Goal: Task Accomplishment & Management: Use online tool/utility

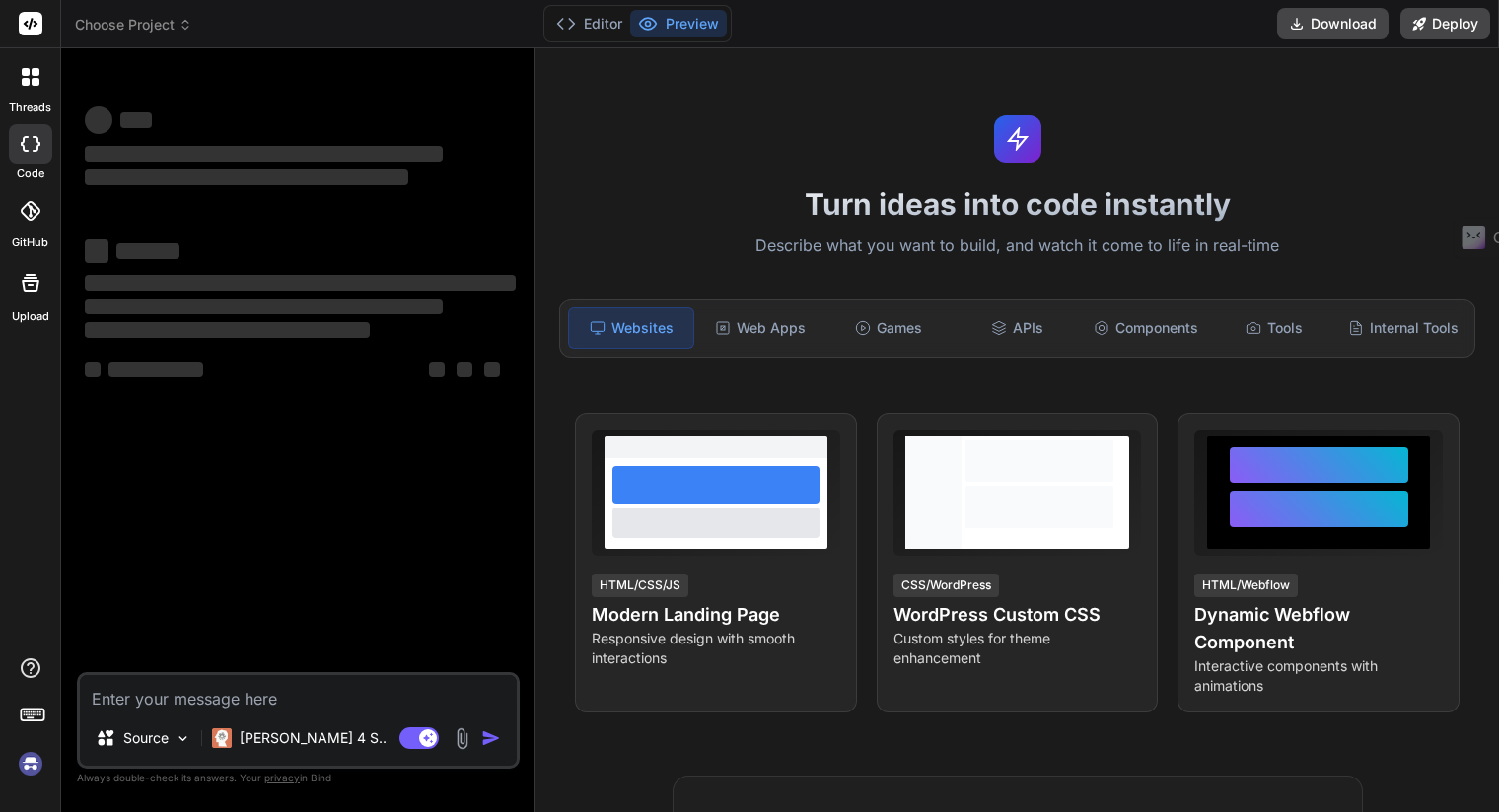
click at [180, 685] on textarea at bounding box center [298, 692] width 437 height 36
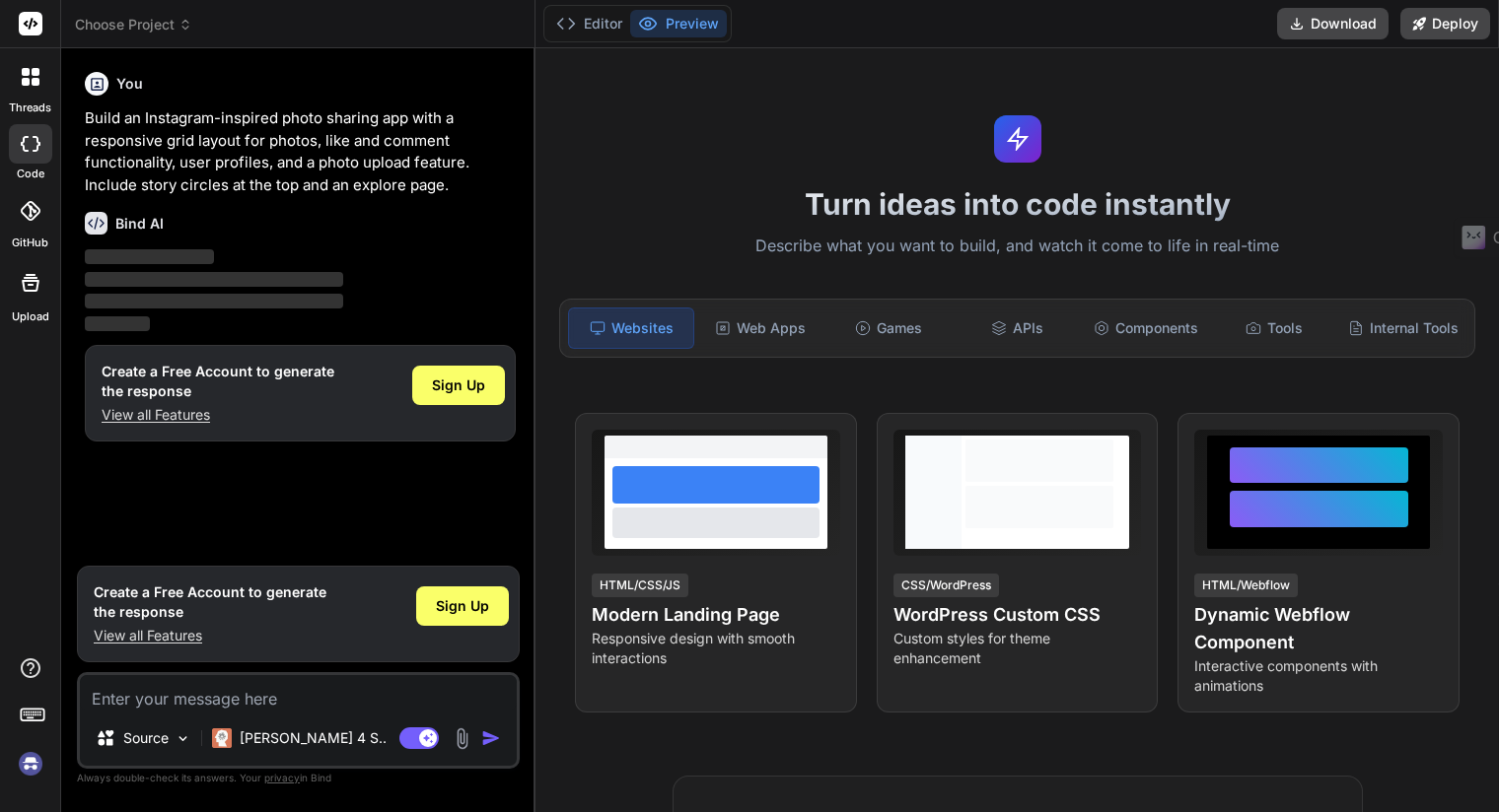
type textarea "x"
type textarea "I"
type textarea "x"
type textarea "I"
type textarea "x"
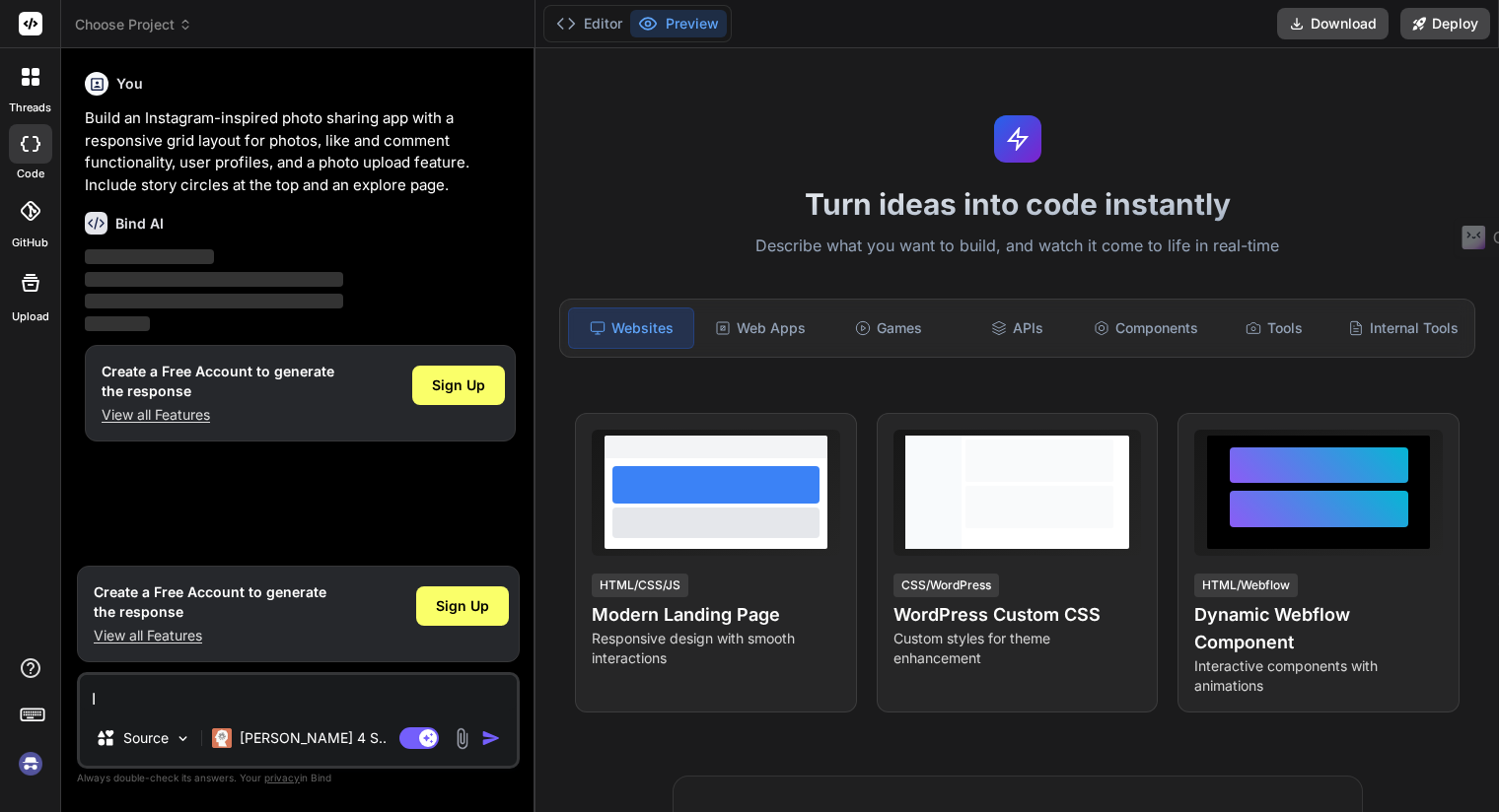
type textarea "I w"
type textarea "x"
type textarea "I wa"
type textarea "x"
type textarea "I wan"
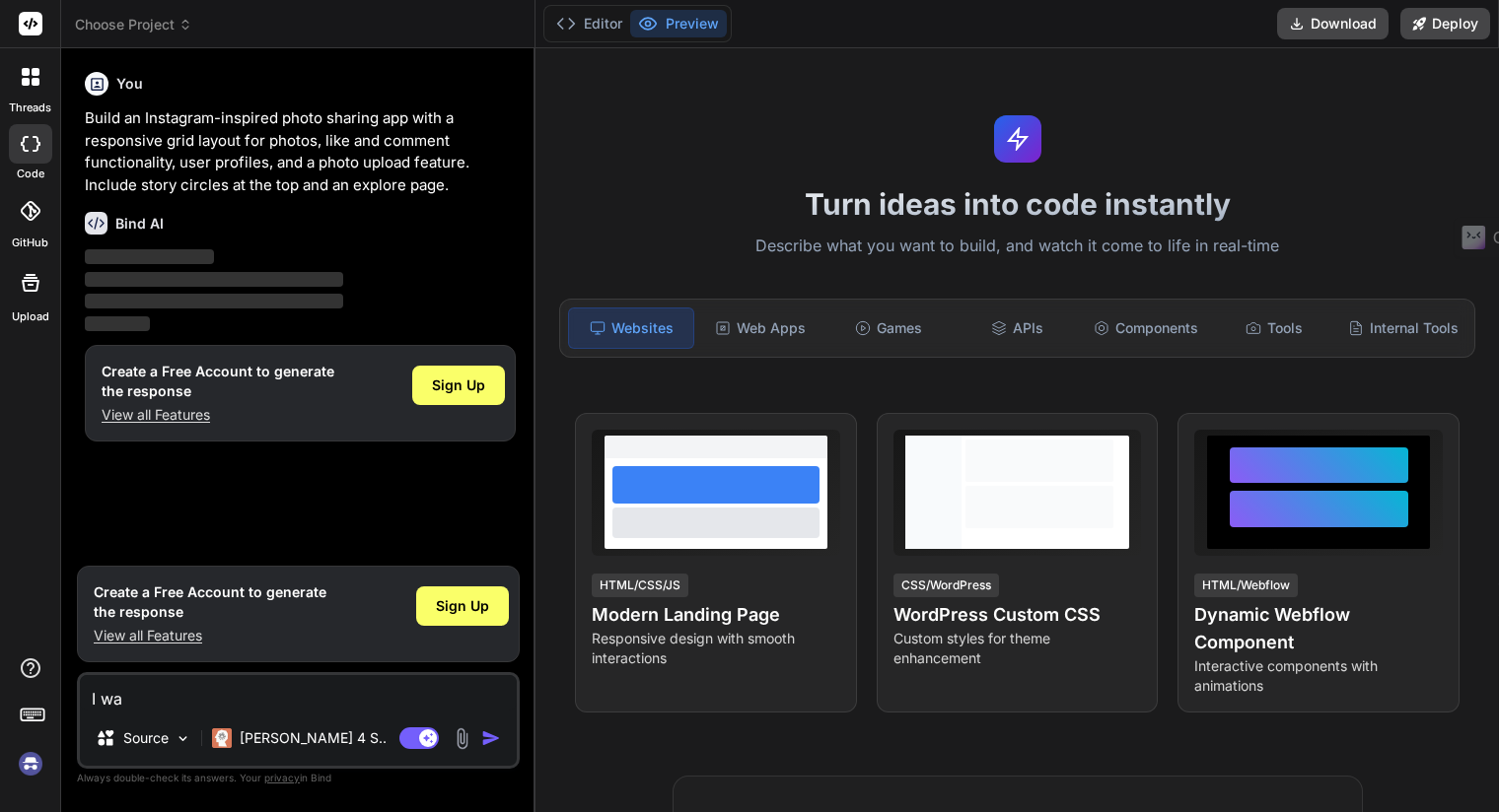
type textarea "x"
type textarea "I want"
type textarea "x"
type textarea "I want"
type textarea "x"
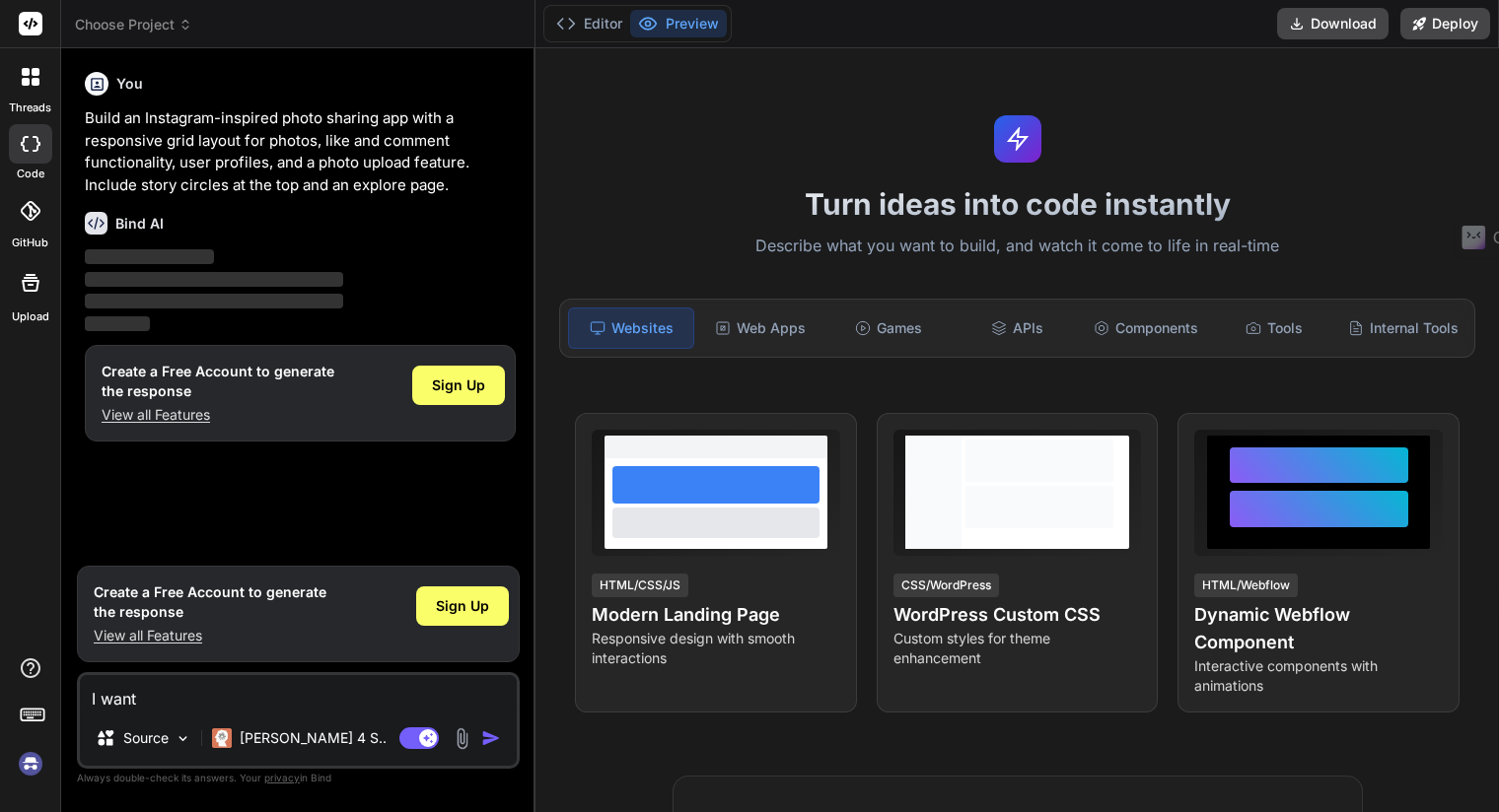
type textarea "I want t"
type textarea "x"
type textarea "I want to"
type textarea "x"
type textarea "I want to"
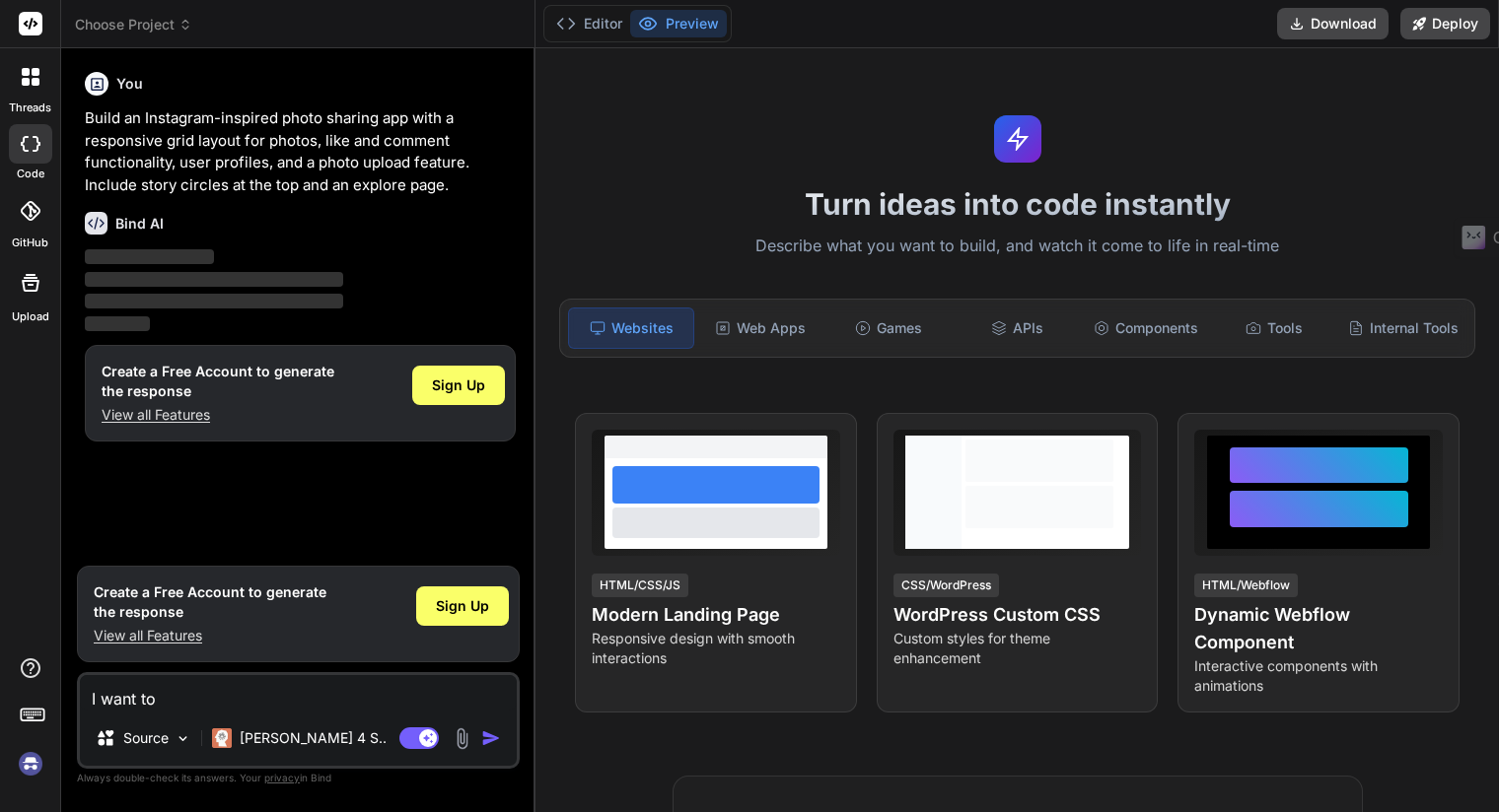
type textarea "x"
type textarea "I want to c"
type textarea "x"
type textarea "I want to cr"
type textarea "x"
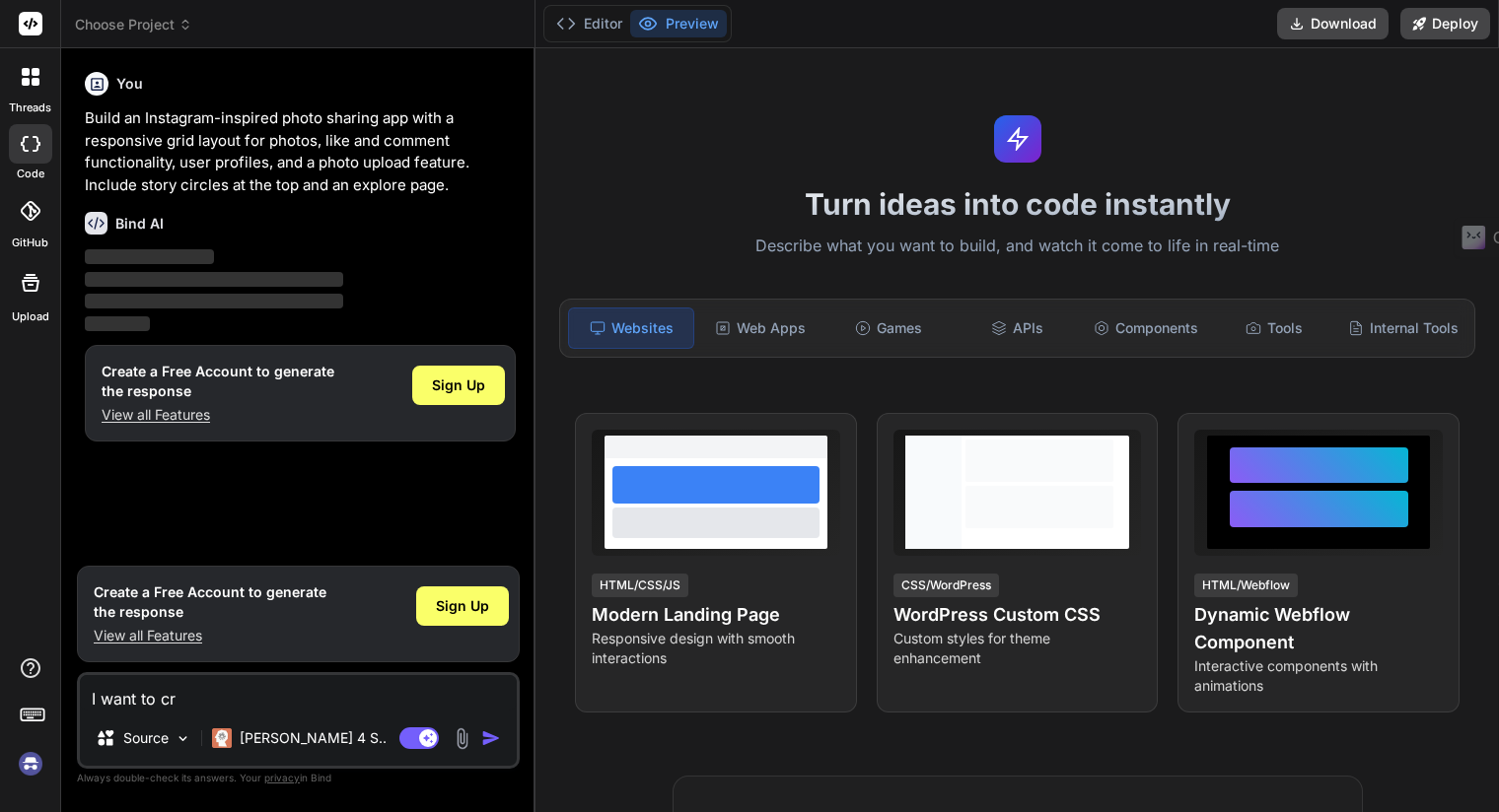
type textarea "I want to cre"
type textarea "x"
type textarea "I want to crea"
type textarea "x"
type textarea "I want to creat"
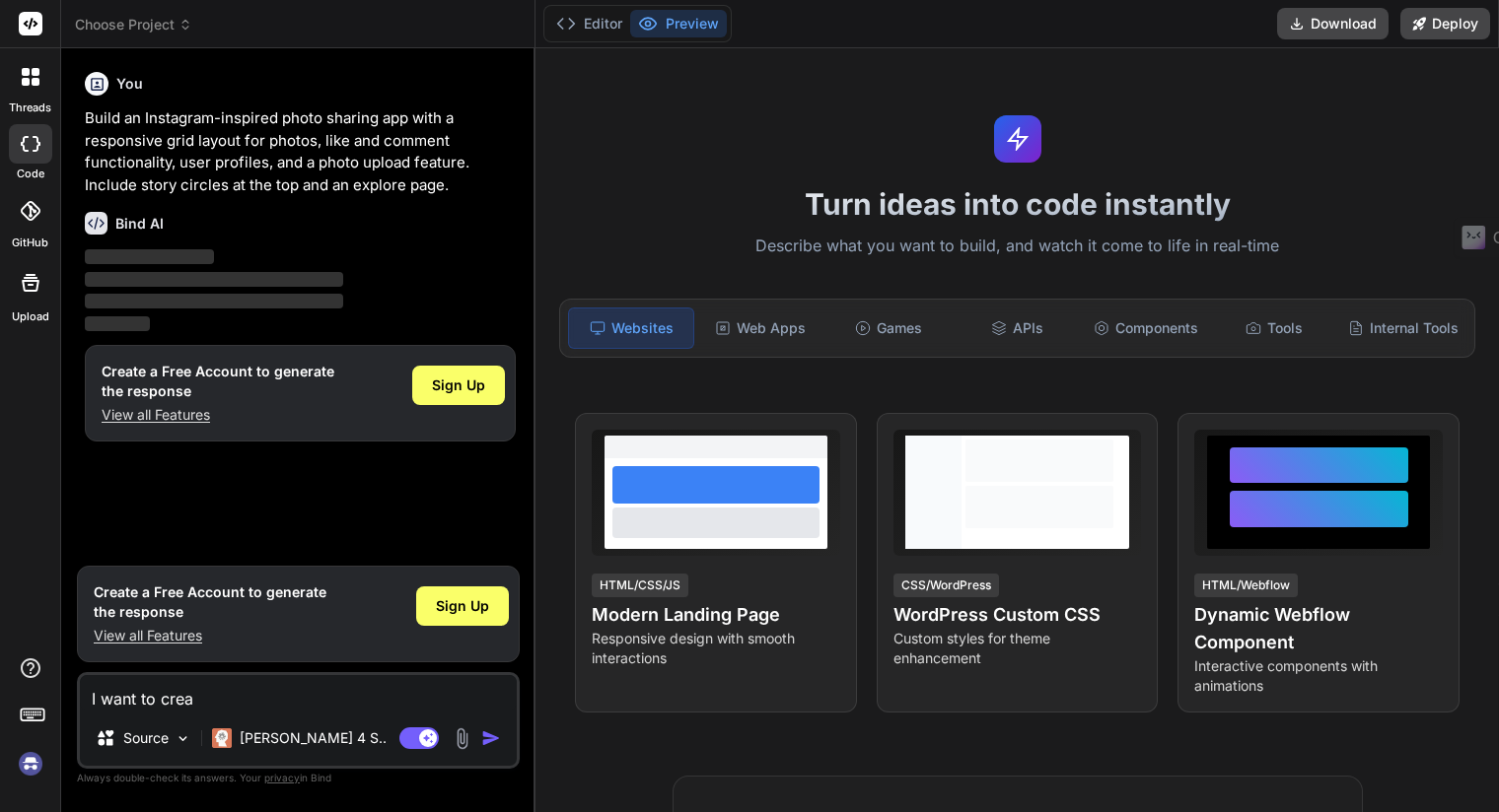
type textarea "x"
type textarea "I want to create"
type textarea "x"
type textarea "I want to create"
type textarea "x"
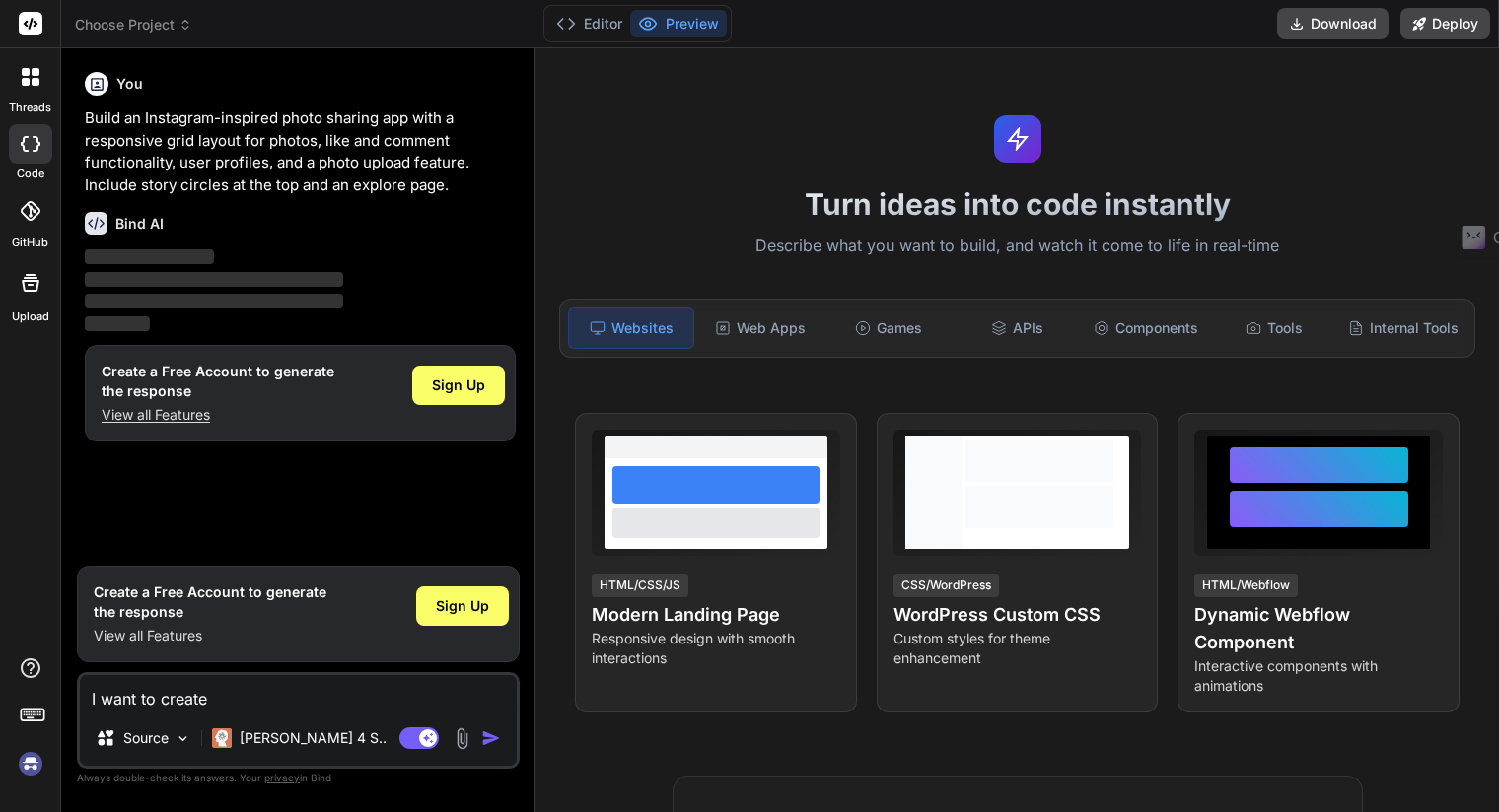
type textarea "I want to create"
type textarea "x"
type textarea "I want to create a"
type textarea "x"
type textarea "I want to create a"
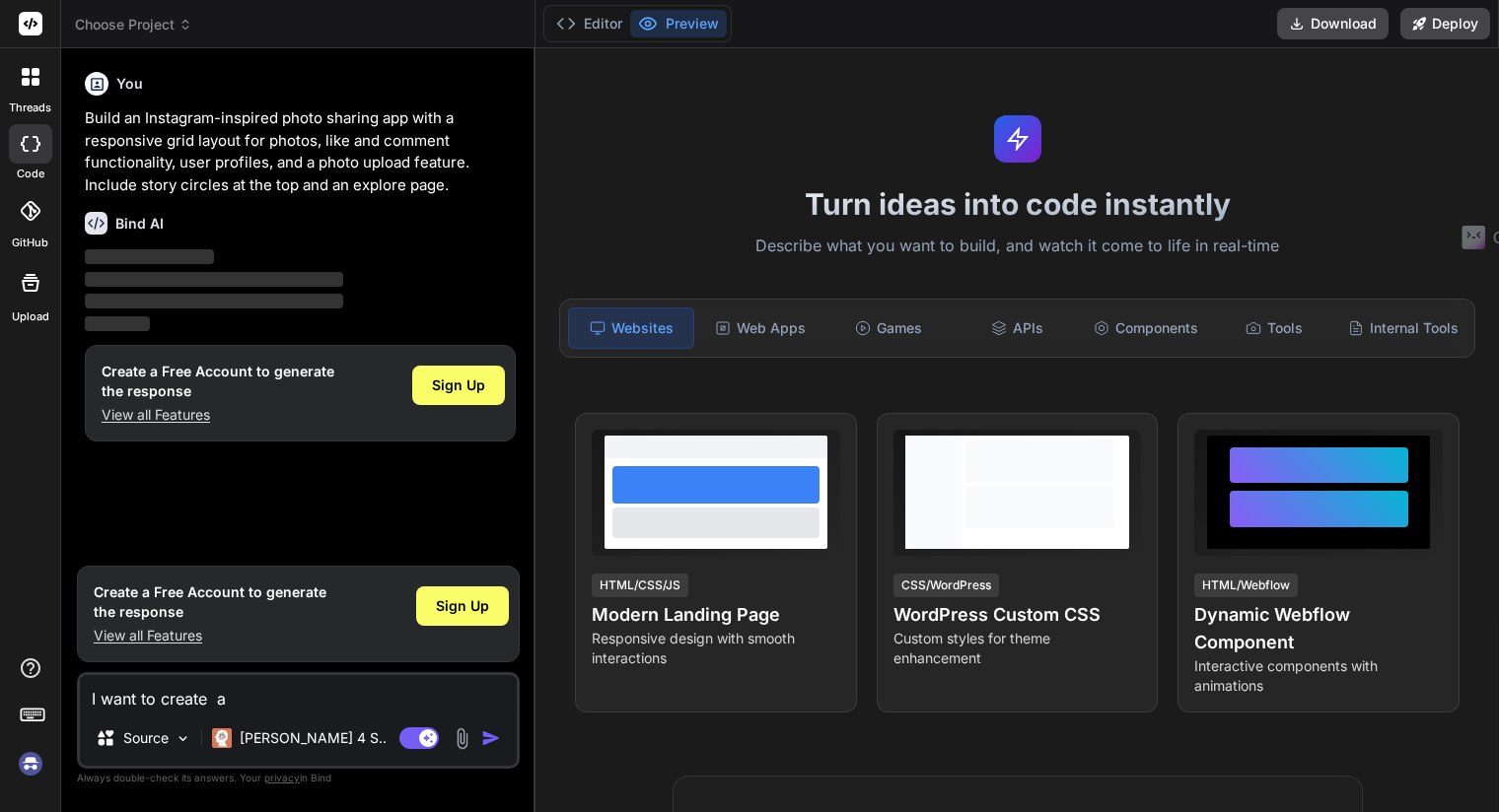
type textarea "x"
type textarea "I want to create a w"
type textarea "x"
type textarea "I want to create a we"
type textarea "x"
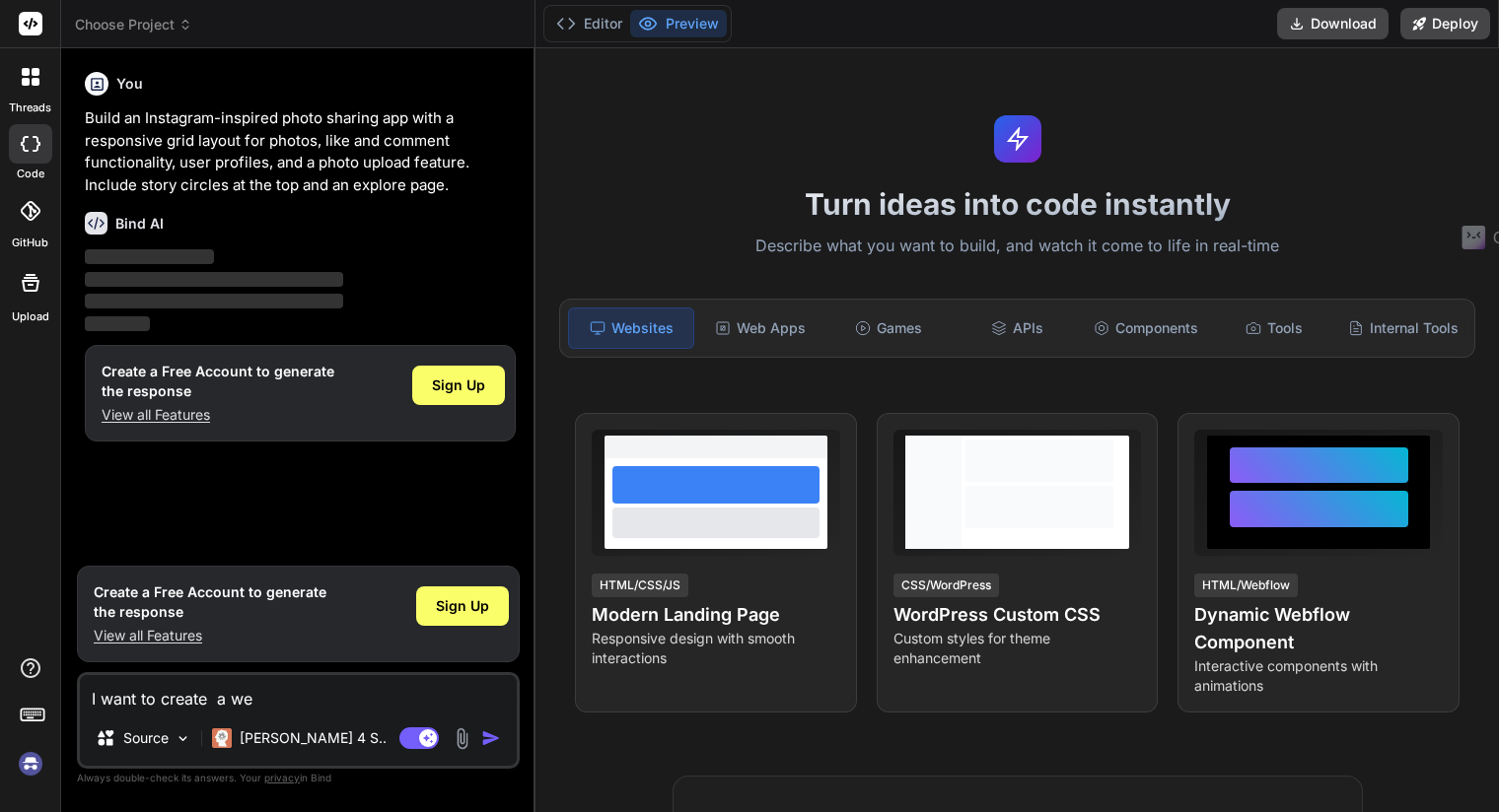
type textarea "I want to create a we"
type textarea "x"
type textarea "I want to create a we"
type textarea "x"
type textarea "I want to create a w"
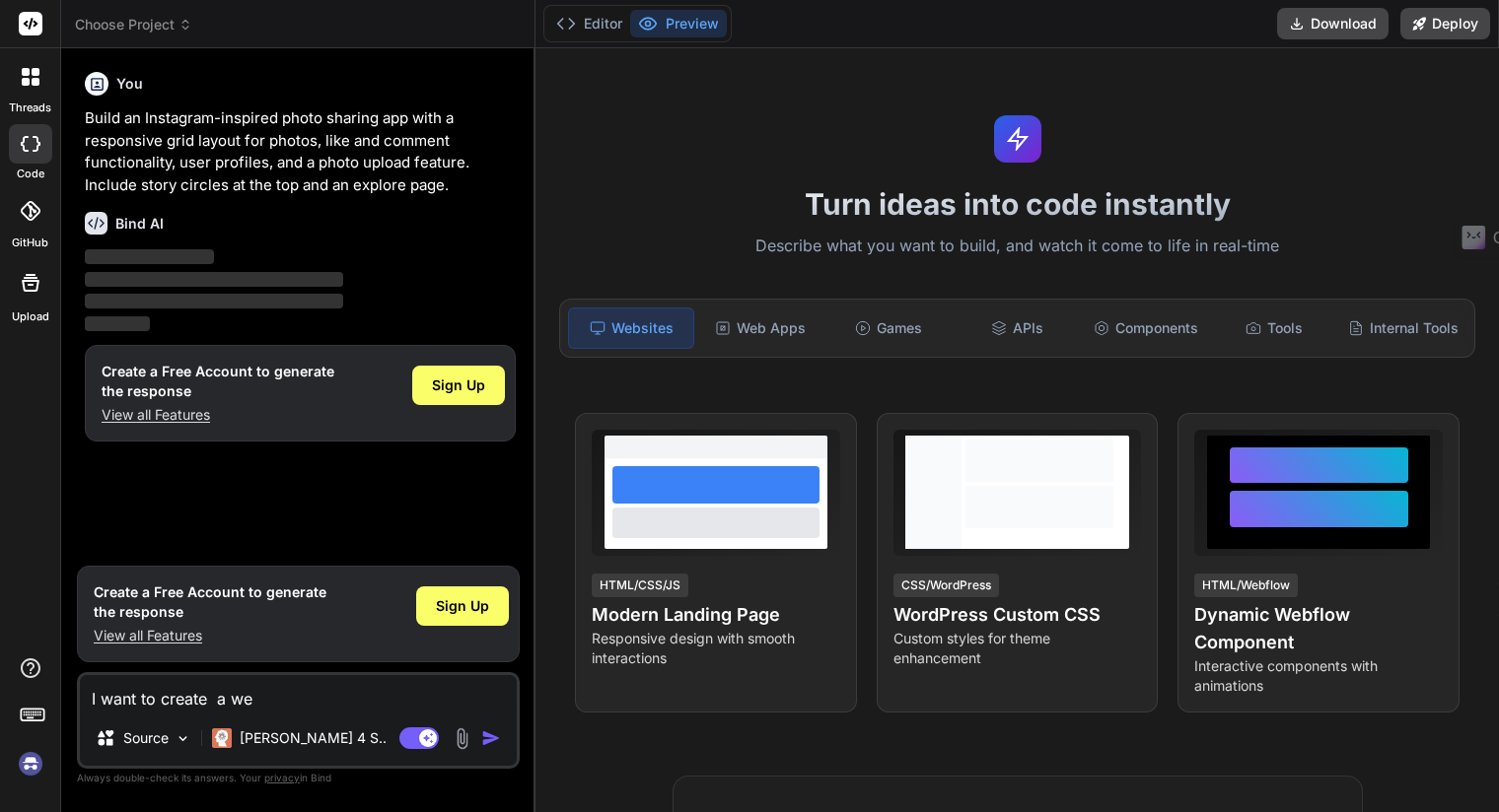
type textarea "x"
type textarea "I want to create a we"
type textarea "x"
type textarea "I want to create a web"
type textarea "x"
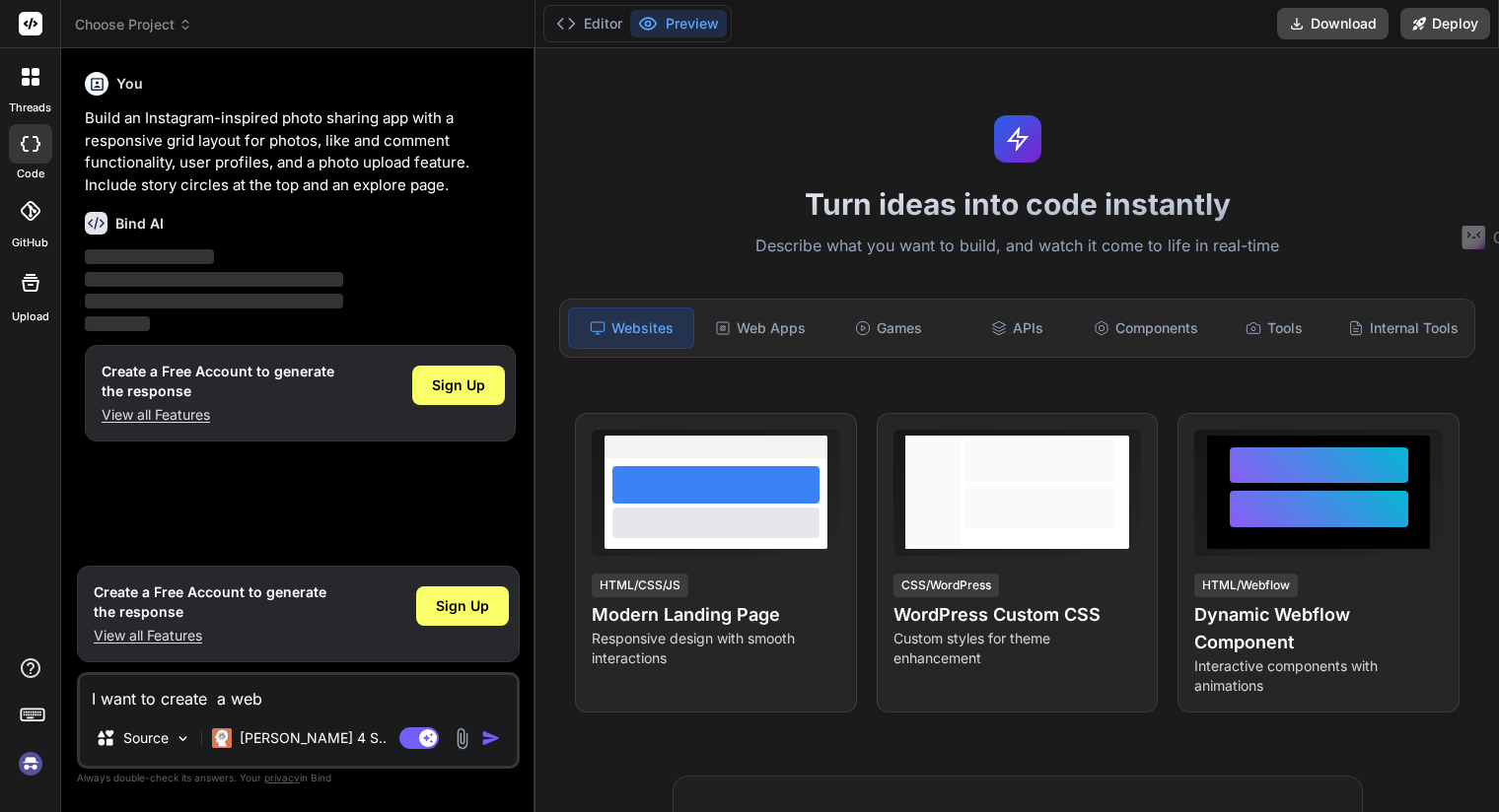
type textarea "I want to create a webs"
type textarea "x"
type textarea "I want to create a websi"
type textarea "x"
type textarea "I want to create a websit"
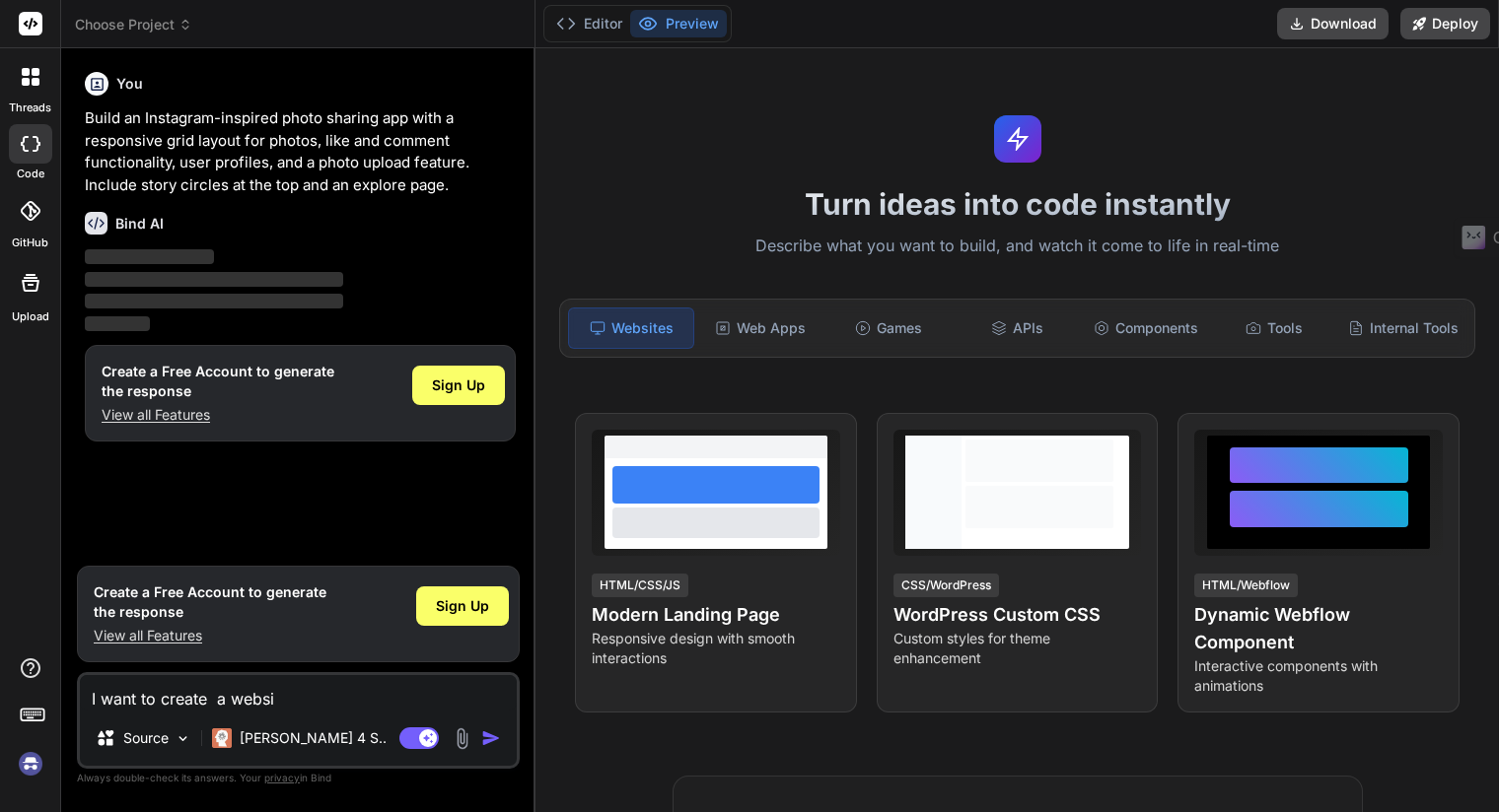
type textarea "x"
type textarea "I want to create a website"
type textarea "x"
type textarea "I want to create a website"
type textarea "x"
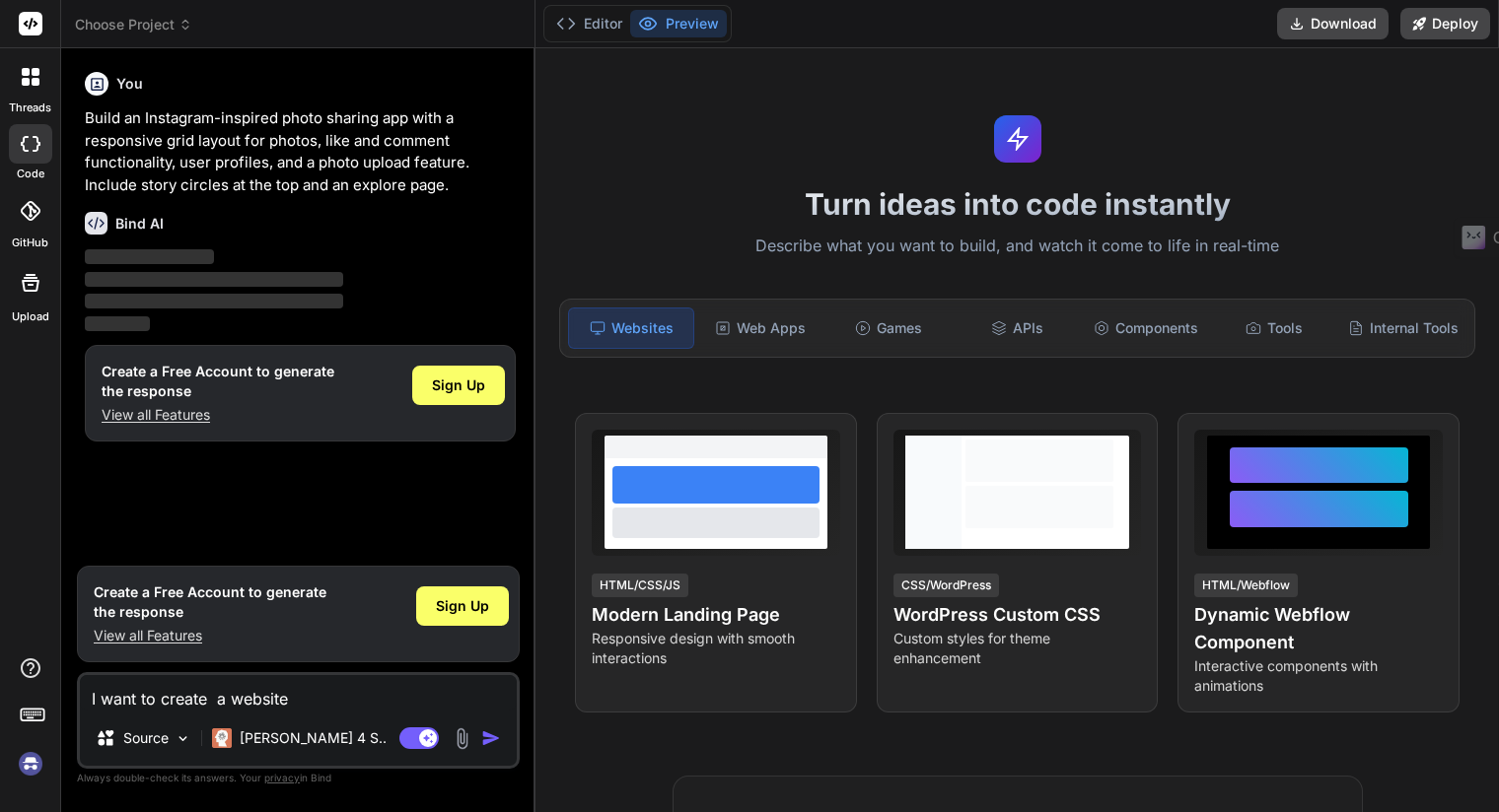
type textarea "I want to create a website l"
type textarea "x"
type textarea "I want to create a website la"
type textarea "x"
type textarea "I want to create a website lan"
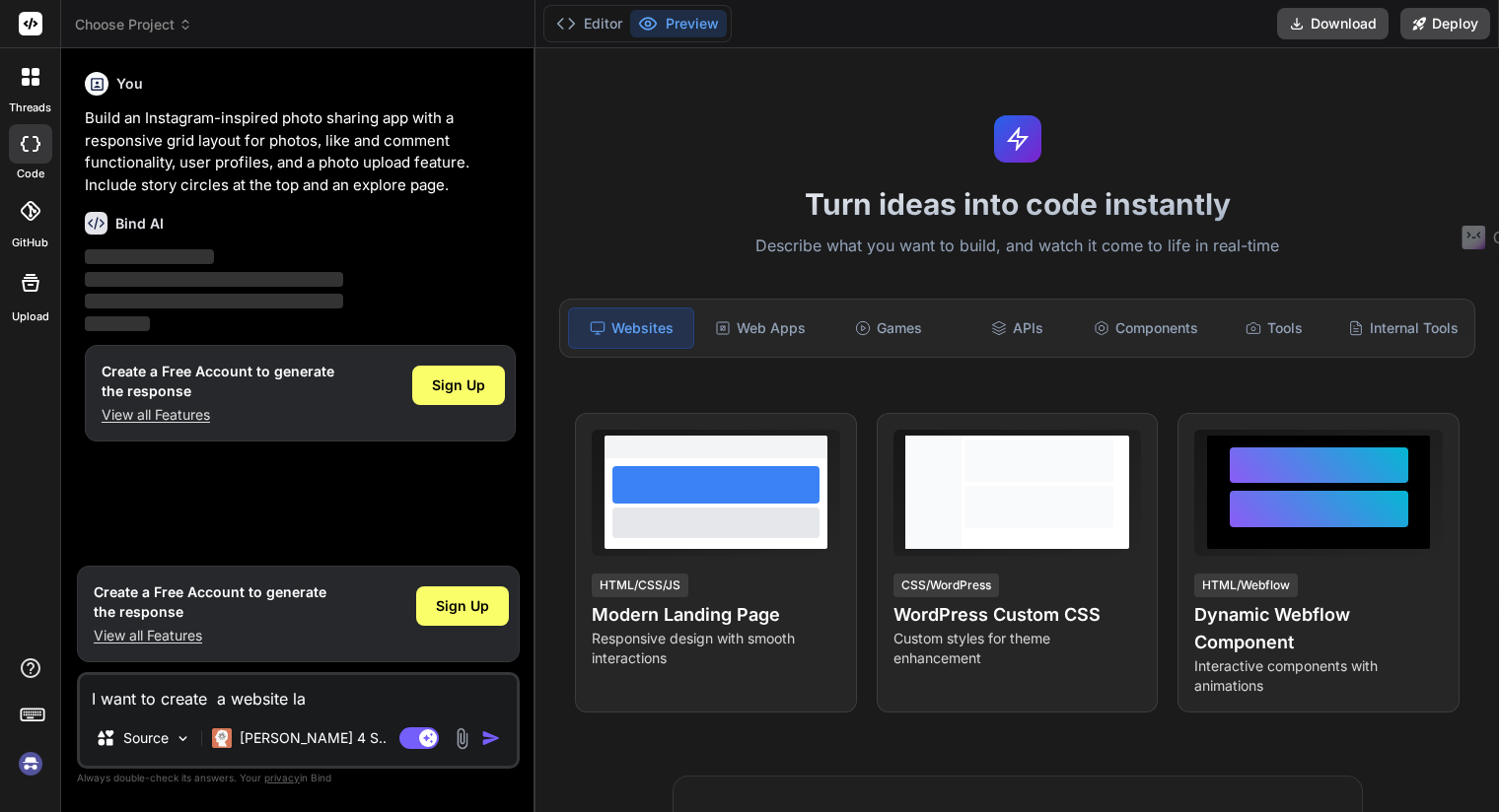
type textarea "x"
type textarea "I want to create a website land"
type textarea "x"
type textarea "I want to create a website [PERSON_NAME]"
type textarea "x"
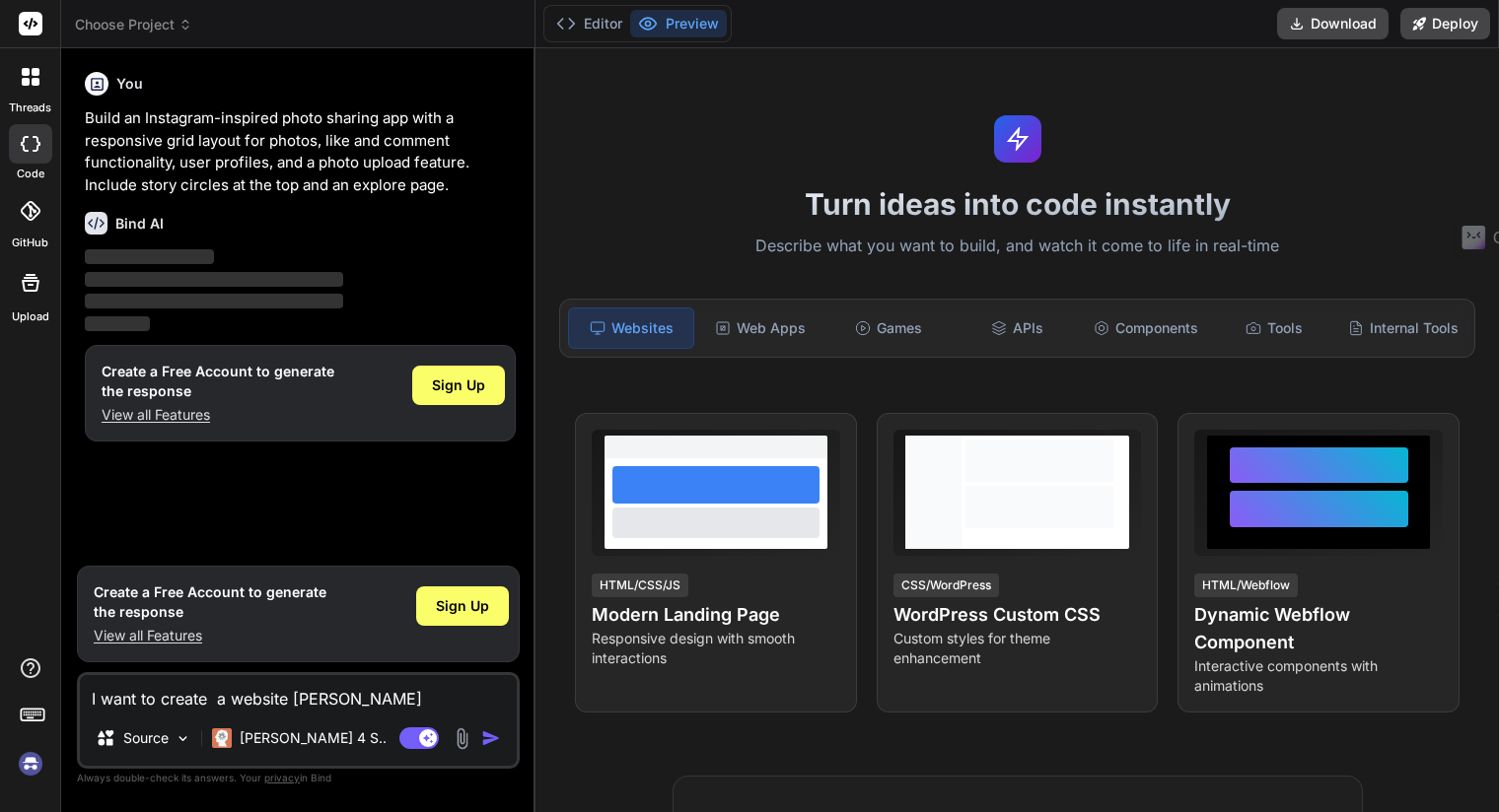
type textarea "I want to create a website [PERSON_NAME]"
type textarea "x"
type textarea "I want to create a website landing"
type textarea "x"
type textarea "I want to create a website landing"
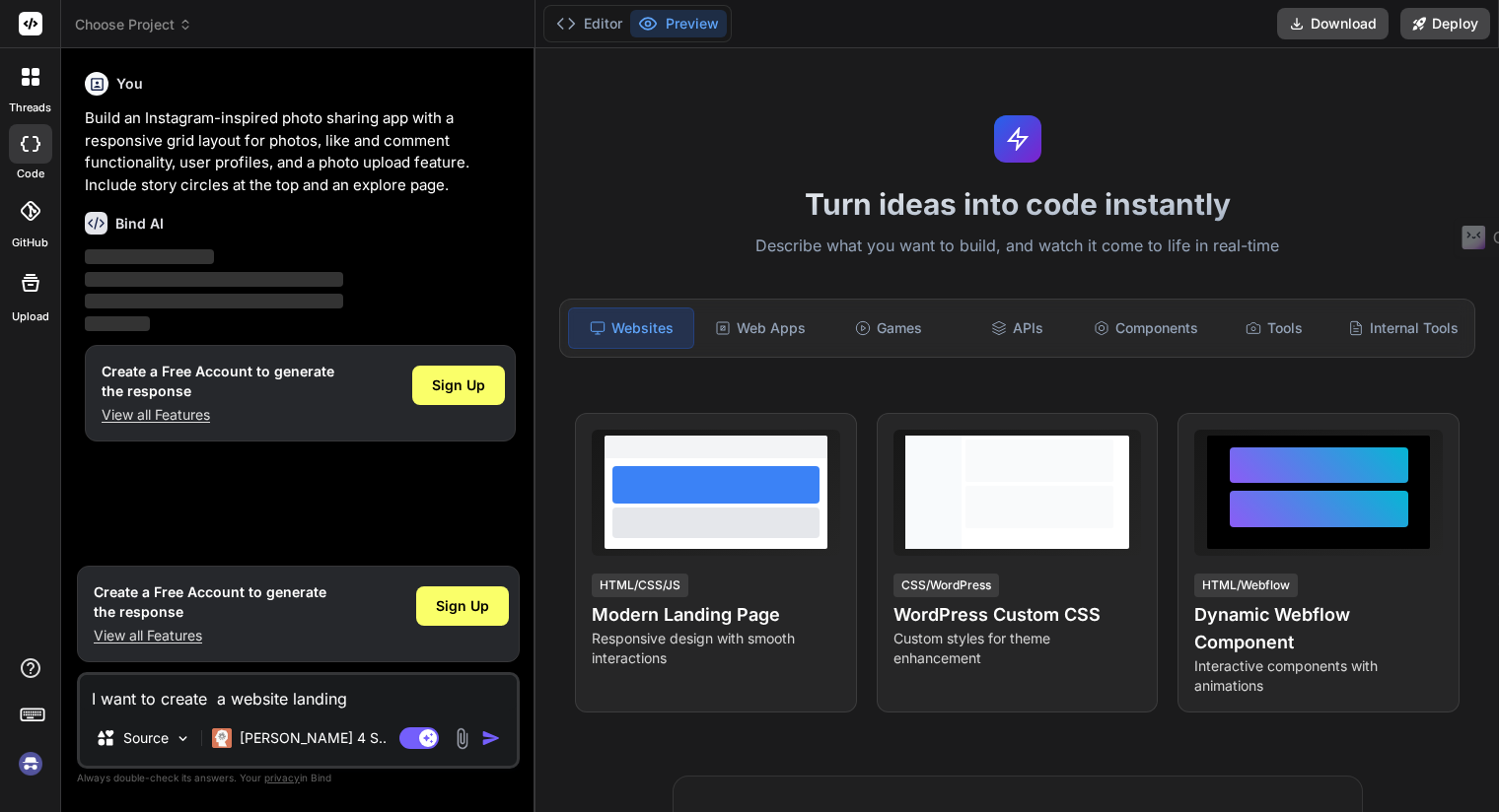
type textarea "x"
type textarea "I want to create a website landing p"
type textarea "x"
type textarea "I want to create a website landing pa"
type textarea "x"
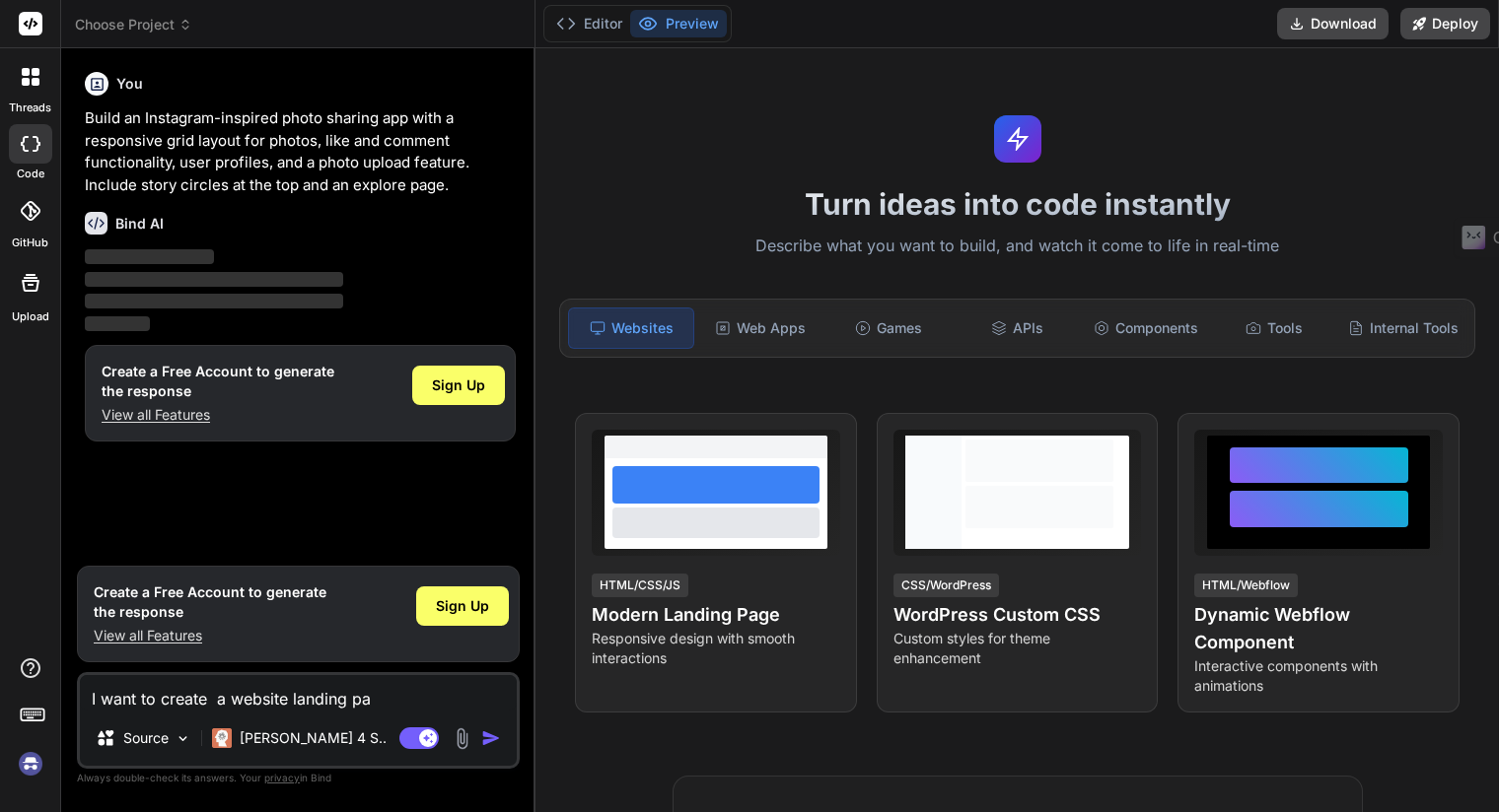
type textarea "I want to create a website landing pag"
type textarea "x"
type textarea "I want to create a website landing page"
type textarea "x"
type textarea "I want to create a website landing page"
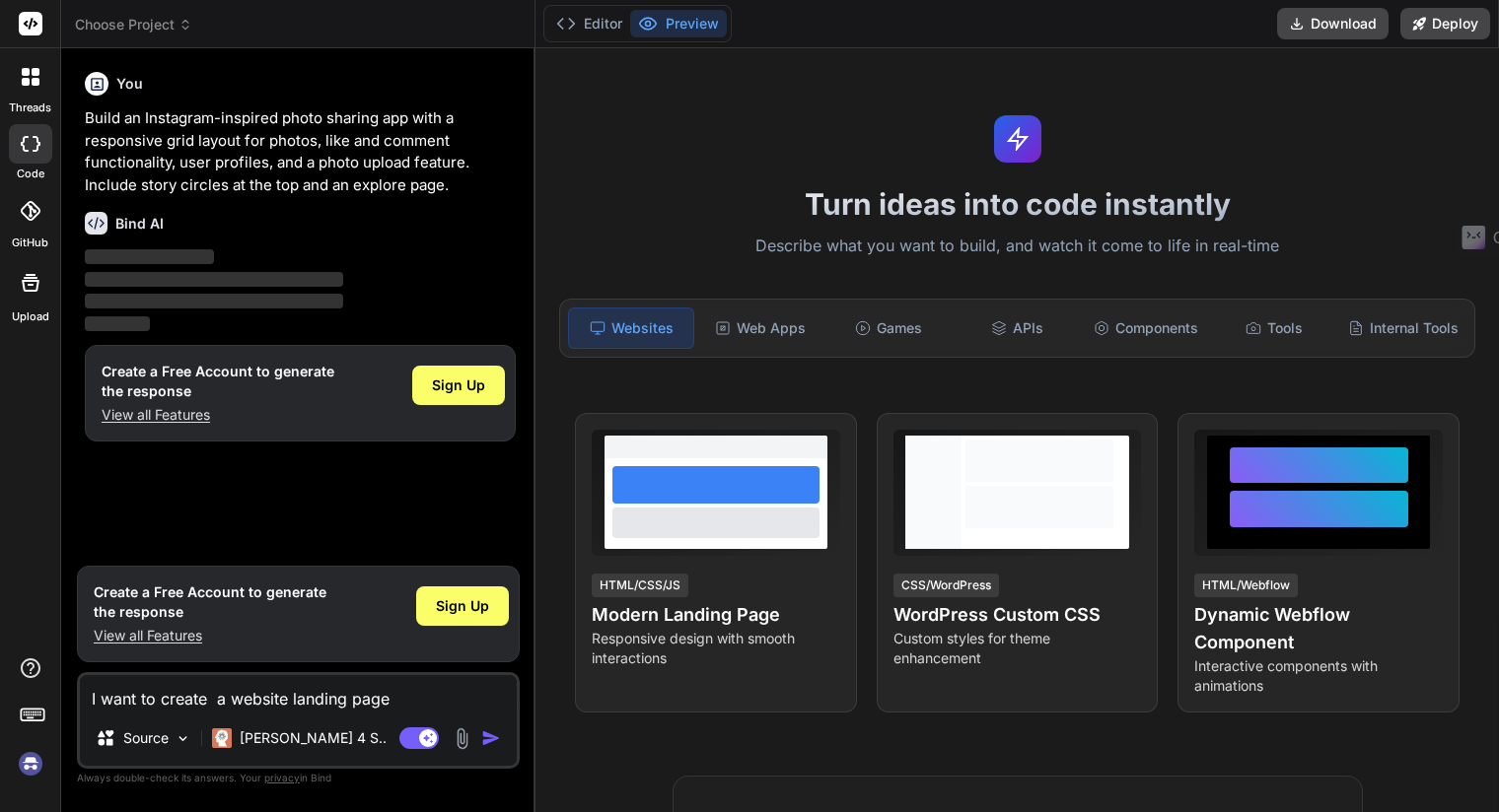
type textarea "x"
type textarea "I want to create a website landing page f"
type textarea "x"
type textarea "I want to create a website landing page fo"
type textarea "x"
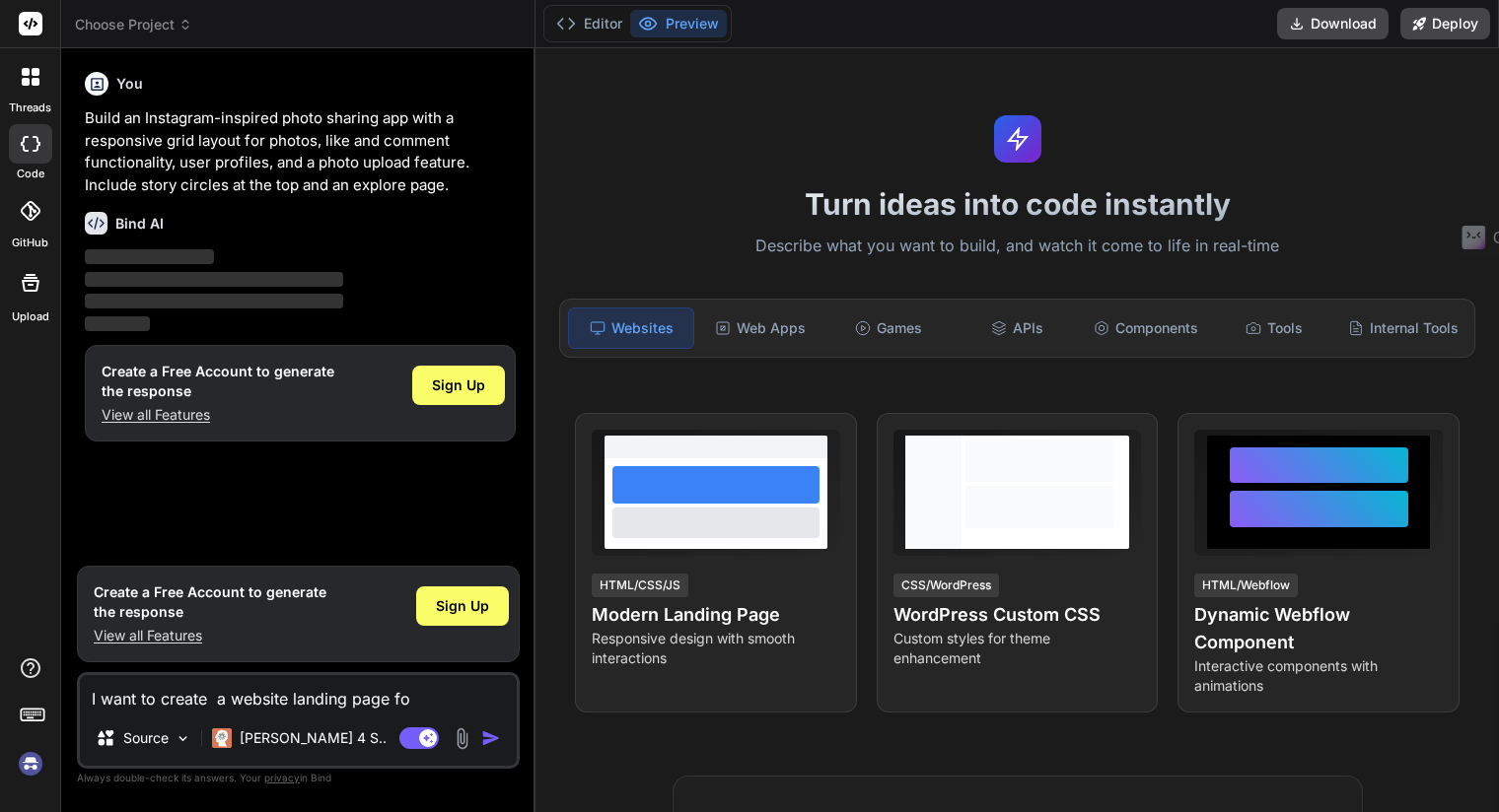
type textarea "I want to create a website landing page for"
type textarea "x"
type textarea "I want to create a website landing page for"
type textarea "x"
type textarea "I want to create a website landing page for a"
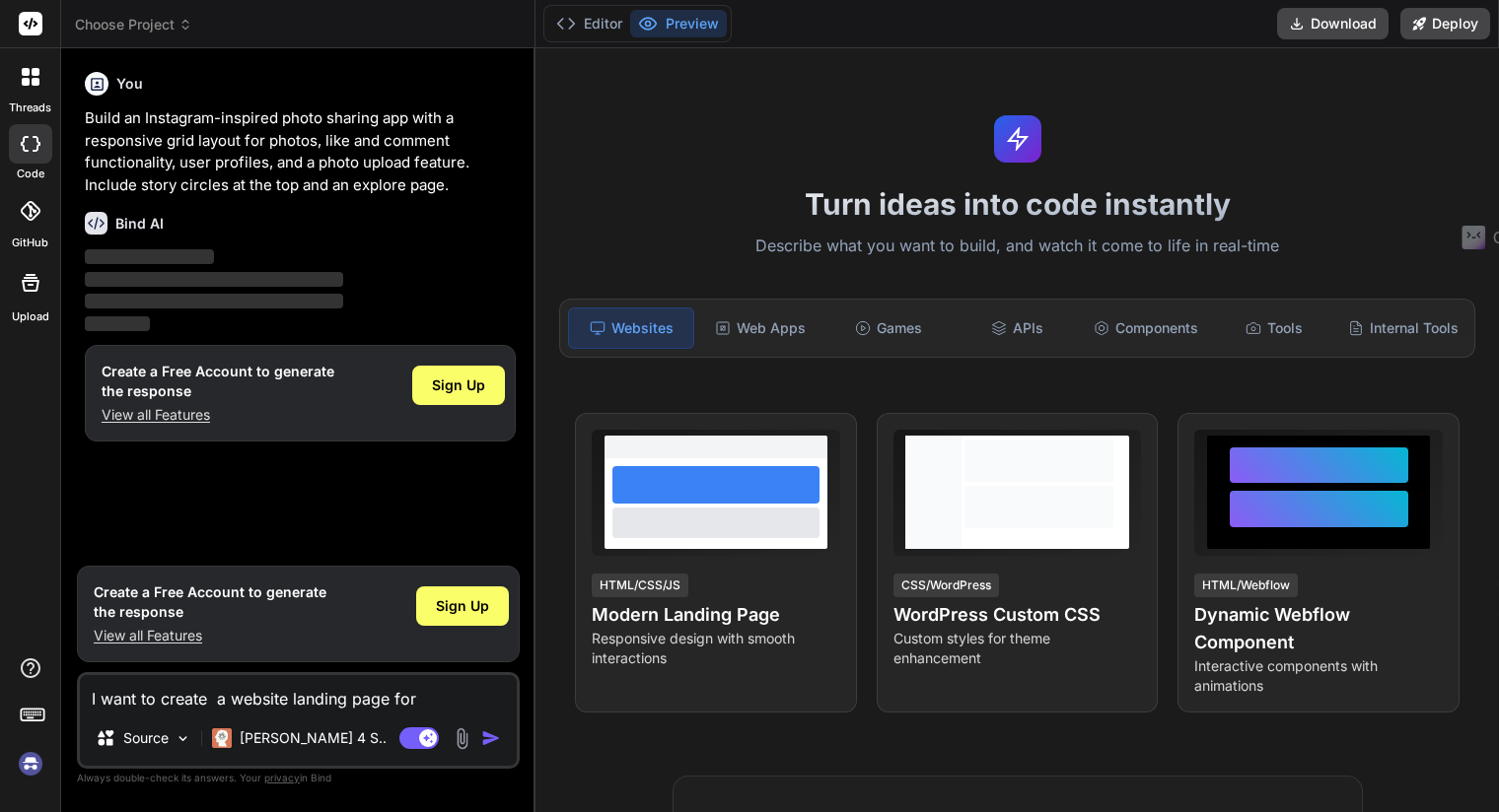
type textarea "x"
type textarea "I want to create a website landing page for a"
type textarea "x"
type textarea "I want to create a website landing page for a d"
type textarea "x"
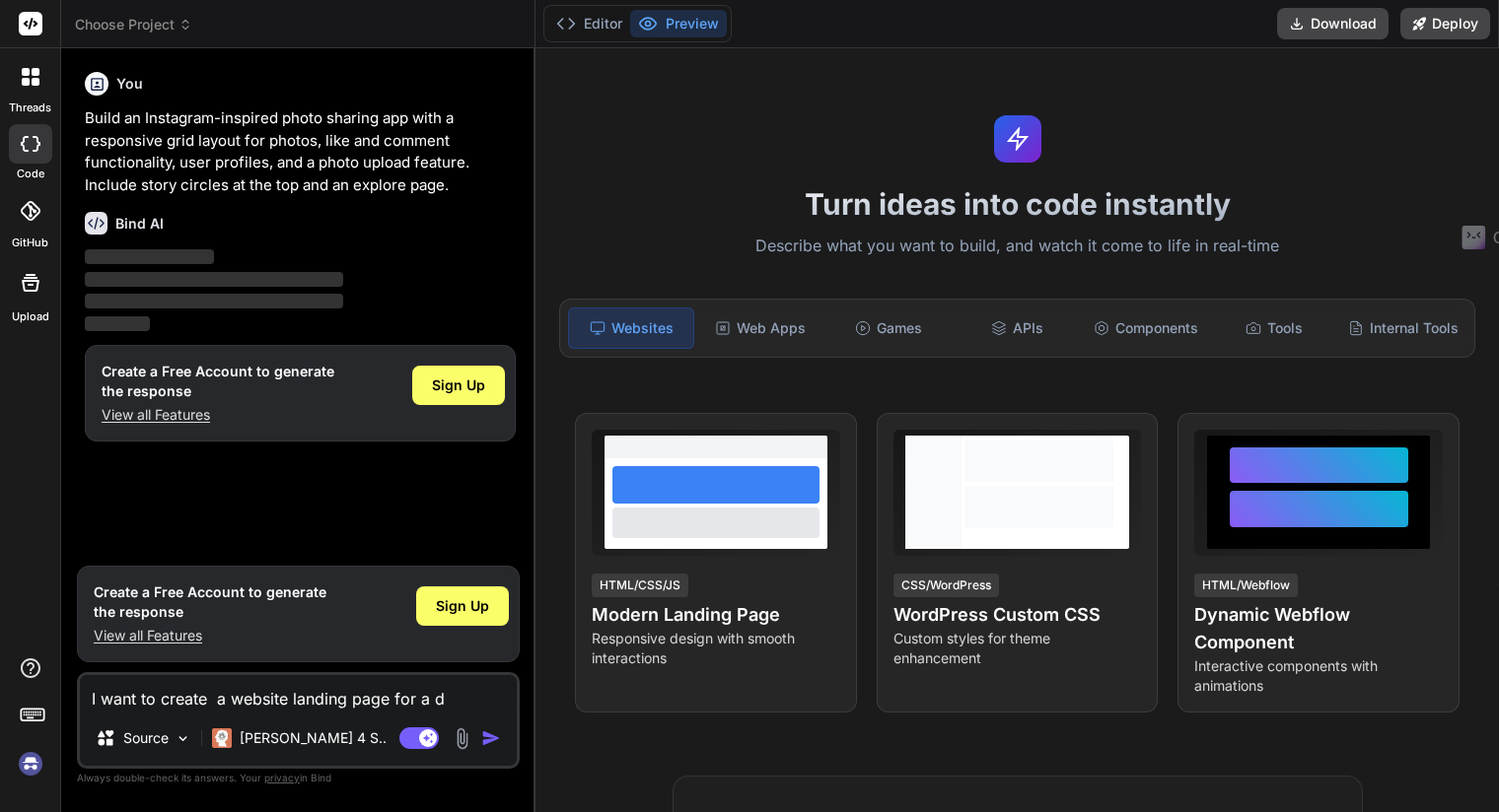
type textarea "I want to create a website landing page for a do"
type textarea "x"
type textarea "I want to create a website landing page for a dog"
type textarea "x"
type textarea "I want to create a website landing page for a dog"
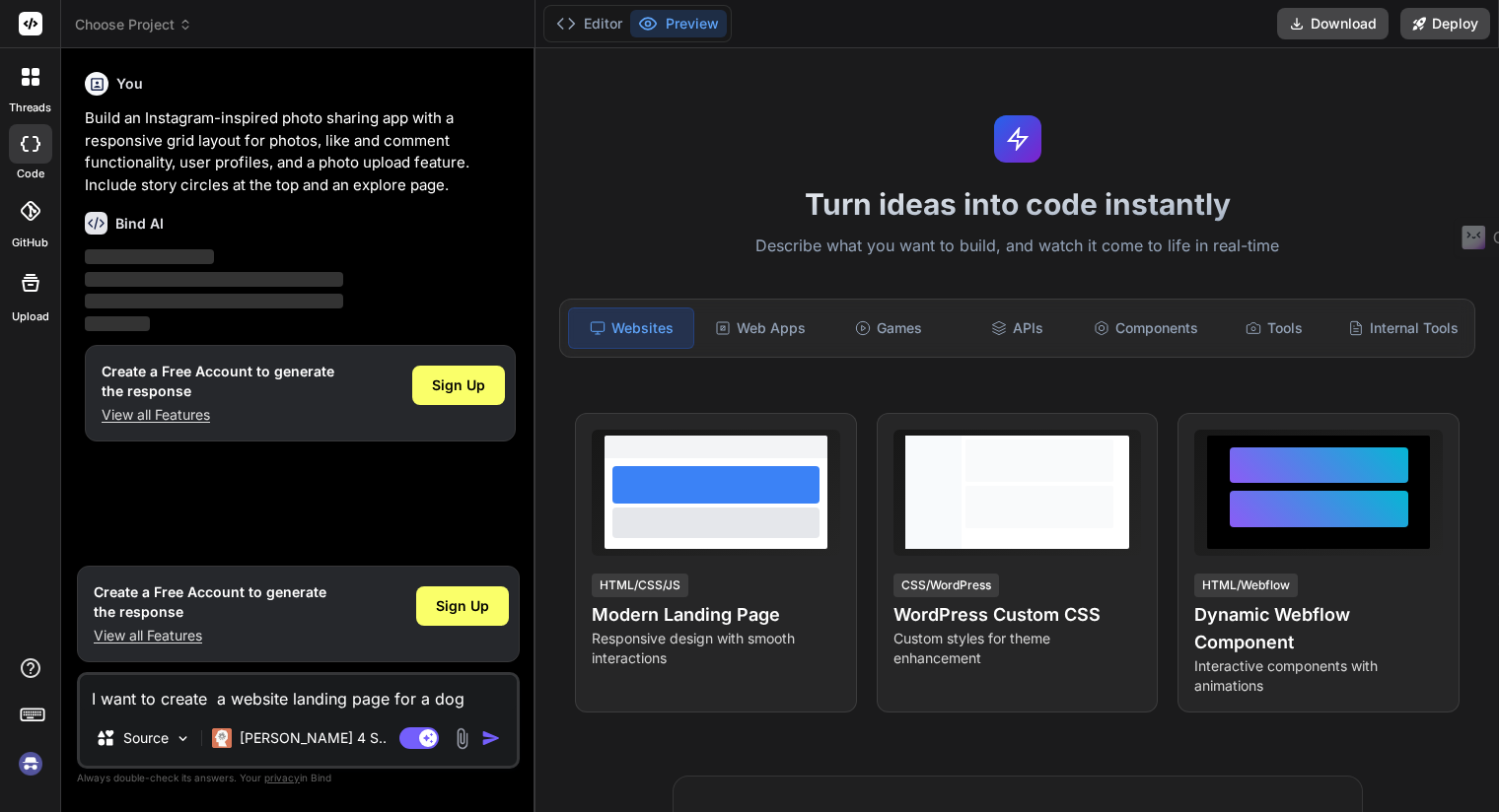
type textarea "x"
type textarea "I want to create a website landing page for a dog g"
type textarea "x"
type textarea "I want to create a website landing page for a dog gr"
type textarea "x"
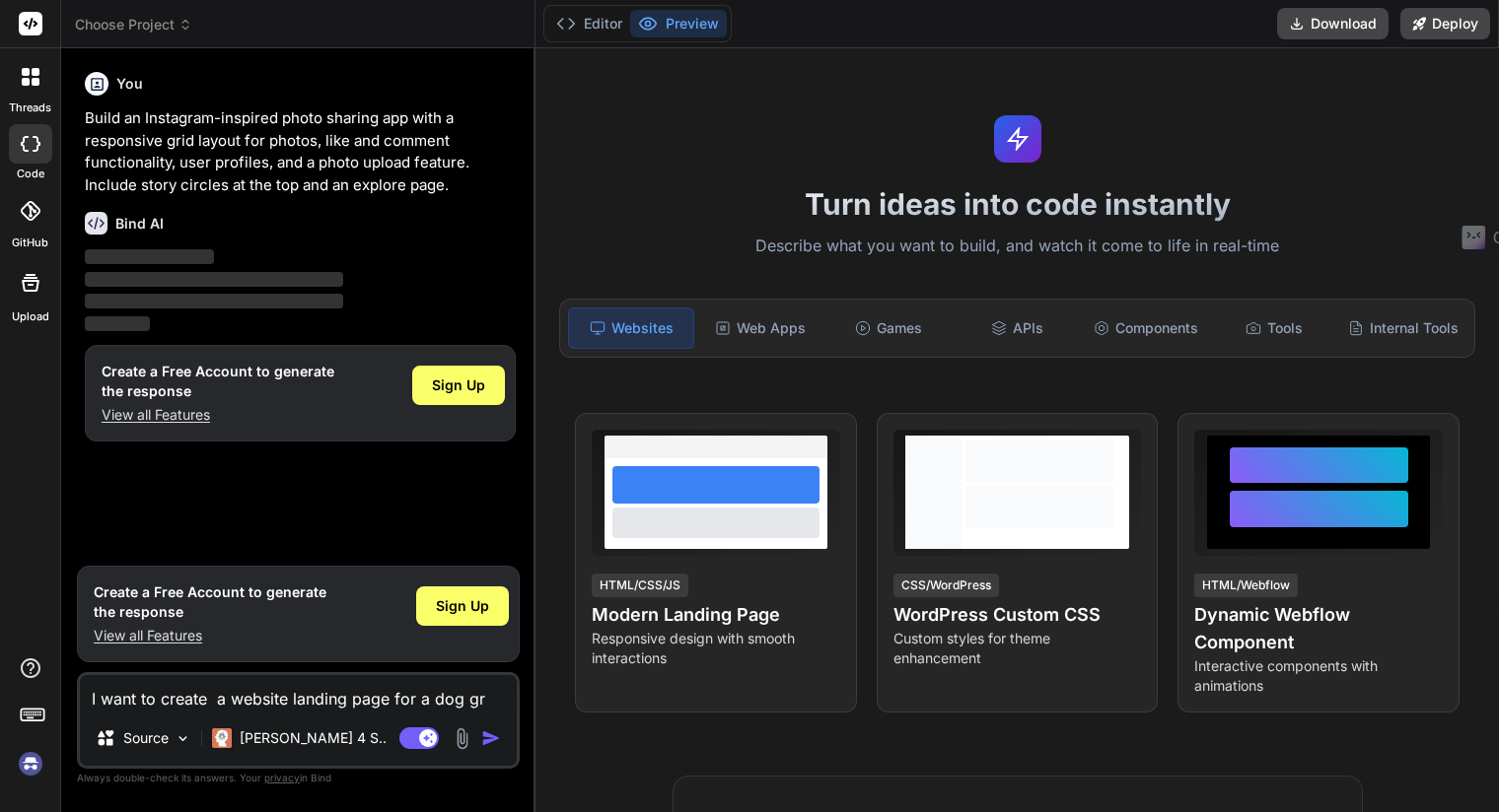
type textarea "I want to create a website landing page for a dog grr"
type textarea "x"
type textarea "I want to create a website landing page for a dog grro"
type textarea "x"
type textarea "I want to create a website landing page for a dog grrom"
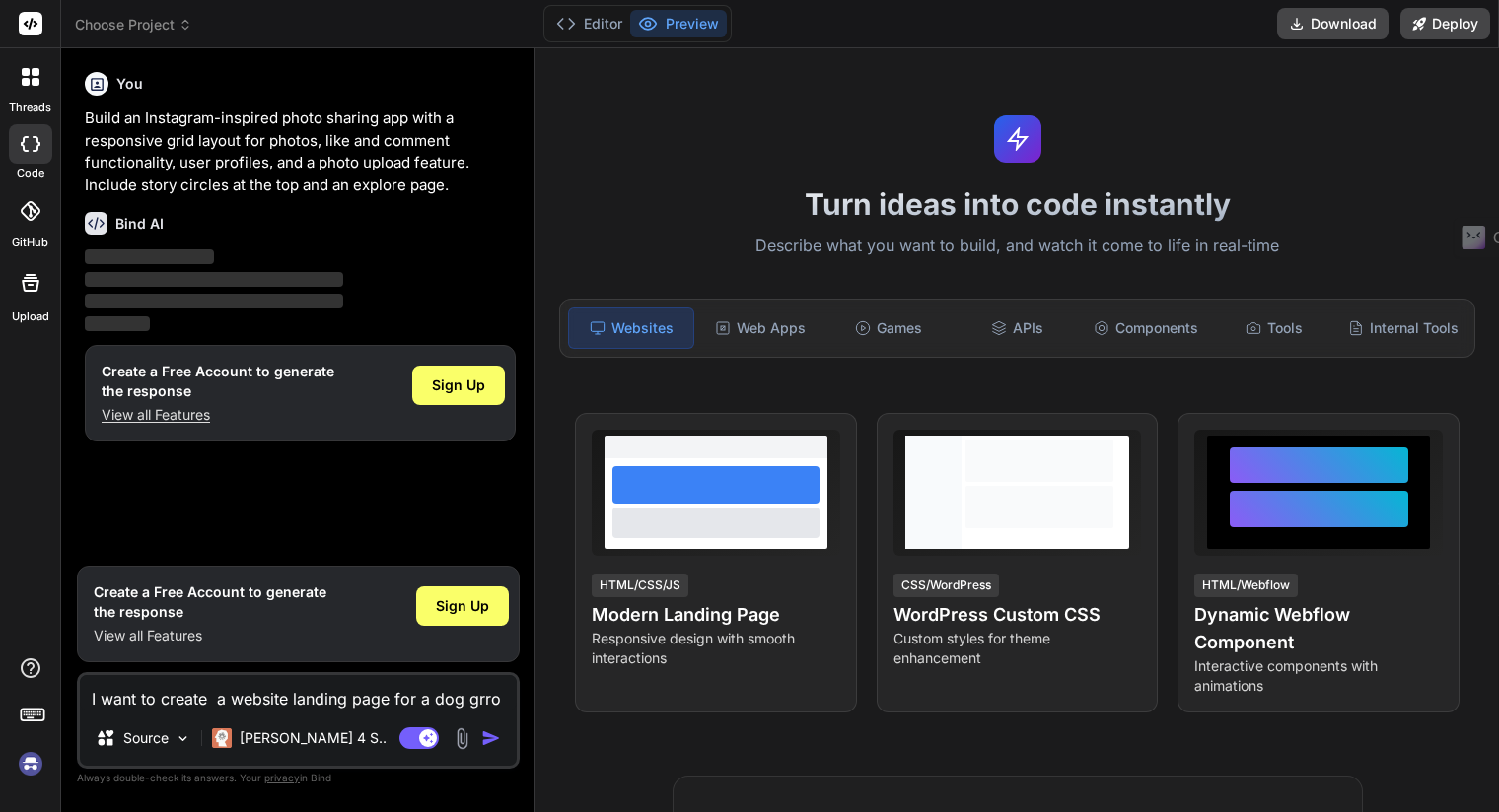
type textarea "x"
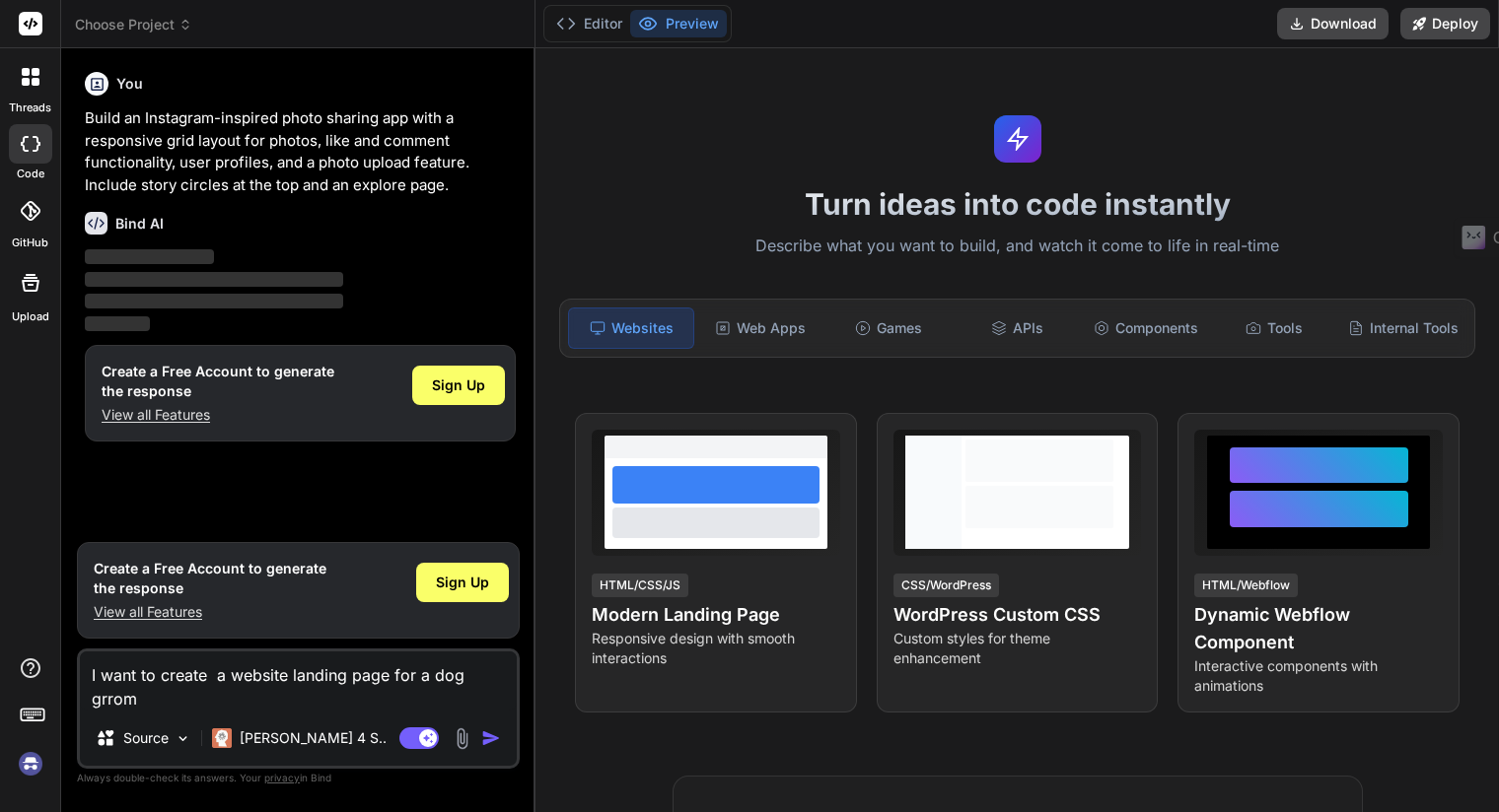
type textarea "I want to create a website landing page for a dog grromu"
type textarea "x"
type textarea "I want to create a website landing page for a dog grrom"
type textarea "x"
type textarea "I want to create a website landing page for a dog grro"
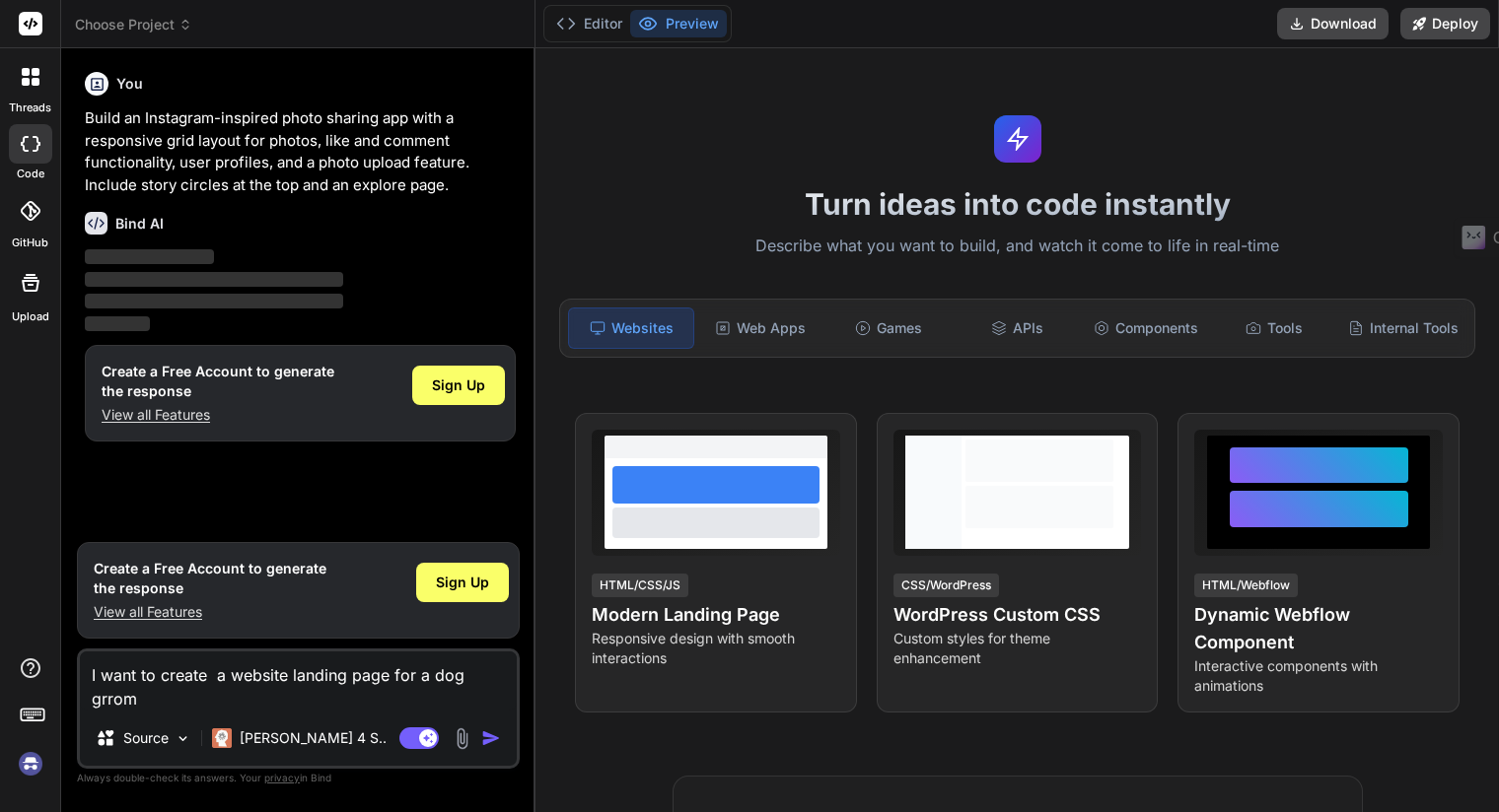
type textarea "x"
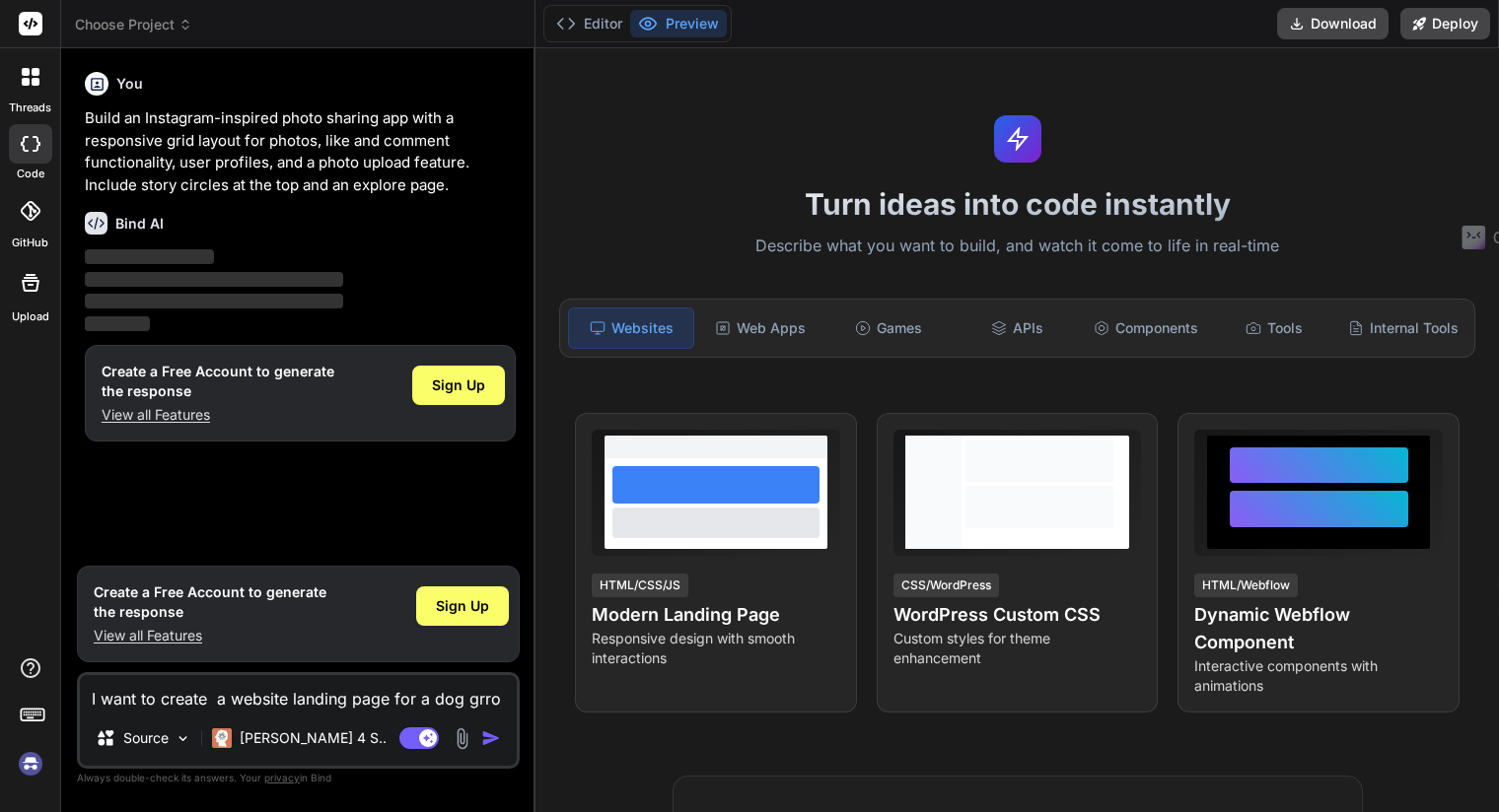
type textarea "I want to create a website landing page for a dog grr"
type textarea "x"
type textarea "I want to create a website landing page for a dog gr"
type textarea "x"
type textarea "I want to create a website landing page for a dog gro"
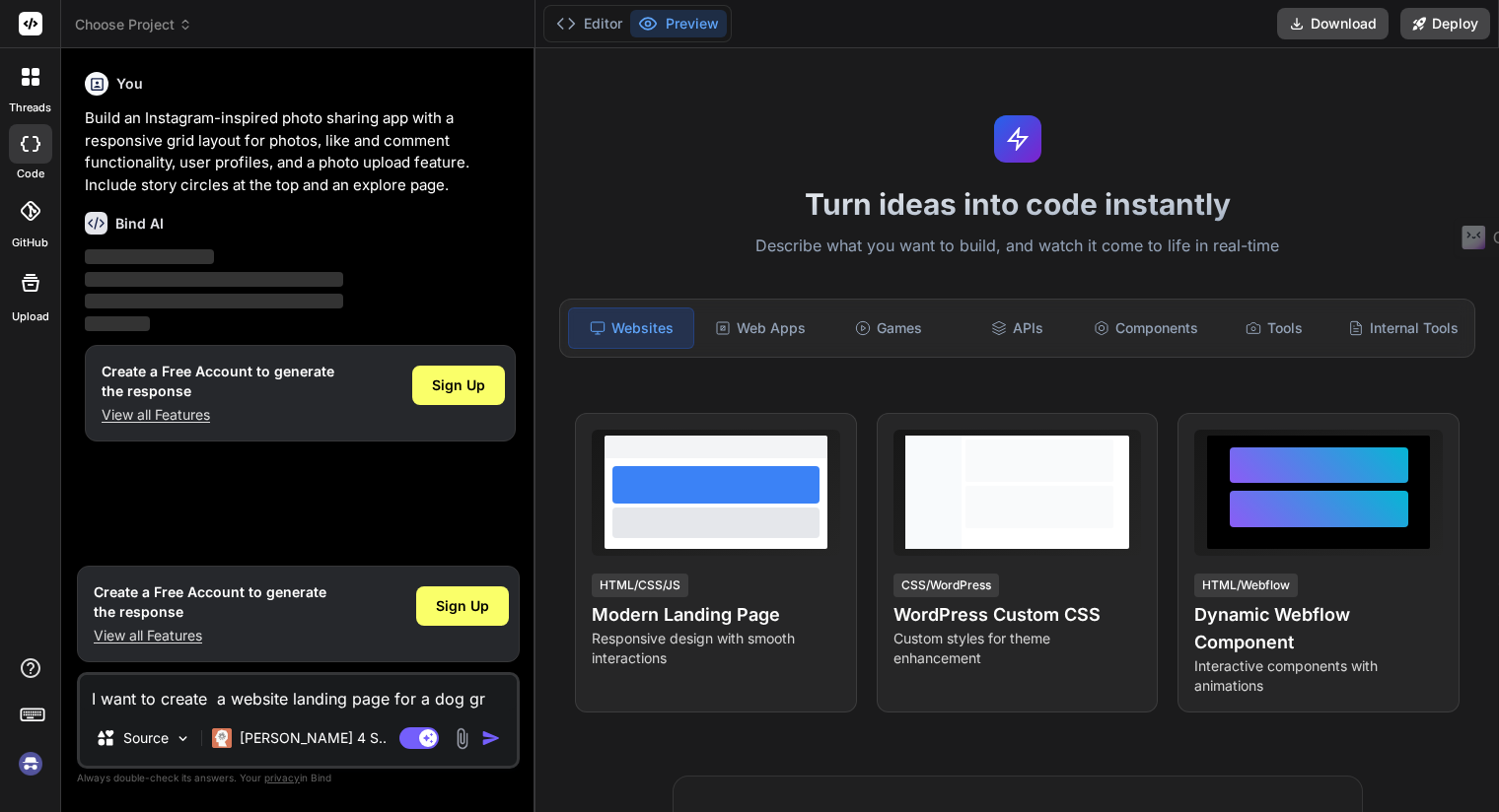
type textarea "x"
type textarea "I want to create a website landing page for a dog groo"
type textarea "x"
type textarea "I want to create a website landing page for a dog groom"
type textarea "x"
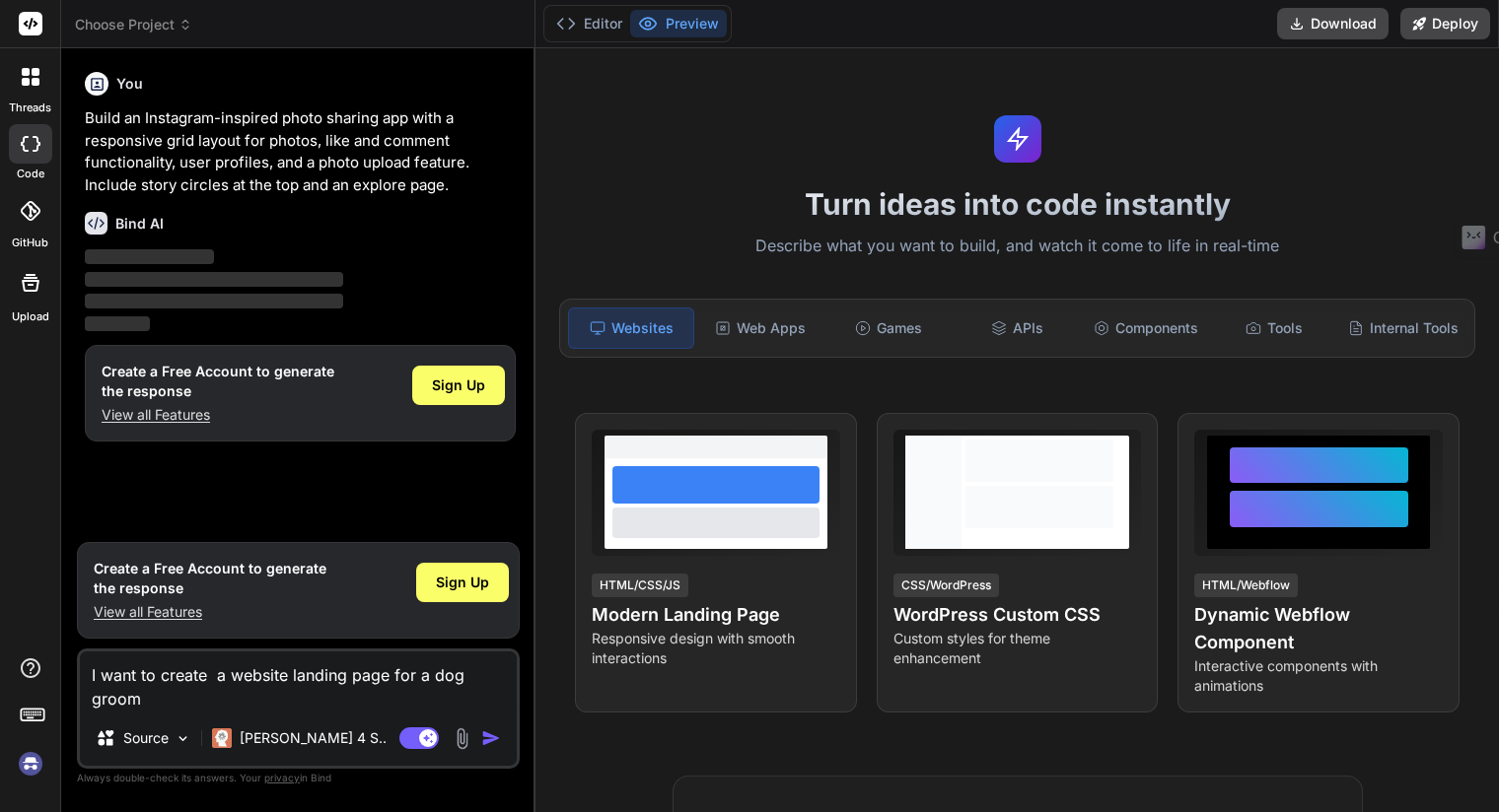
type textarea "I want to create a website landing page for a dog groomi"
type textarea "x"
type textarea "I want to create a website landing page for a dog groomin"
type textarea "x"
type textarea "I want to create a website landing page for a dog grooming"
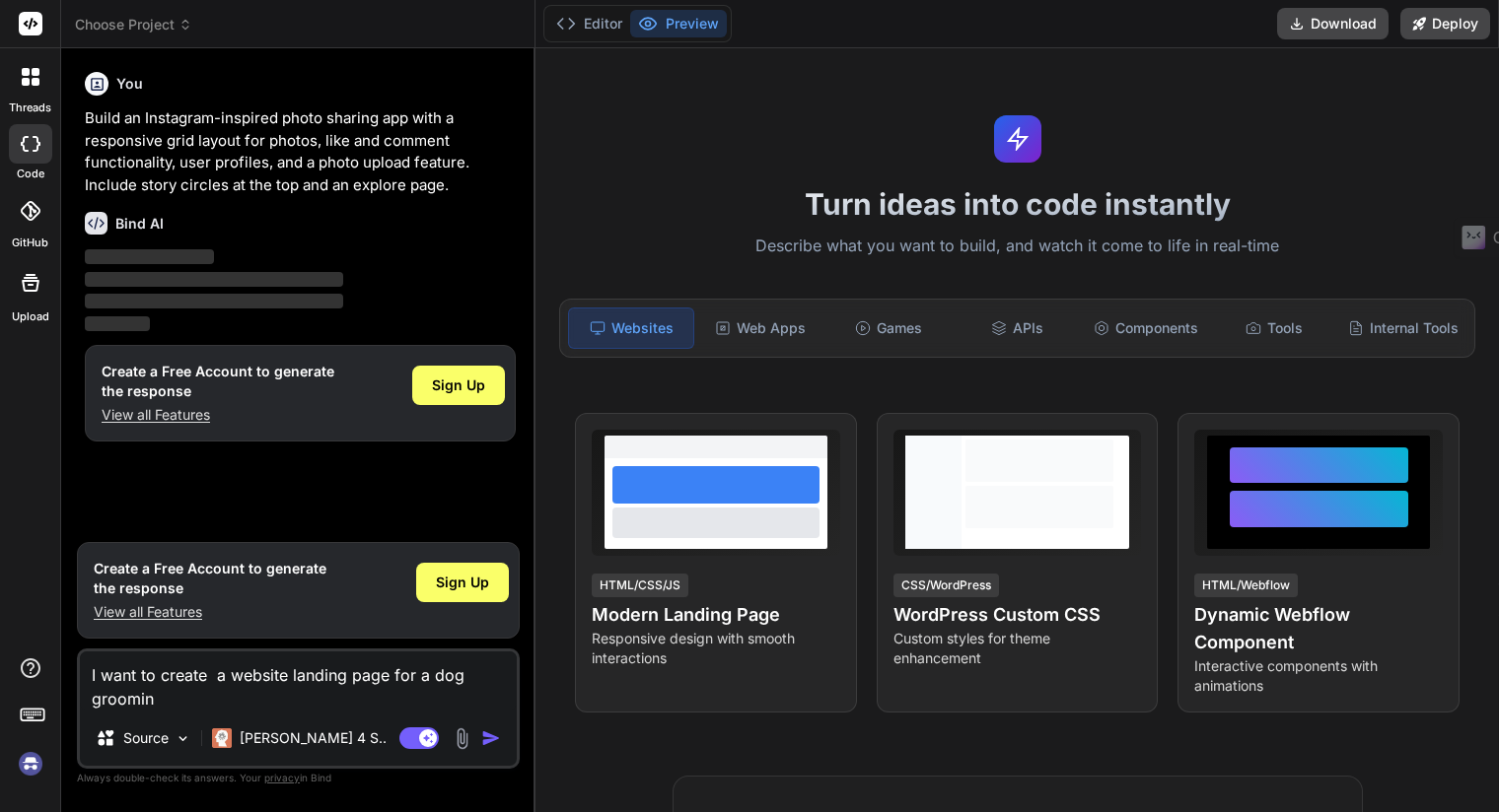
type textarea "x"
type textarea "I want to create a website landing page for a dog grooming"
type textarea "x"
type textarea "I want to create a website landing page for a dog grooming s"
type textarea "x"
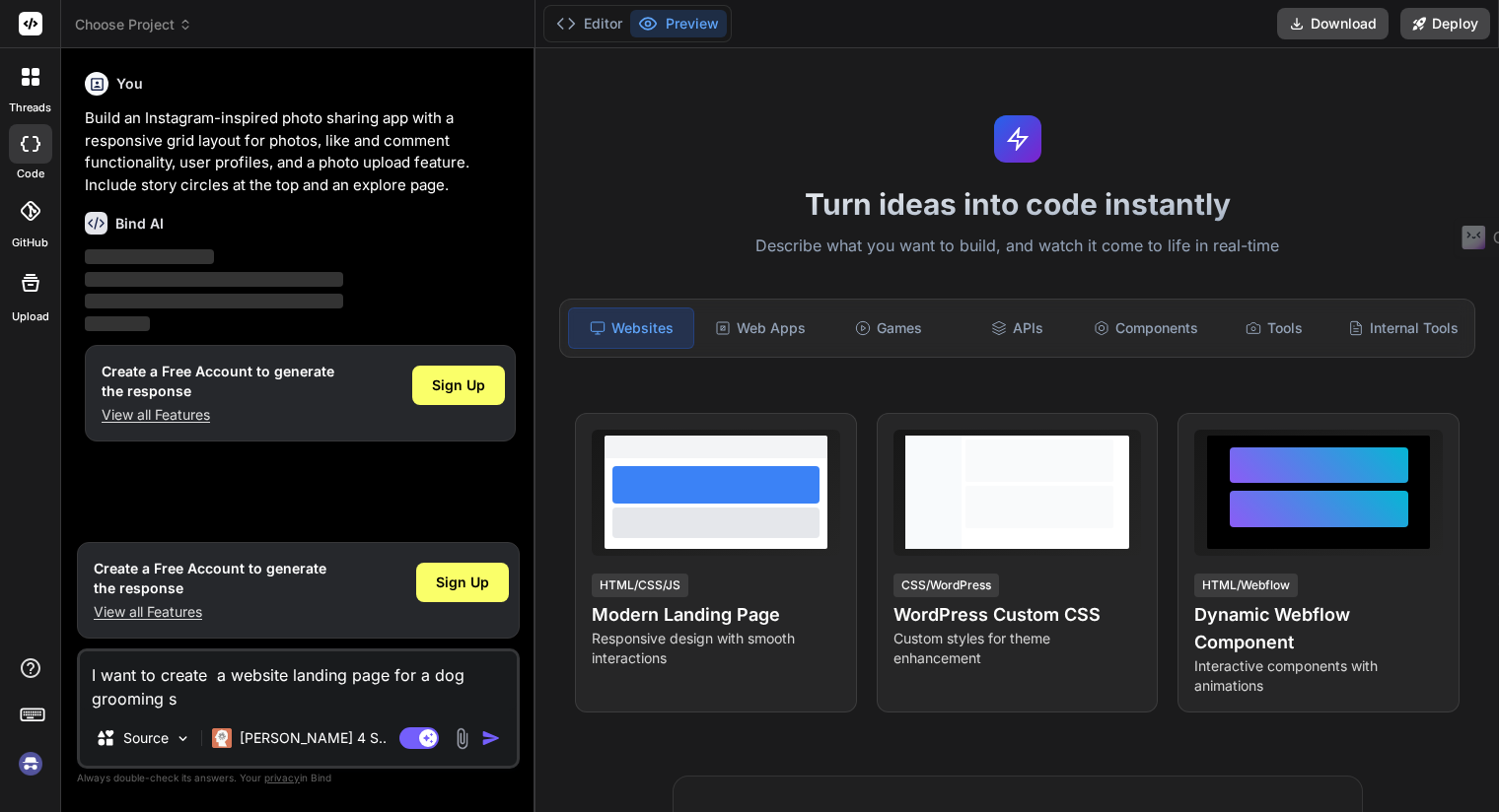
type textarea "I want to create a website landing page for a dog grooming sc"
type textarea "x"
type textarea "I want to create a website landing page for a dog grooming sch"
type textarea "x"
type textarea "I want to create a website landing page for a dog grooming schh"
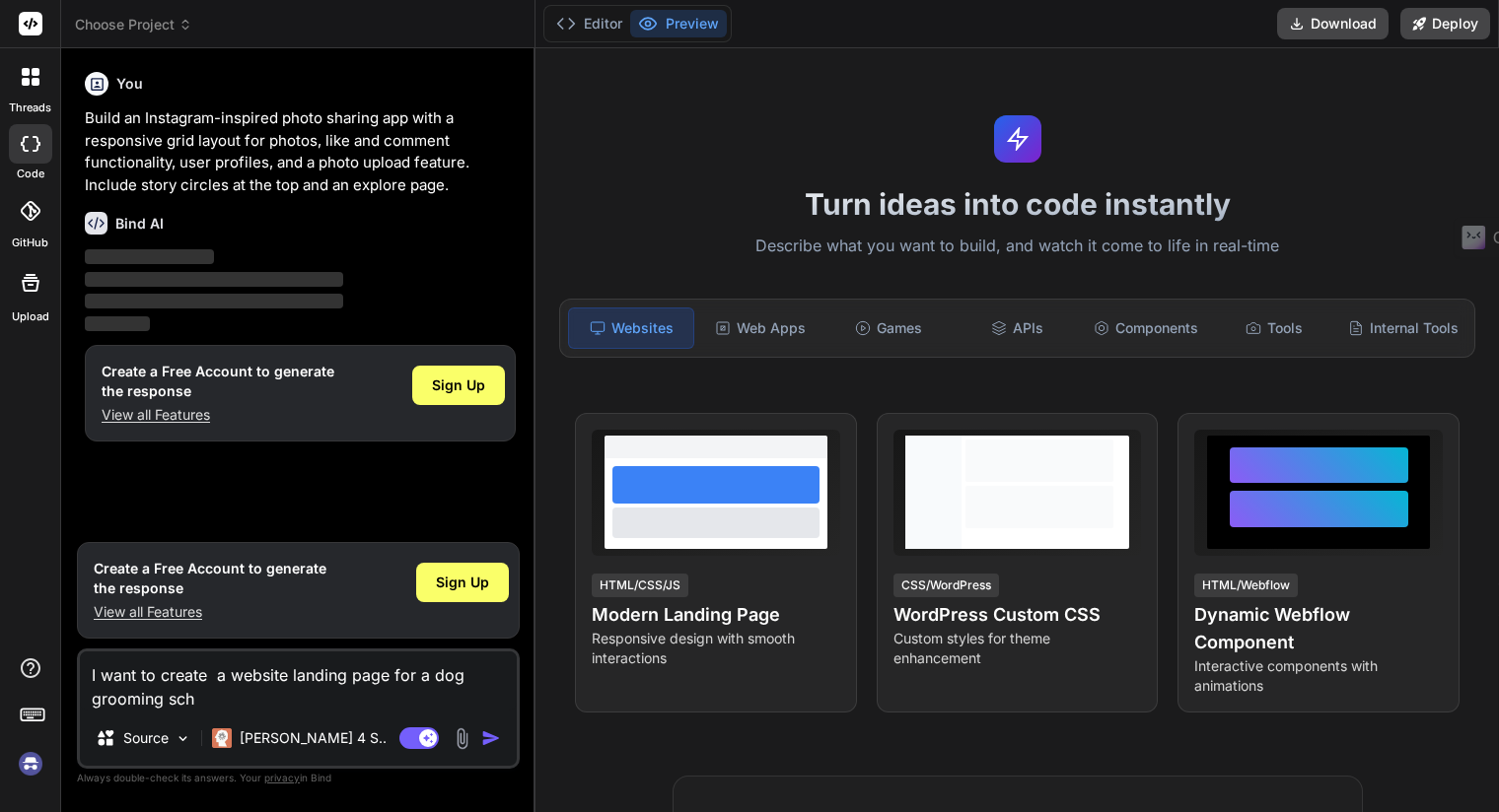
type textarea "x"
type textarea "I want to create a website landing page for a dog grooming schho"
type textarea "x"
type textarea "I want to create a website landing page for a dog grooming schhol"
type textarea "x"
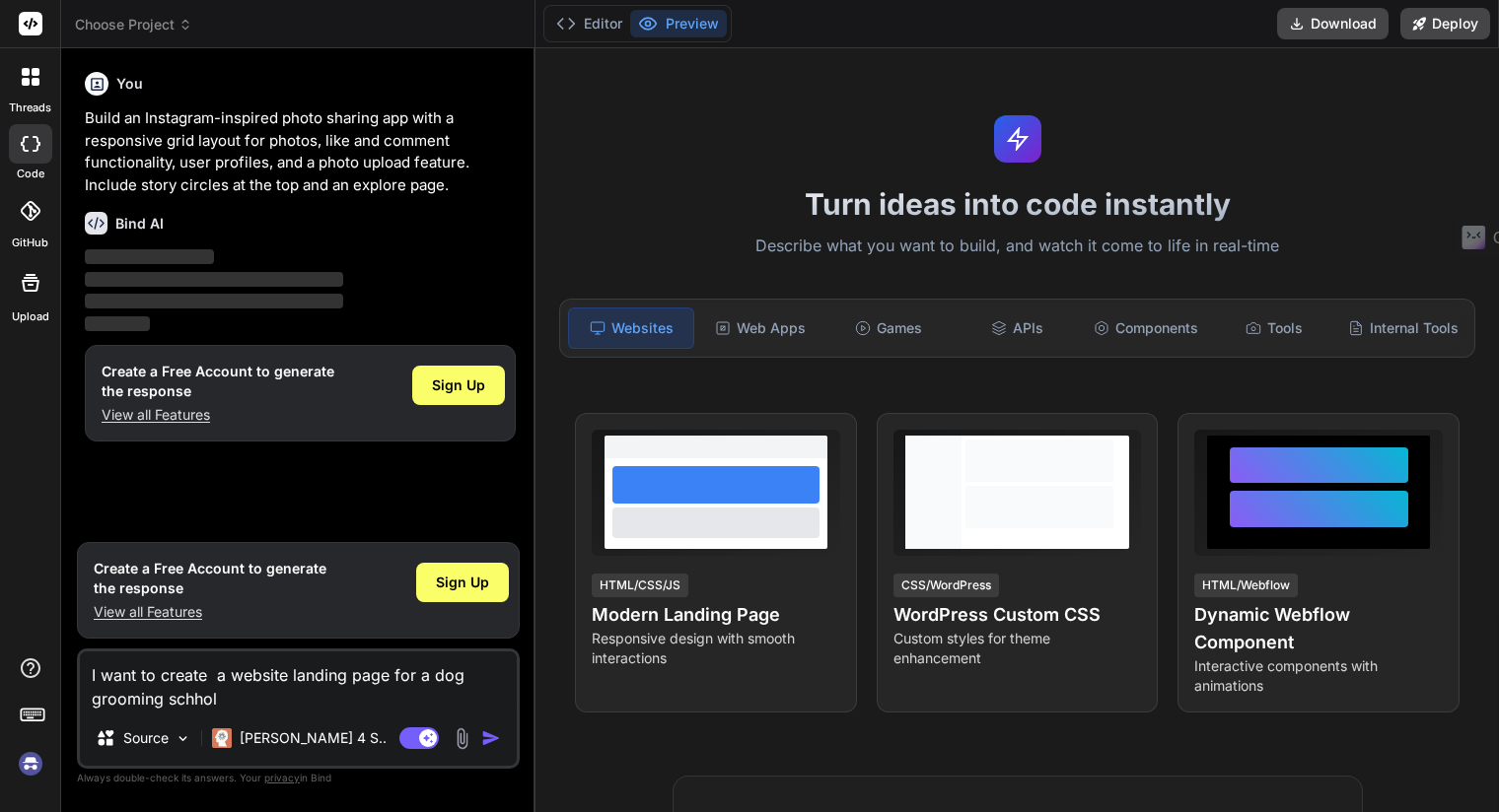
type textarea "I want to create a website landing page for a dog grooming schhol"
type textarea "x"
type textarea "I want to create a website landing page for a dog grooming schhol i"
type textarea "x"
type textarea "I want to create a website landing page for a dog grooming schhol in"
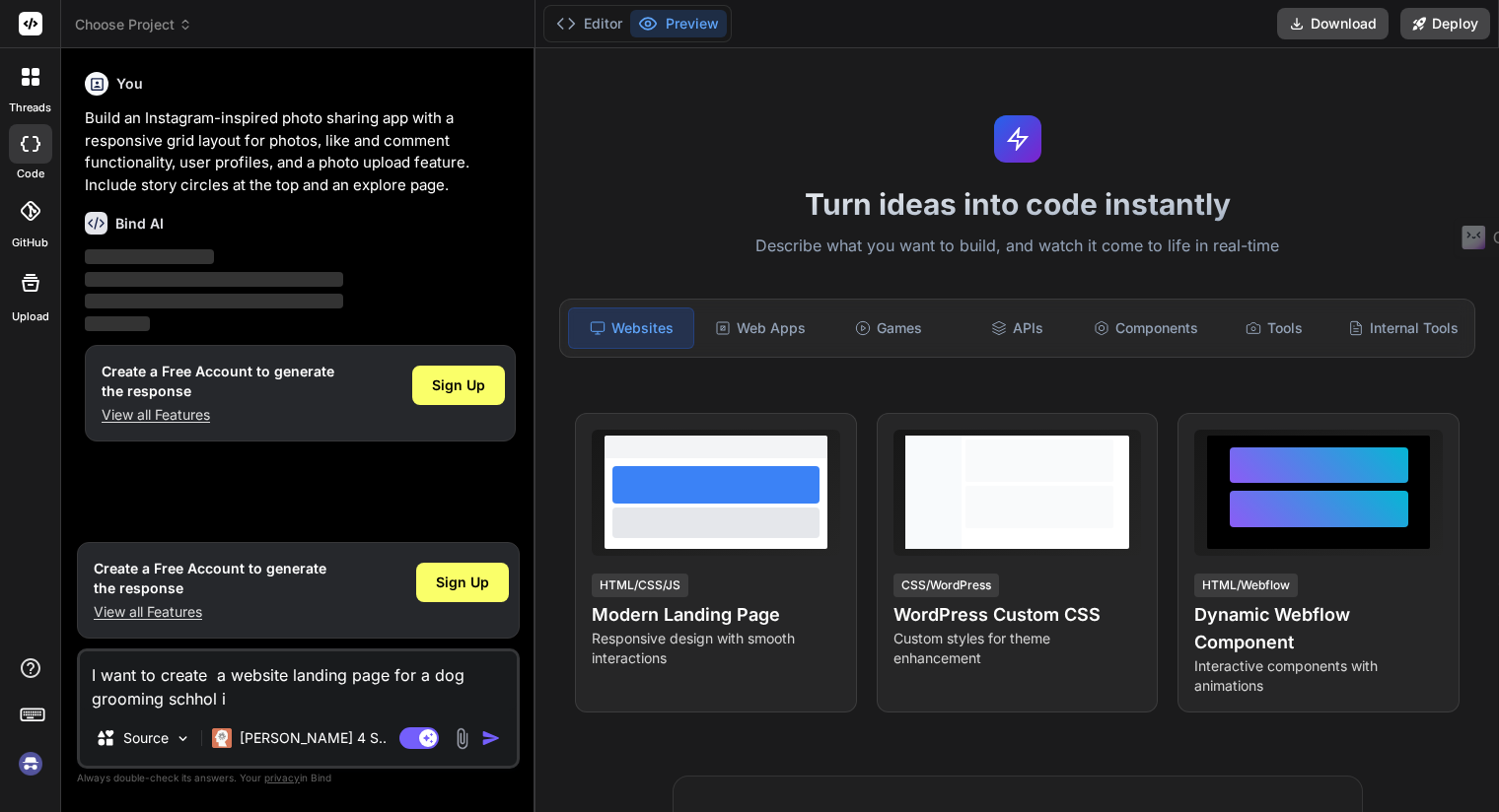
type textarea "x"
type textarea "I want to create a website landing page for a dog grooming schhol in"
type textarea "x"
type textarea "I want to create a website landing page for a dog grooming schhol in L"
type textarea "x"
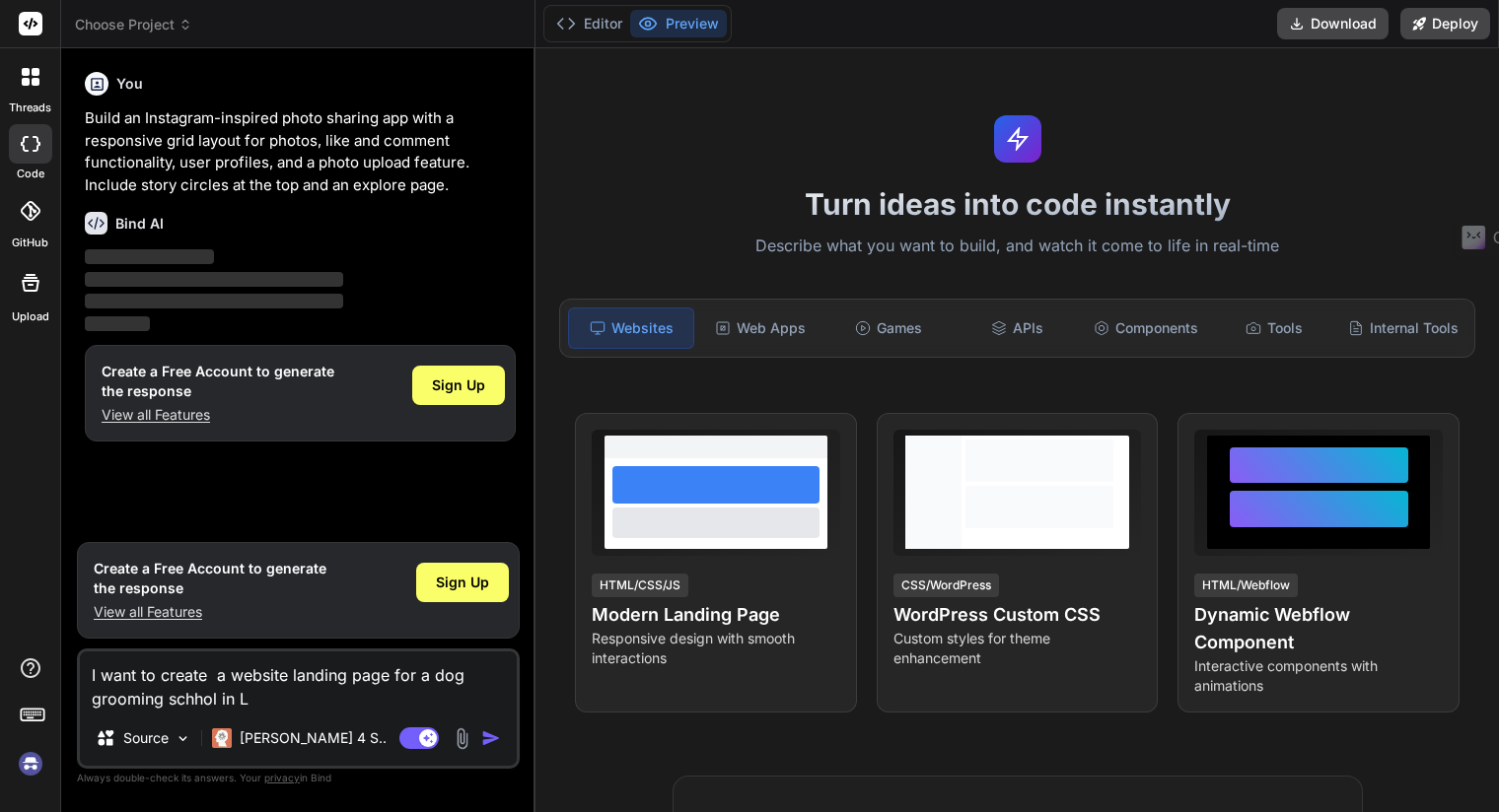
type textarea "I want to create a website landing page for a dog grooming schhol in Lo"
type textarea "x"
type textarea "I want to create a website landing page for a dog grooming schhol in [GEOGRAPHI…"
type textarea "x"
type textarea "I want to create a website landing page for a dog grooming schhol in [GEOGRAPHI…"
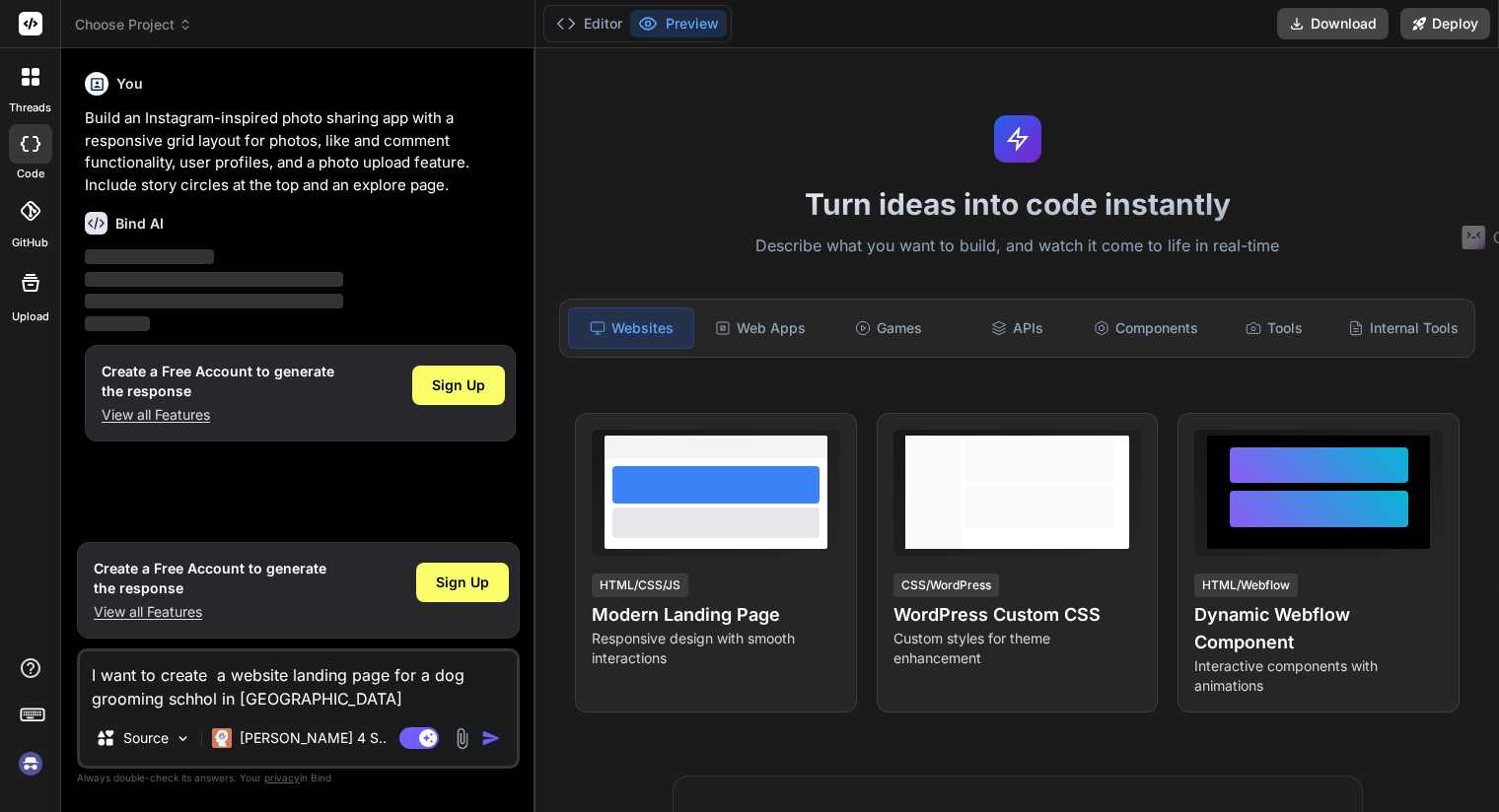
type textarea "x"
type textarea "I want to create a website landing page for a dog grooming schhol in [GEOGRAPHI…"
type textarea "x"
type textarea "I want to create a website landing page for a dog grooming schhol in [GEOGRAPHI…"
type textarea "x"
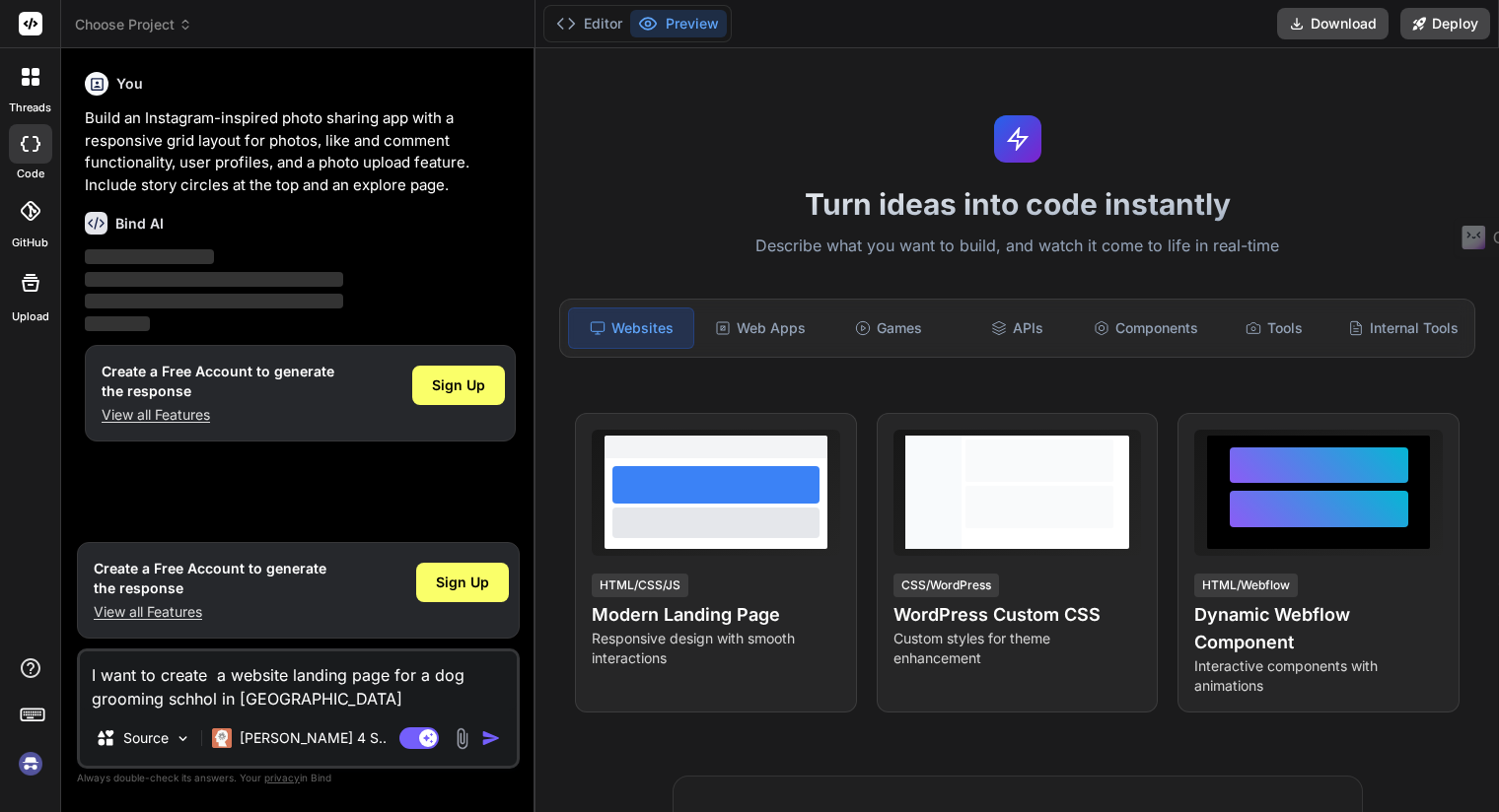
type textarea "I want to create a website landing page for a dog grooming schhol in [GEOGRAPHI…"
type textarea "x"
type textarea "I want to create a website landing page for a dog grooming schhol in [GEOGRAPHI…"
type textarea "x"
type textarea "I want to create a website landing page for a dog grooming schhol in [GEOGRAPHI…"
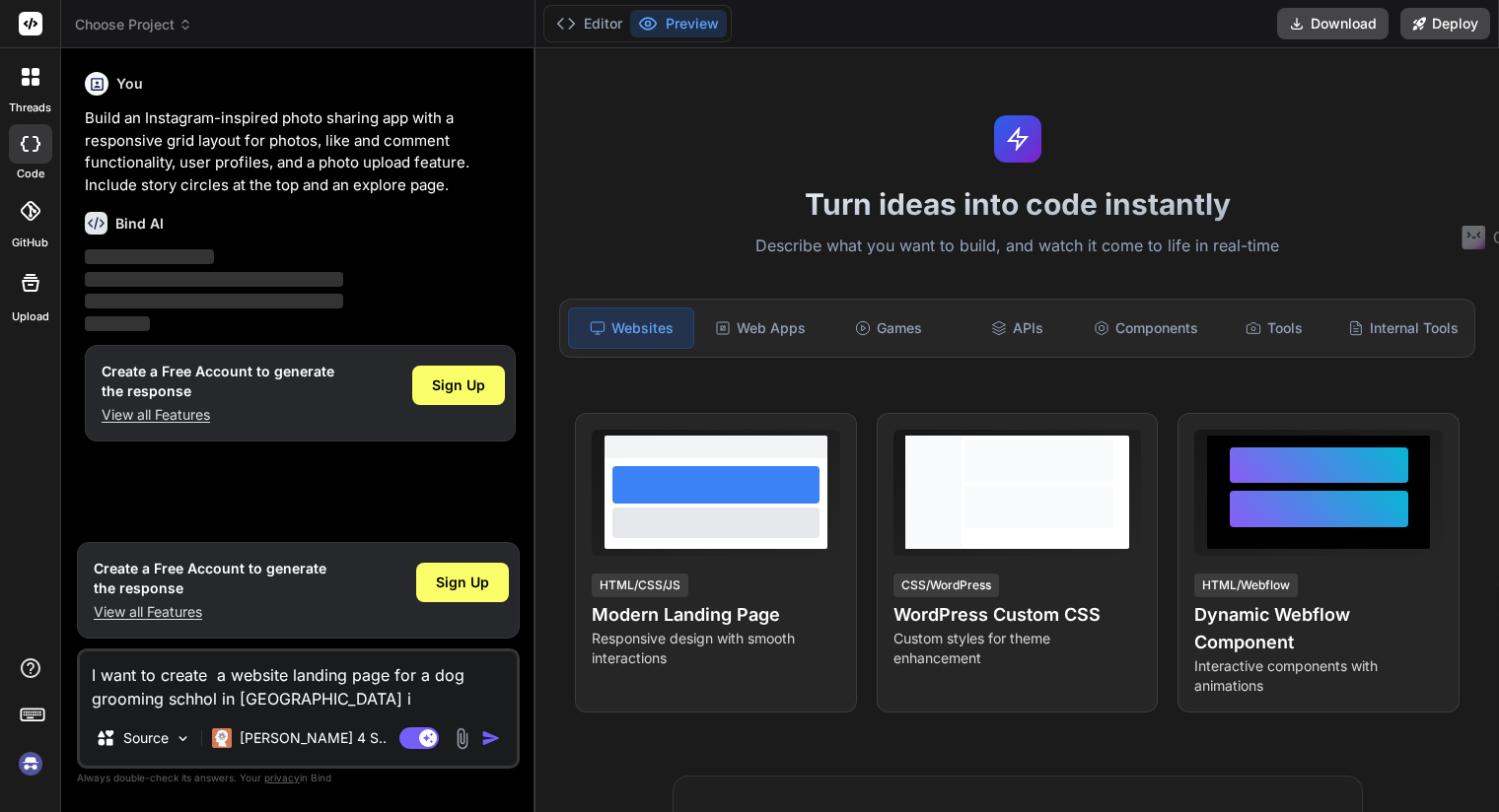
type textarea "x"
type textarea "I want to create a website landing page for a dog grooming schhol in [GEOGRAPHI…"
type textarea "x"
type textarea "I want to create a website landing page for a dog grooming schhol in [GEOGRAPHI…"
type textarea "x"
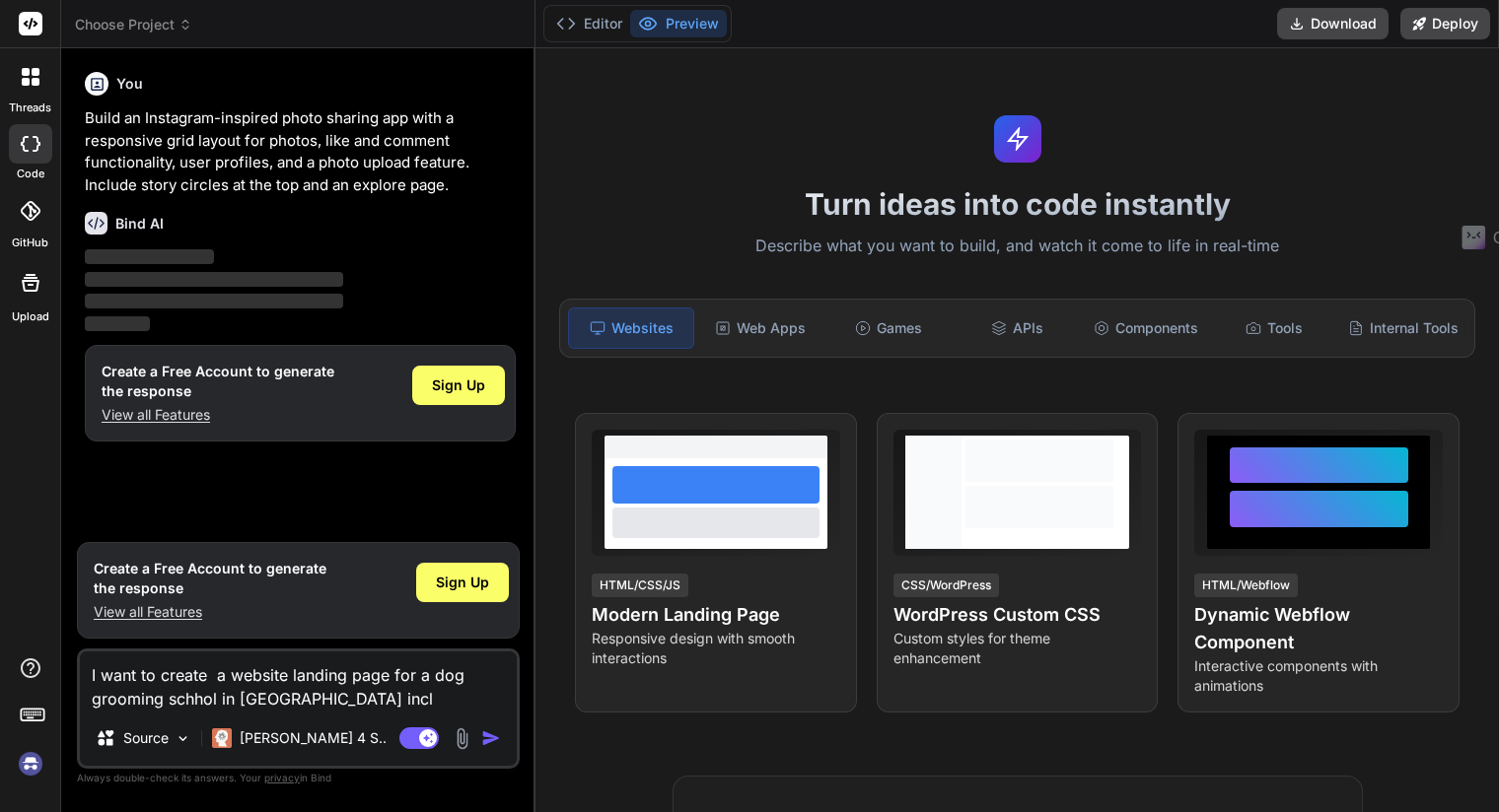
type textarea "I want to create a website landing page for a dog grooming schhol in [GEOGRAPHI…"
type textarea "x"
type textarea "I want to create a website landing page for a dog grooming schhol in [GEOGRAPHI…"
type textarea "x"
type textarea "I want to create a website landing page for a dog grooming schhol in [GEOGRAPHI…"
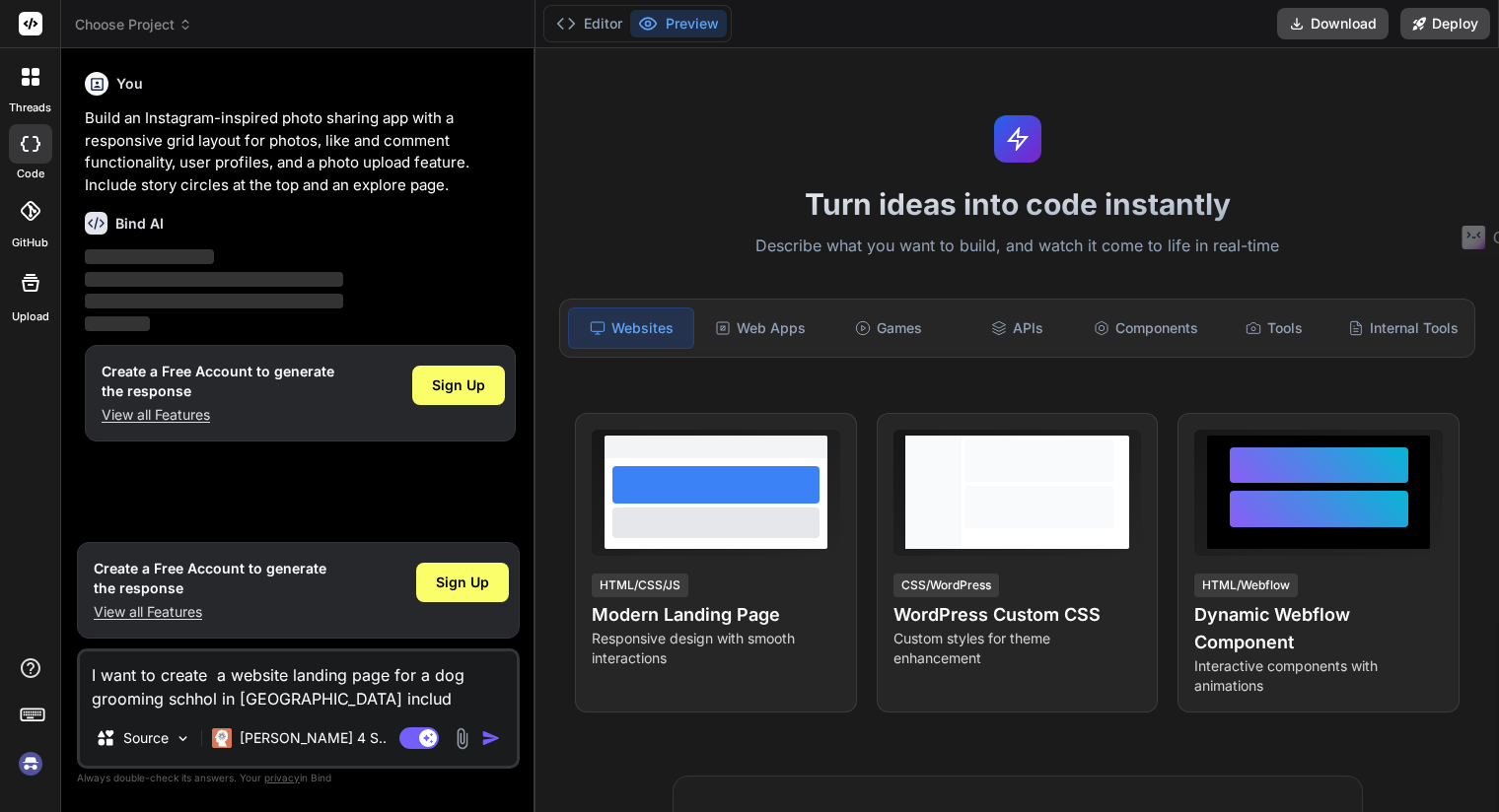
type textarea "x"
type textarea "I want to create a website landing page for a dog grooming schhol in [GEOGRAPHI…"
type textarea "x"
type textarea "I want to create a website landing page for a dog grooming schhol in [GEOGRAPHI…"
type textarea "x"
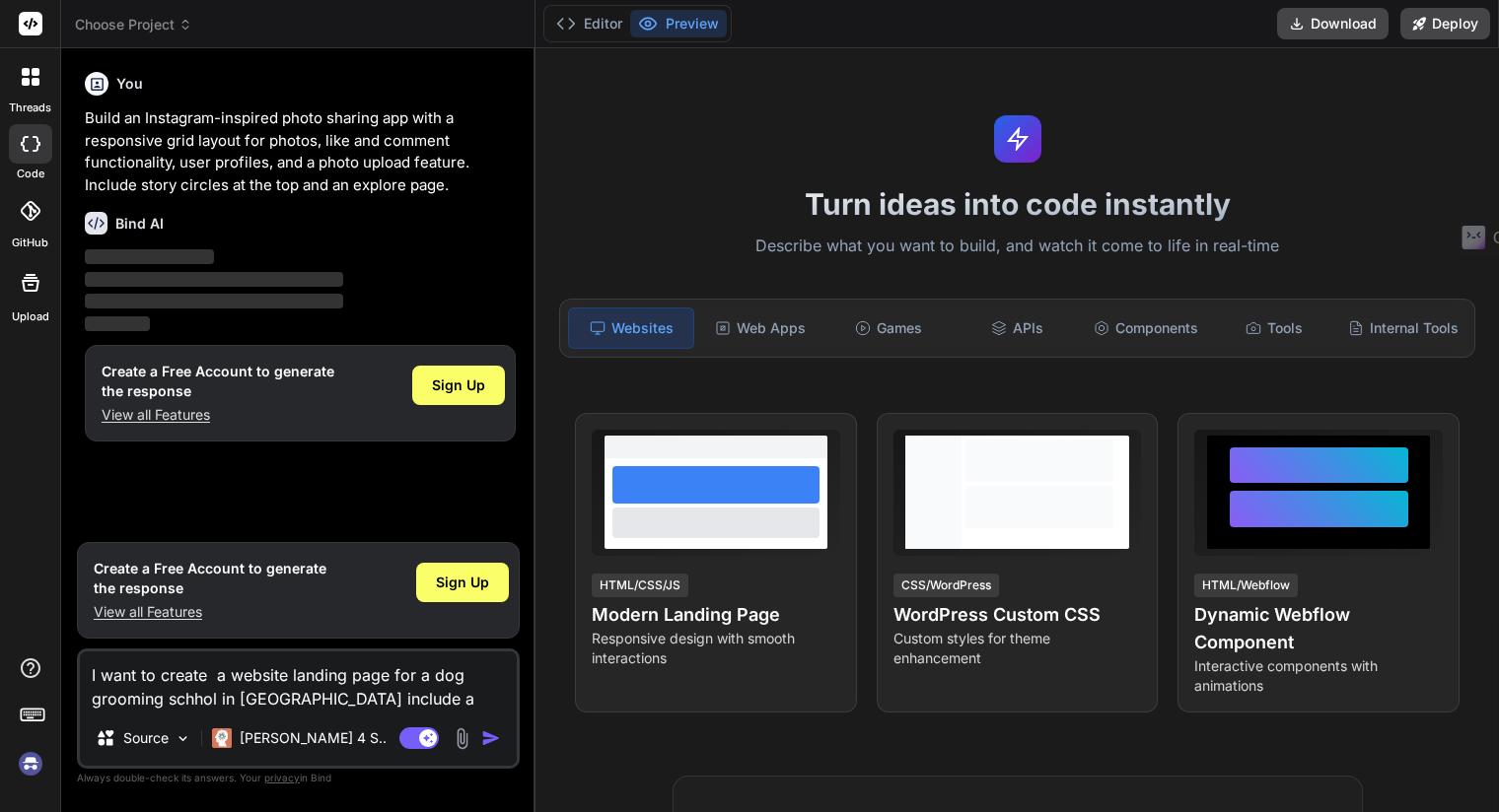
type textarea "I want to create a website landing page for a dog grooming schhol in [GEOGRAPHI…"
type textarea "x"
type textarea "I want to create a website landing page for a dog grooming schhol in [GEOGRAPHI…"
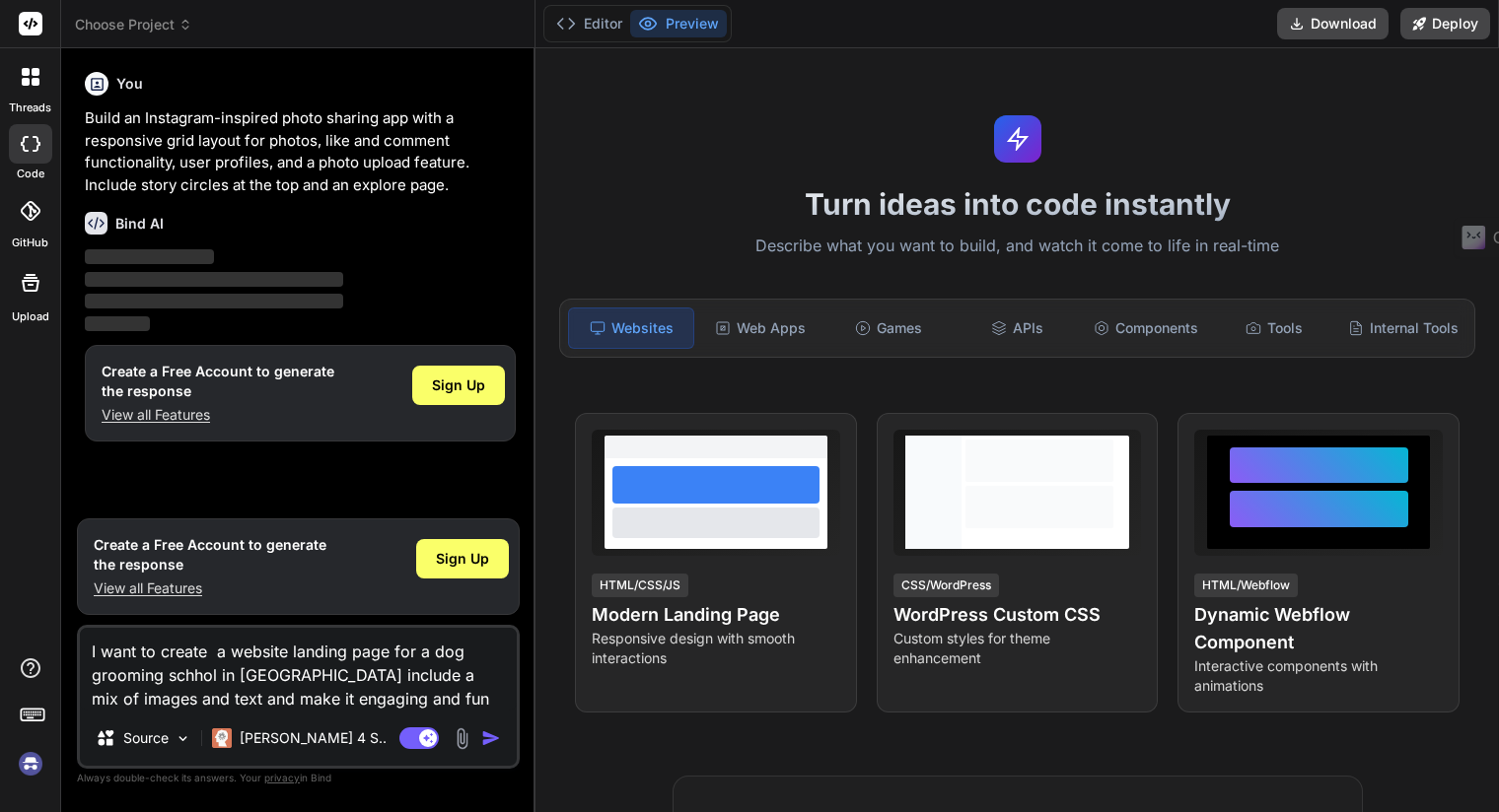
click at [494, 737] on img "button" at bounding box center [491, 738] width 20 height 20
click at [376, 697] on textarea "I want to create a website landing page for a dog grooming schhol in [GEOGRAPHI…" at bounding box center [298, 670] width 437 height 83
click at [489, 741] on img "button" at bounding box center [491, 738] width 20 height 20
click at [488, 738] on img "button" at bounding box center [491, 738] width 20 height 20
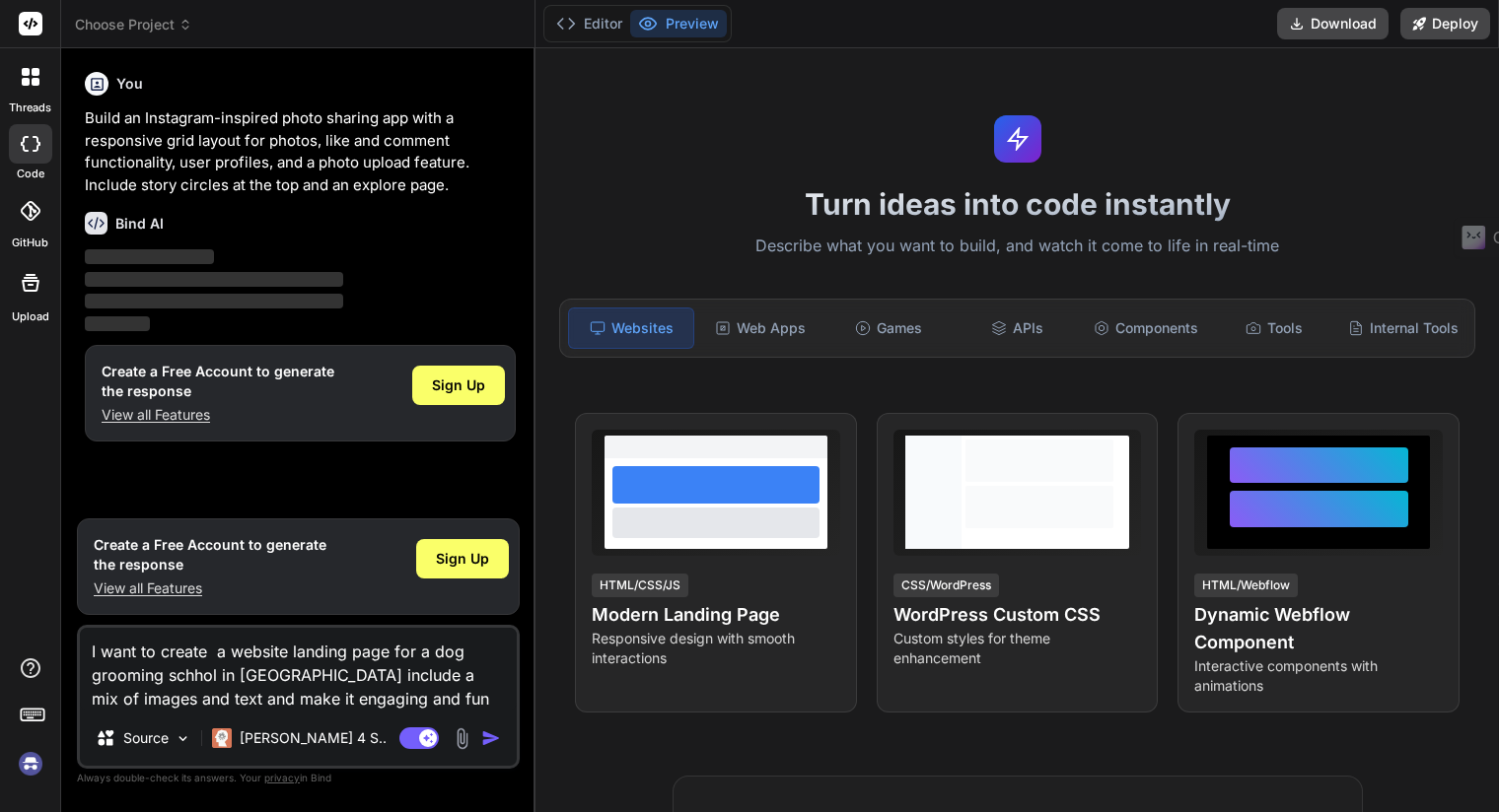
click at [488, 738] on img "button" at bounding box center [491, 738] width 20 height 20
click at [302, 190] on p "Build an Instagram-inspired photo sharing app with a responsive grid layout for…" at bounding box center [300, 152] width 431 height 89
click at [757, 328] on div "Web Apps" at bounding box center [760, 328] width 125 height 41
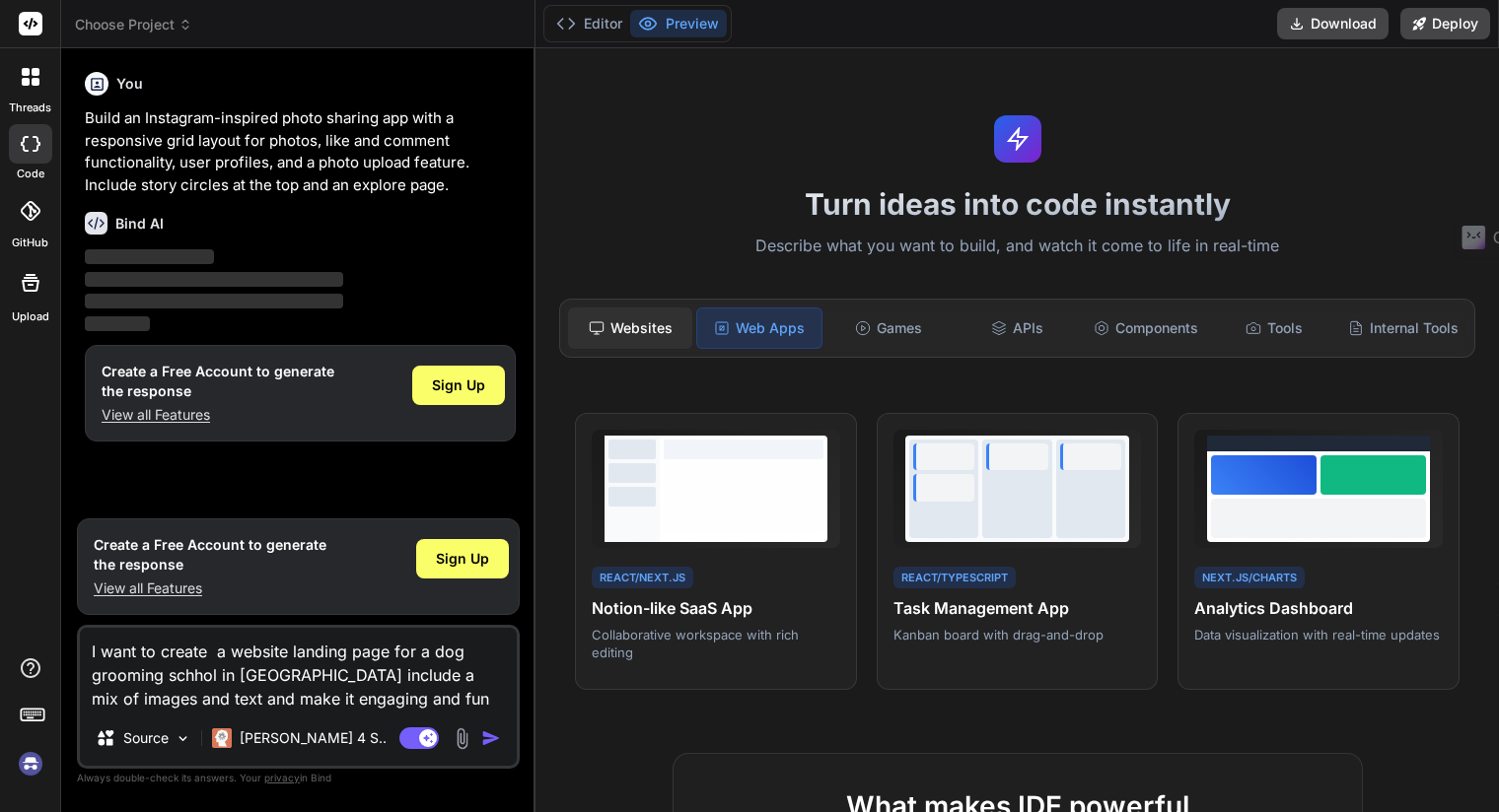
click at [625, 317] on div "Websites" at bounding box center [630, 328] width 125 height 41
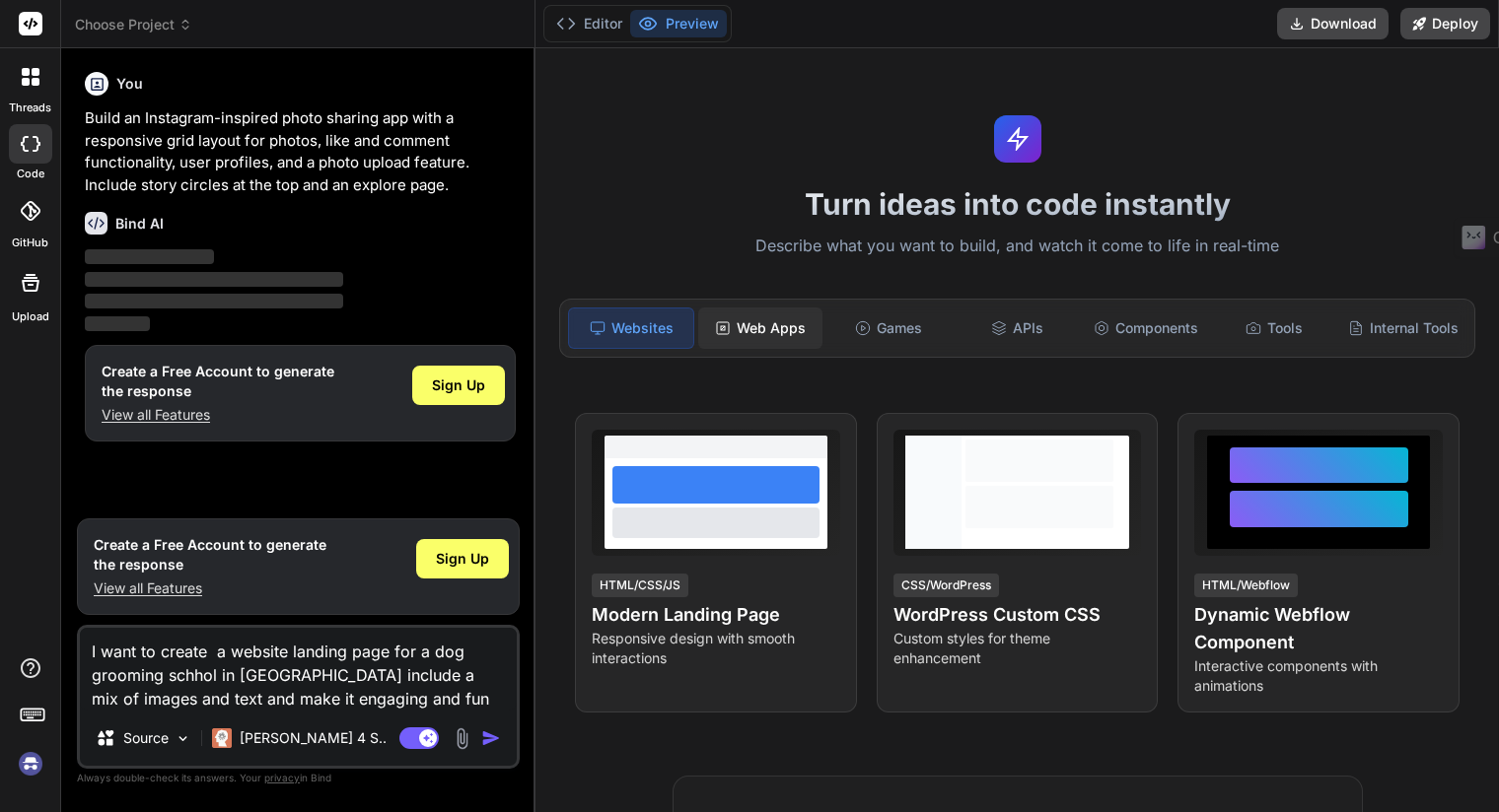
drag, startPoint x: 729, startPoint y: 326, endPoint x: 785, endPoint y: 326, distance: 56.0
click at [729, 326] on div "Web Apps" at bounding box center [760, 328] width 125 height 41
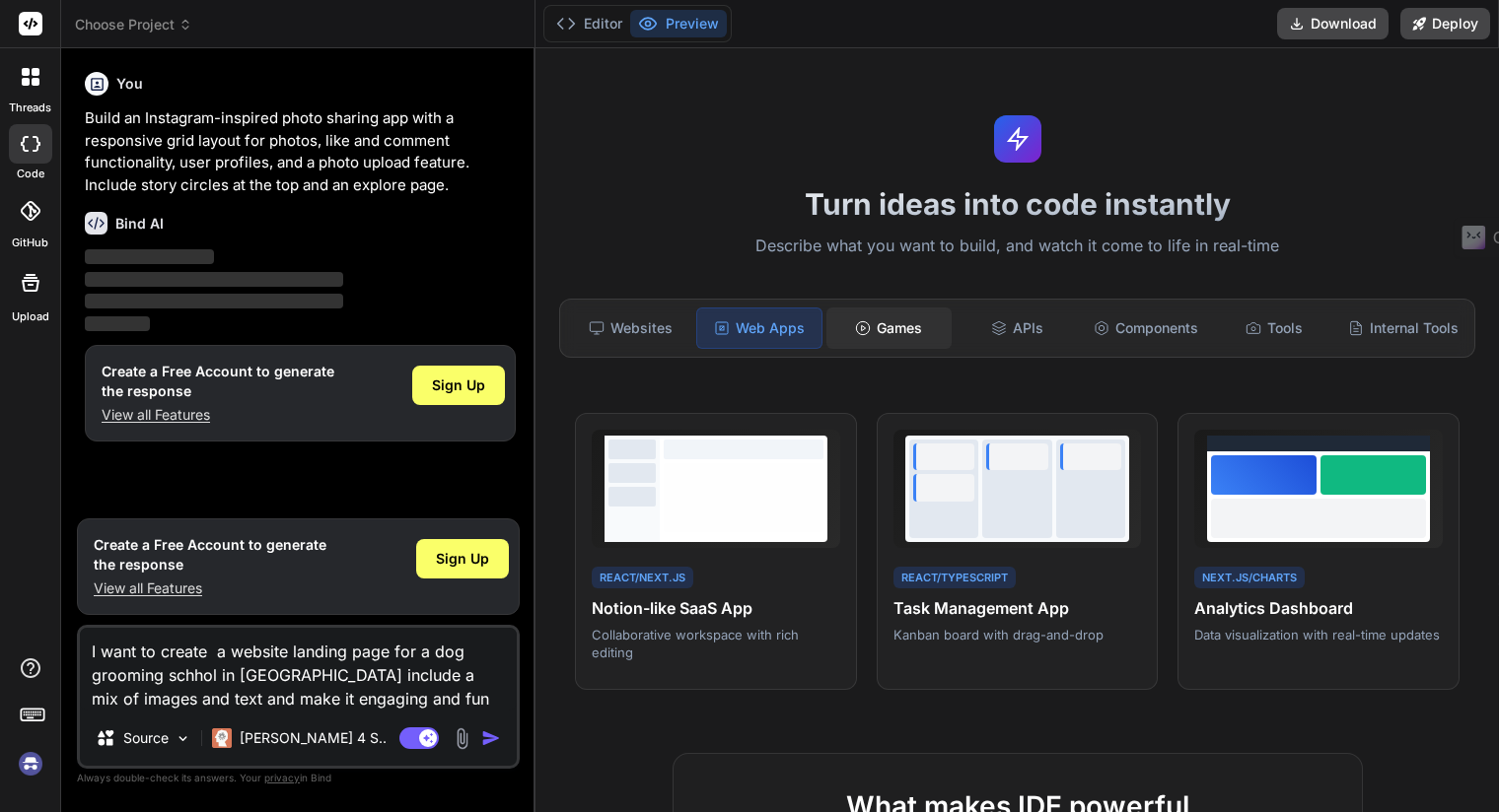
click at [897, 336] on div "Games" at bounding box center [888, 328] width 125 height 41
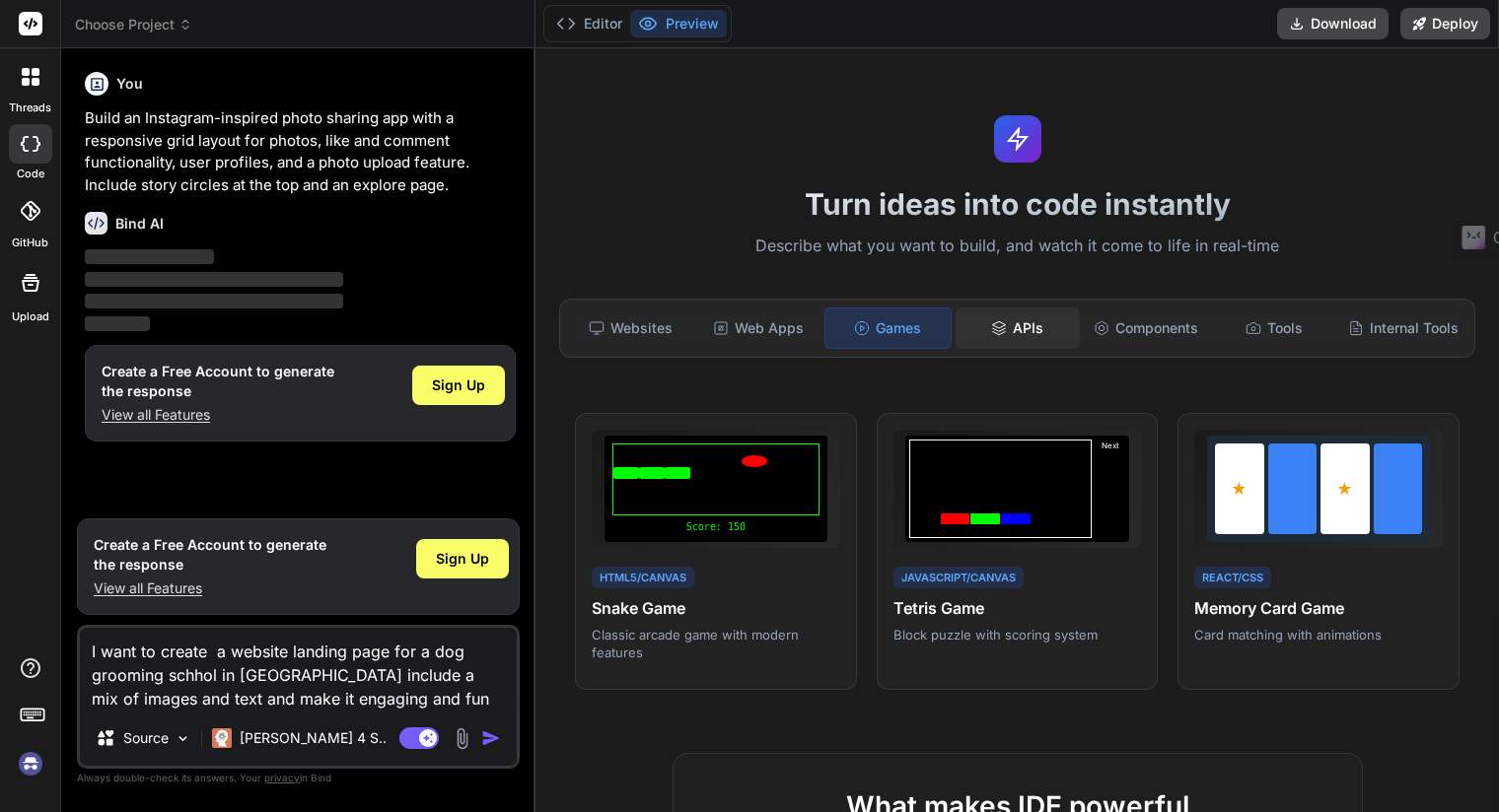
click at [991, 332] on icon at bounding box center [999, 328] width 16 height 16
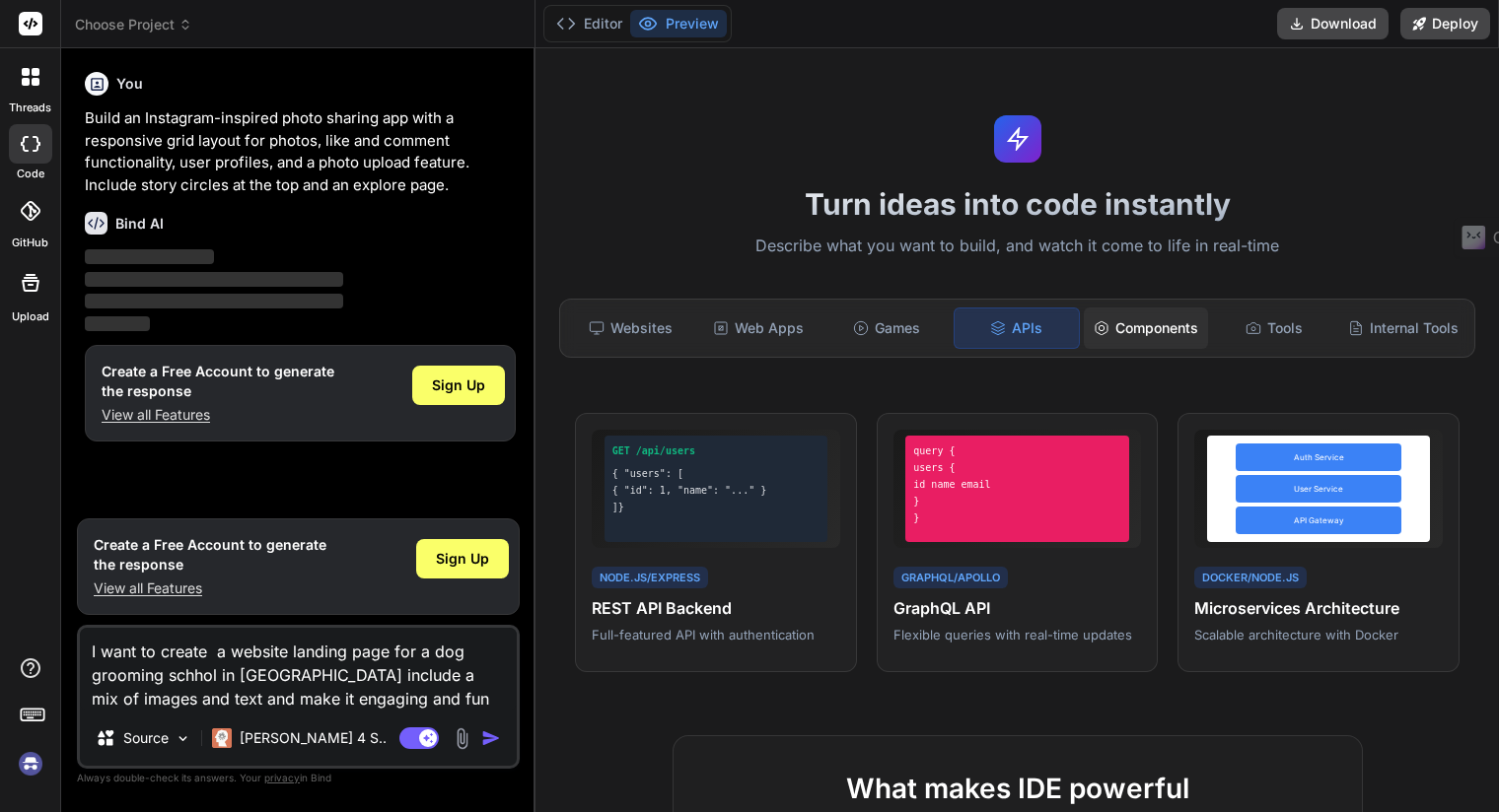
click at [1163, 322] on div "Components" at bounding box center [1146, 328] width 125 height 41
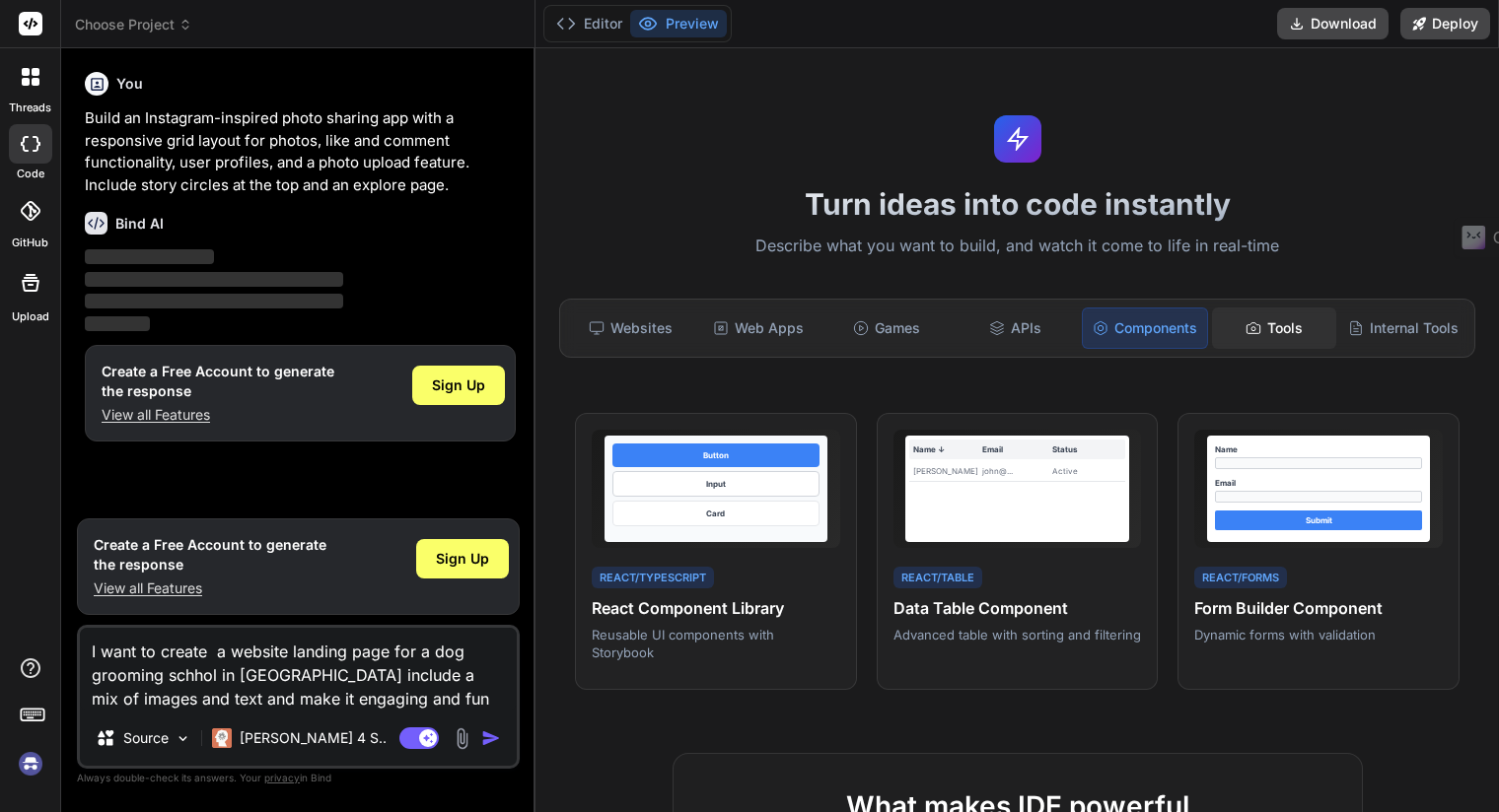
drag, startPoint x: 1269, startPoint y: 318, endPoint x: 1278, endPoint y: 336, distance: 20.1
click at [1269, 318] on div "Tools" at bounding box center [1274, 328] width 125 height 41
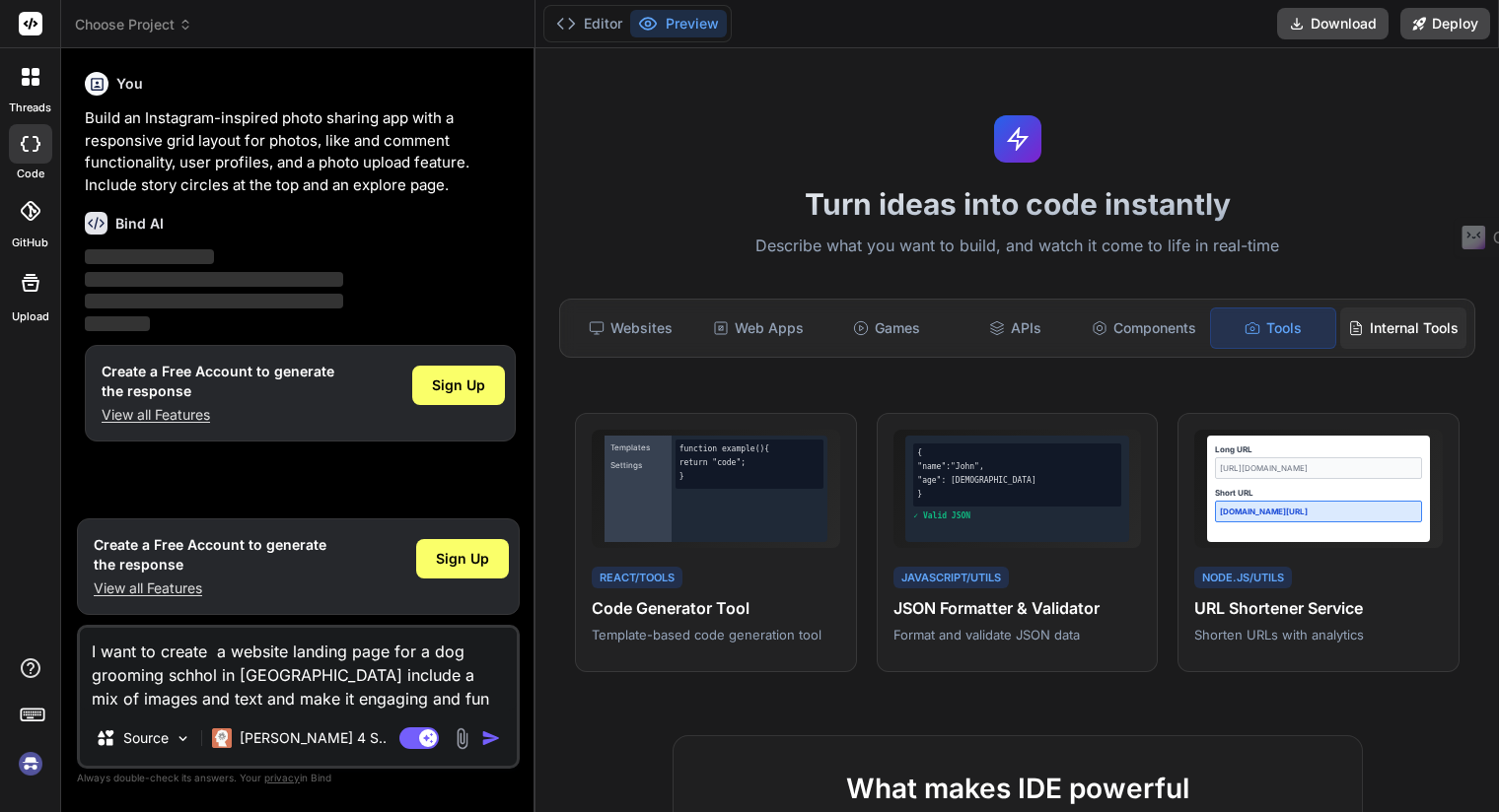
click at [1376, 332] on div "Internal Tools" at bounding box center [1403, 328] width 126 height 41
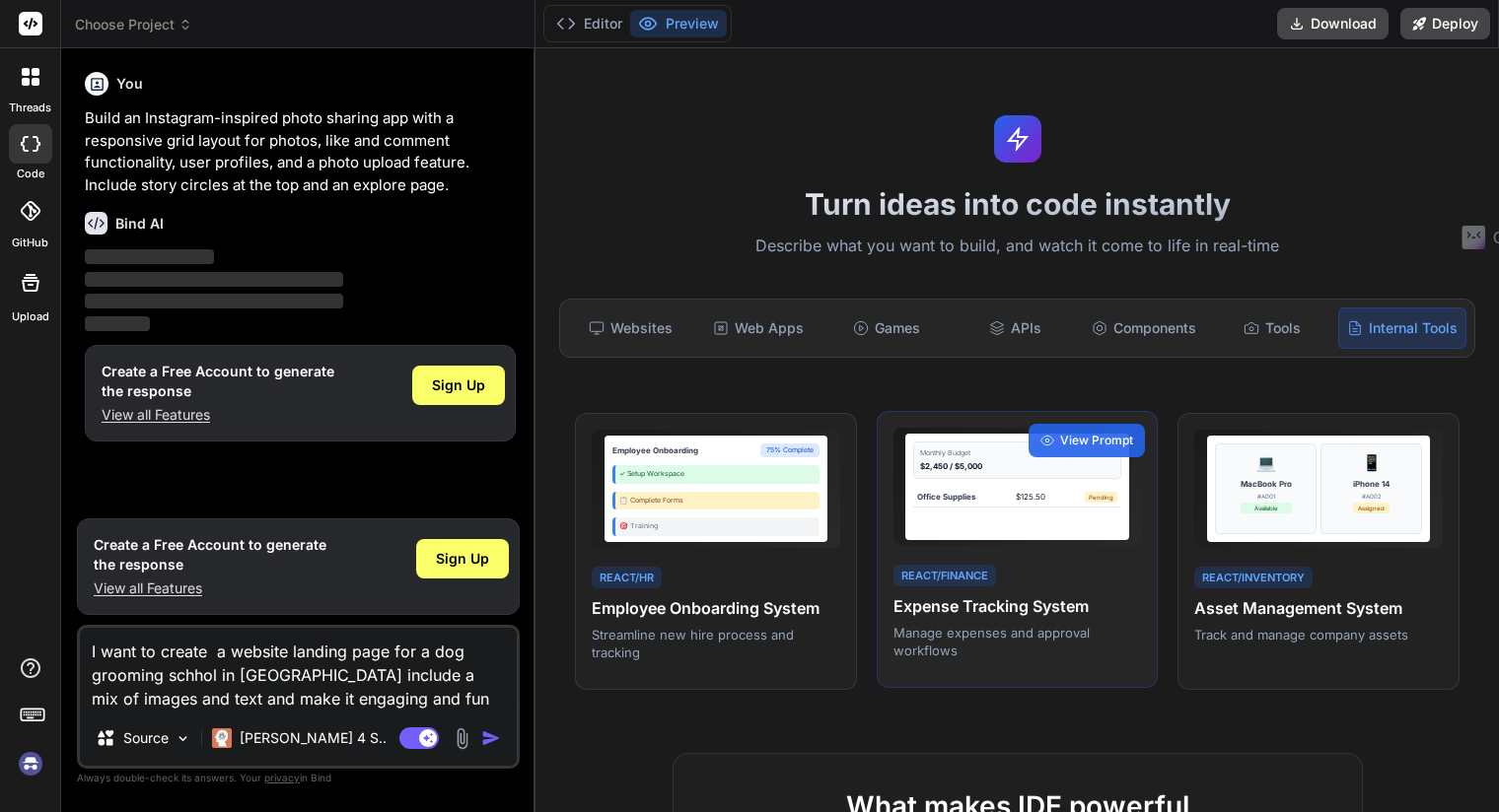
click at [1003, 526] on div "Monthly Budget $2,450 / $5,000 Office Supplies $125.50 Pending" at bounding box center [1016, 487] width 222 height 107
click at [1072, 432] on span "View Prompt" at bounding box center [1097, 441] width 73 height 18
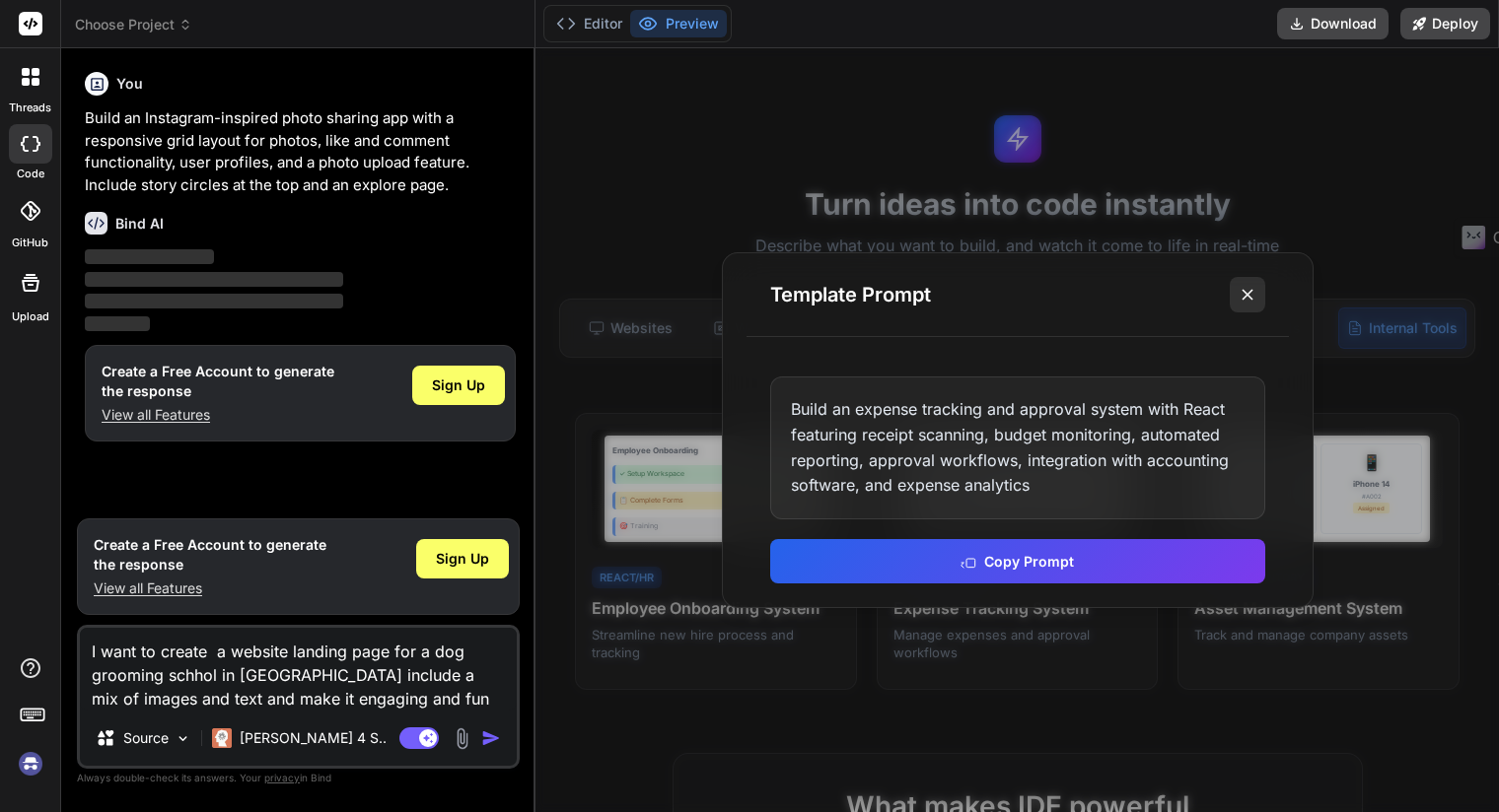
click at [1238, 295] on icon at bounding box center [1247, 294] width 20 height 20
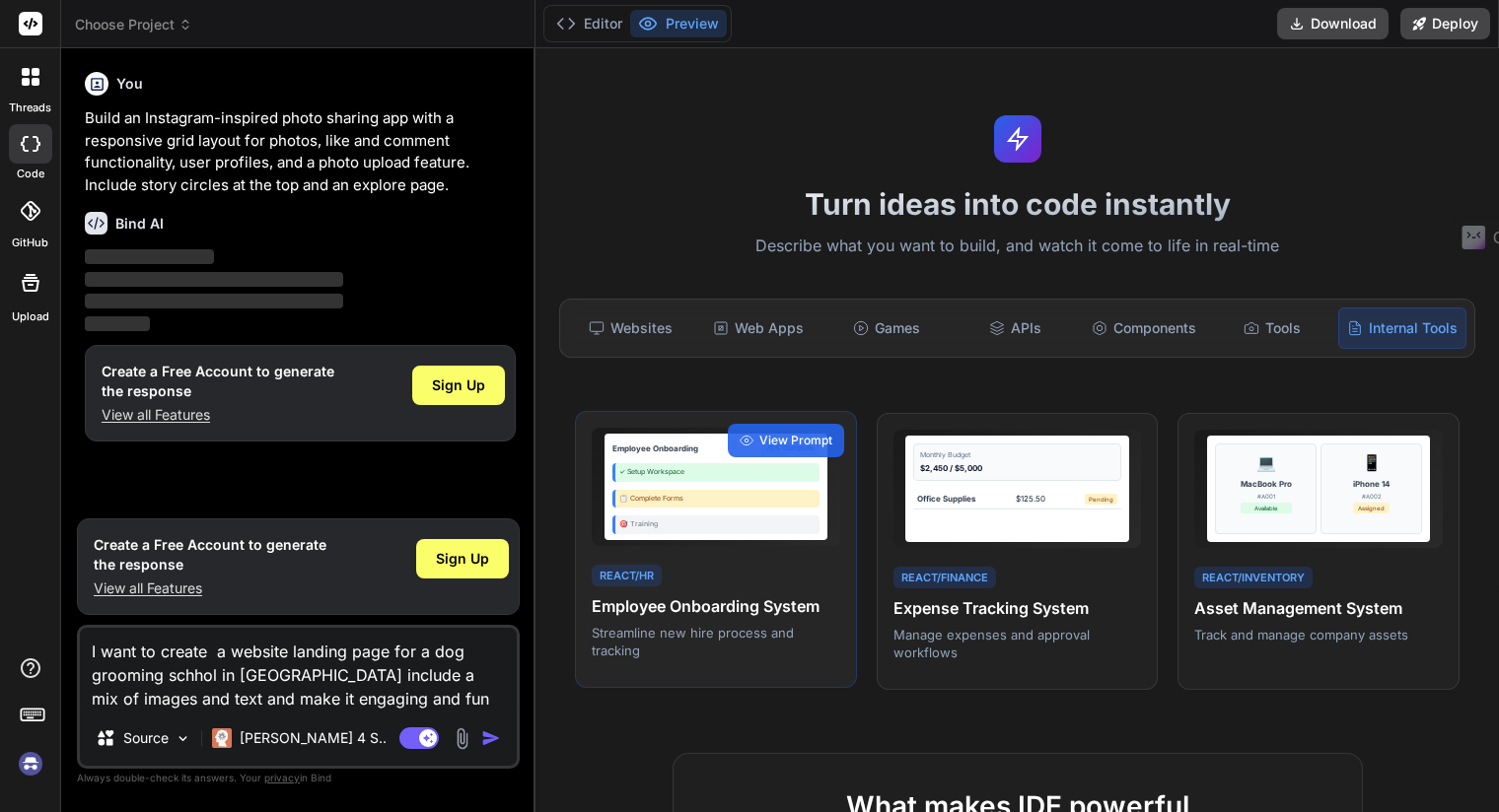
click at [658, 415] on div "Employee Onboarding 75% Complete ✓ Setup Workspace 📋 Complete Forms 🎯 Training …" at bounding box center [715, 549] width 282 height 278
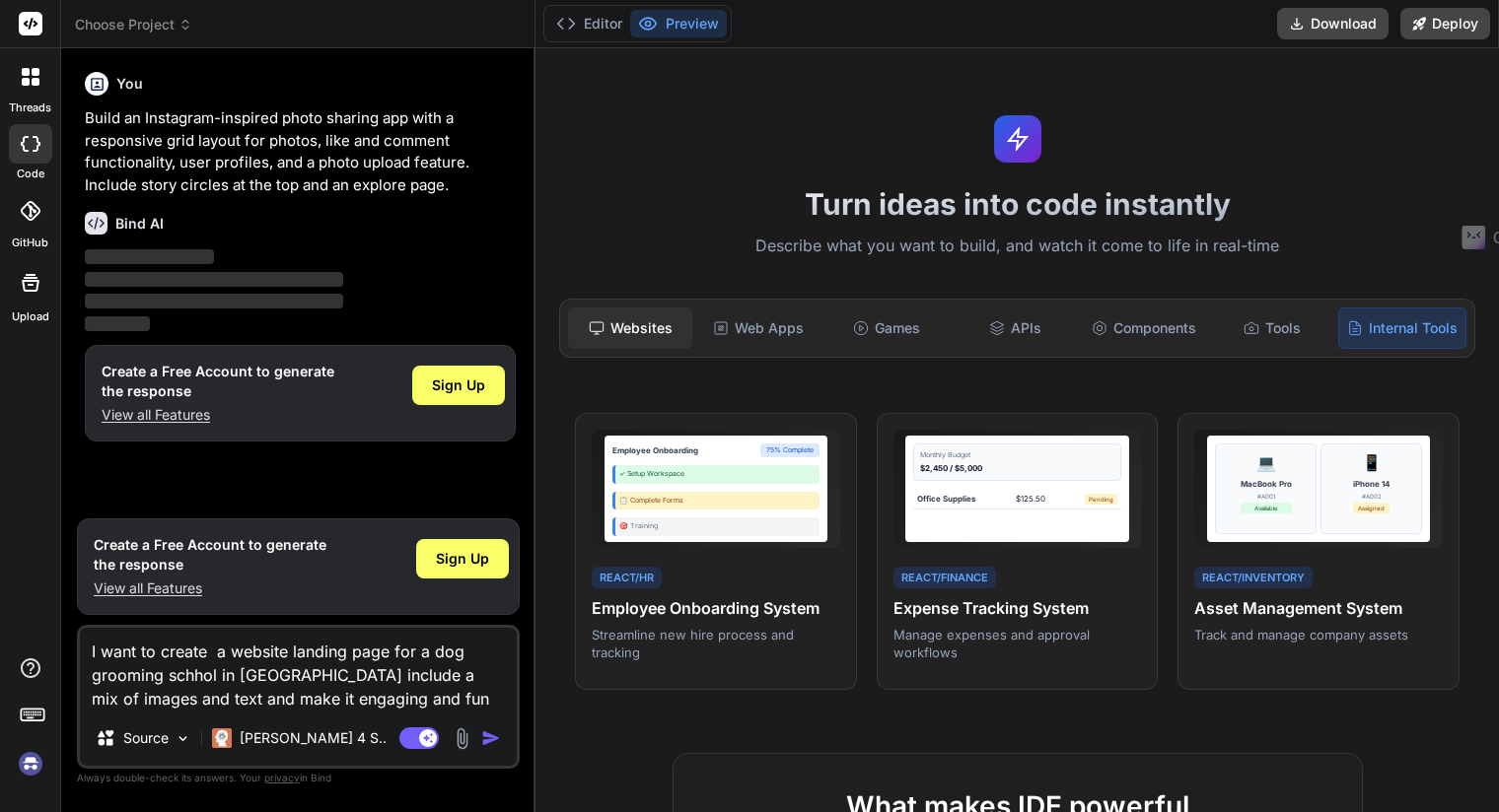
click at [640, 332] on div "Websites" at bounding box center [630, 328] width 125 height 41
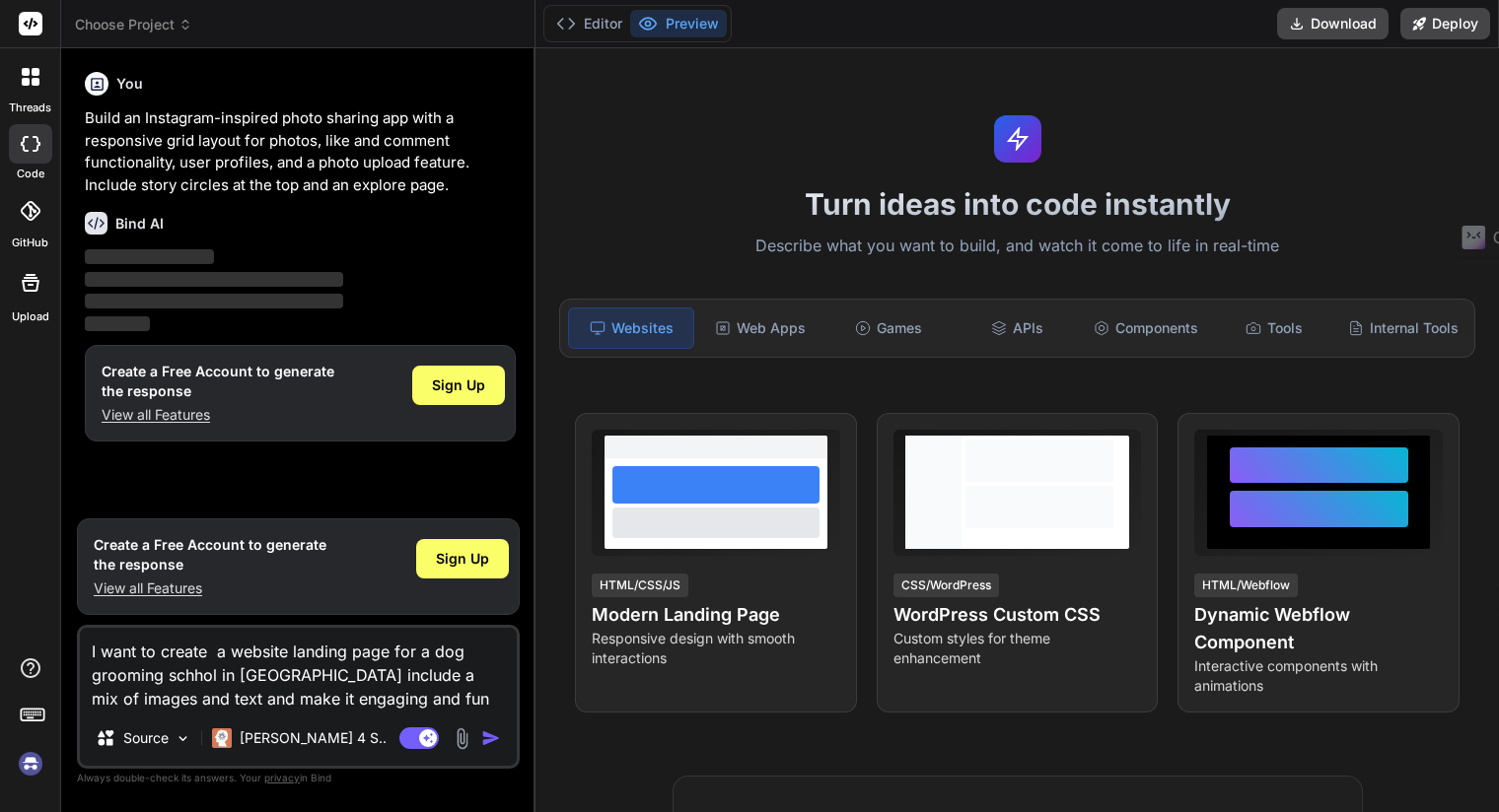
click at [32, 78] on icon at bounding box center [36, 82] width 8 height 8
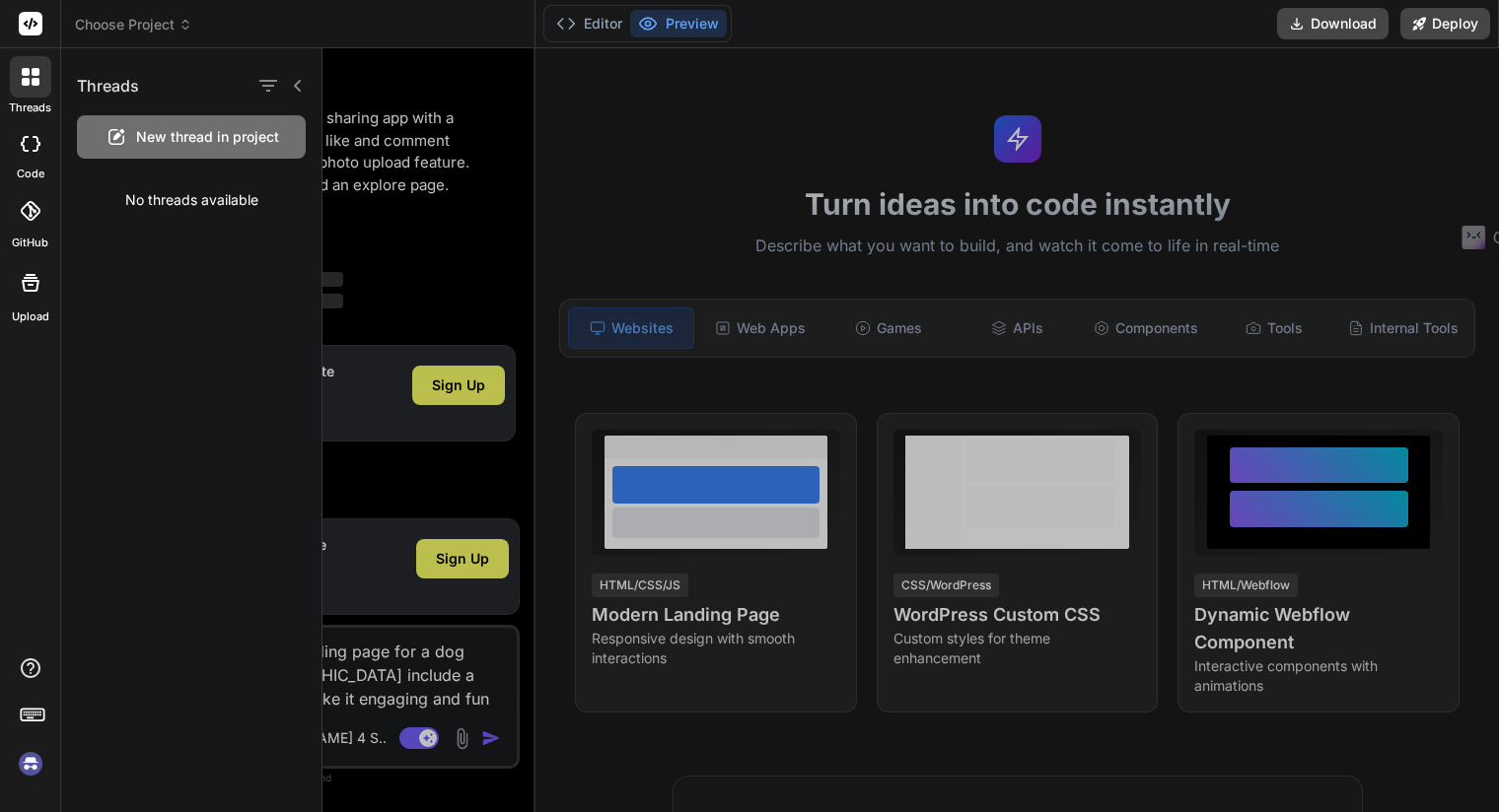
click at [32, 78] on icon at bounding box center [36, 82] width 8 height 8
click at [26, 147] on icon at bounding box center [31, 144] width 20 height 16
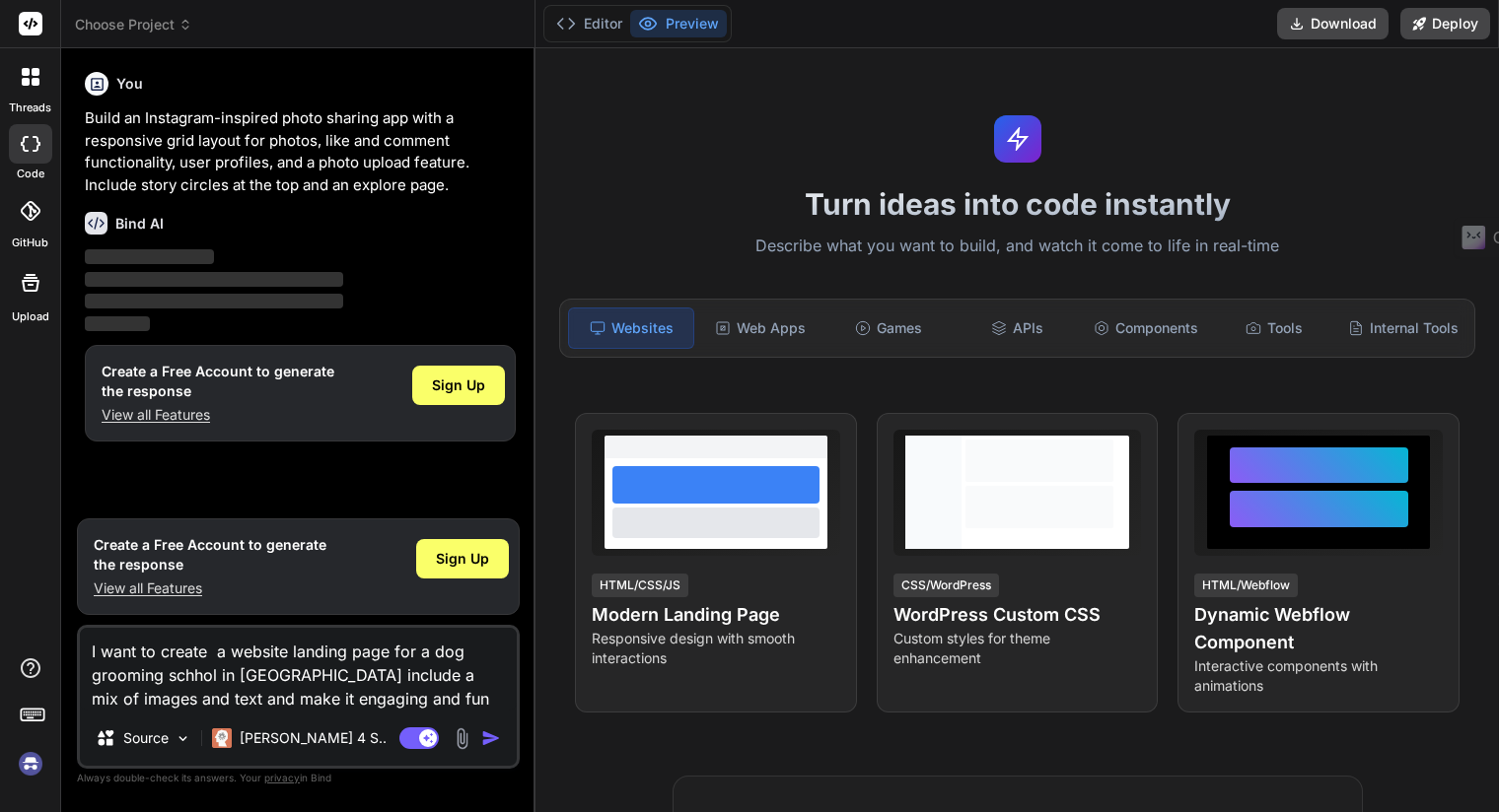
click at [26, 157] on div at bounding box center [31, 144] width 43 height 40
click at [28, 280] on icon at bounding box center [31, 283] width 18 height 18
